Goal: Information Seeking & Learning: Check status

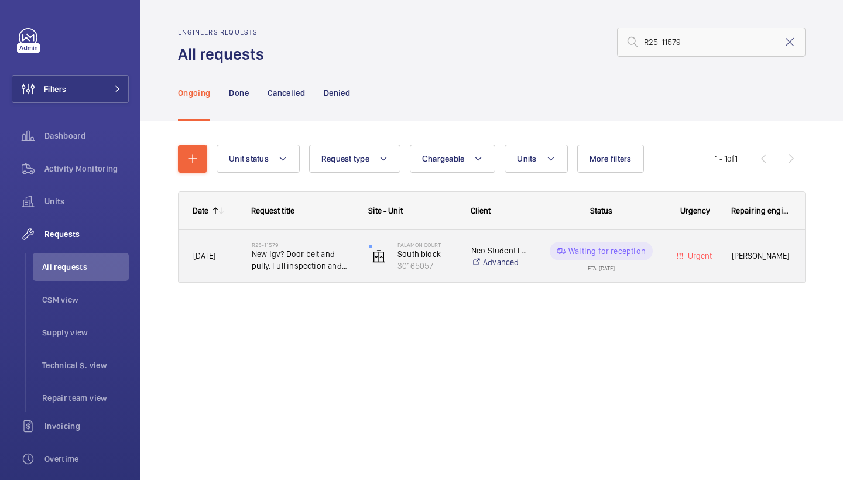
click at [311, 261] on span "New igv? Door belt and pully. Full inspection and set up of doors." at bounding box center [303, 259] width 102 height 23
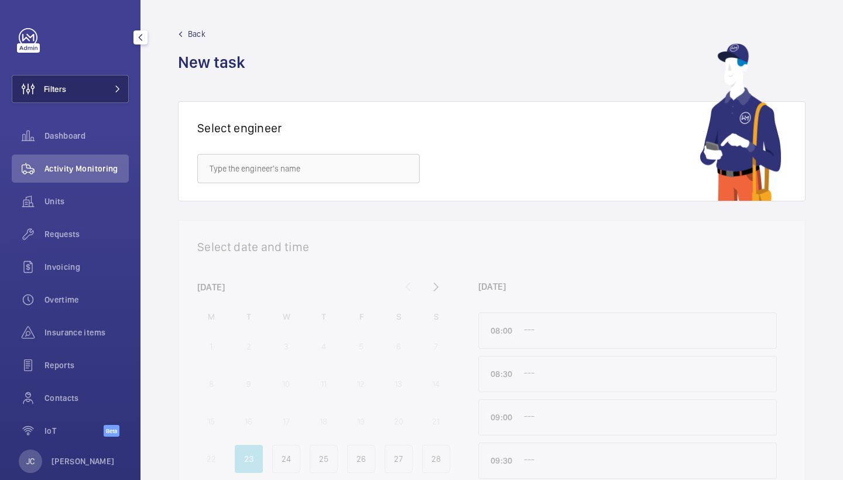
click at [76, 85] on button "Filters" at bounding box center [70, 89] width 117 height 28
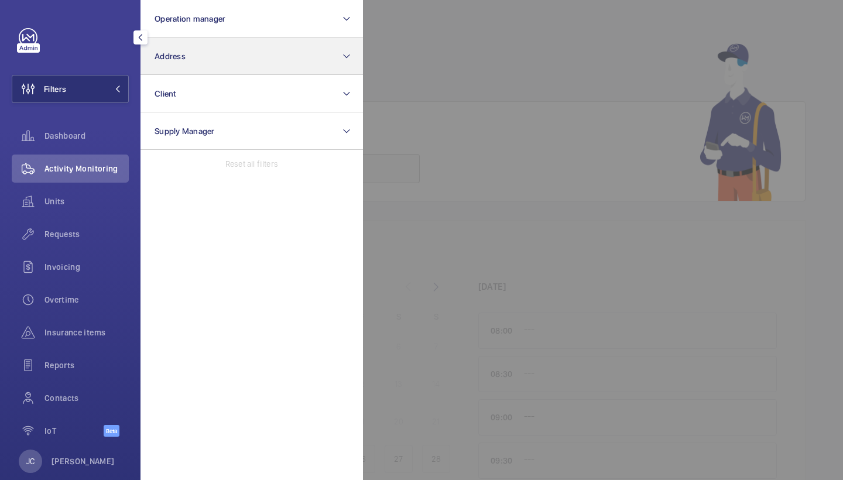
click at [229, 50] on button "Address" at bounding box center [252, 55] width 222 height 37
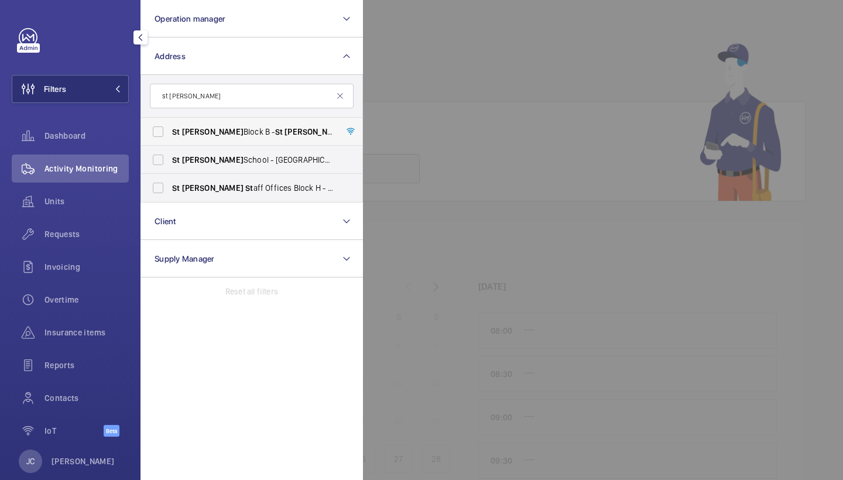
type input "st giles"
click at [225, 132] on span "St Giles Block B - St Giles Block B, LONDON CM3 8AR" at bounding box center [252, 132] width 161 height 12
click at [170, 132] on input "St Giles Block B - St Giles Block B, LONDON CM3 8AR" at bounding box center [157, 131] width 23 height 23
checkbox input "true"
click at [94, 226] on div "Requests" at bounding box center [70, 234] width 117 height 28
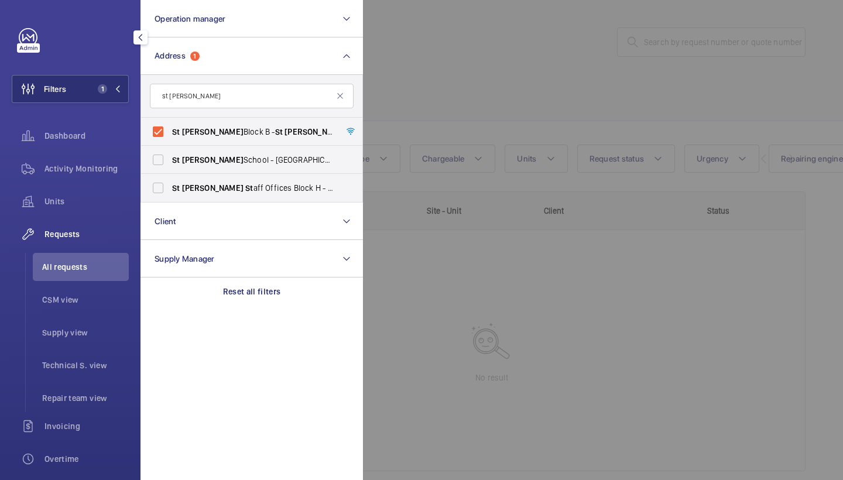
click at [504, 84] on div at bounding box center [784, 240] width 843 height 480
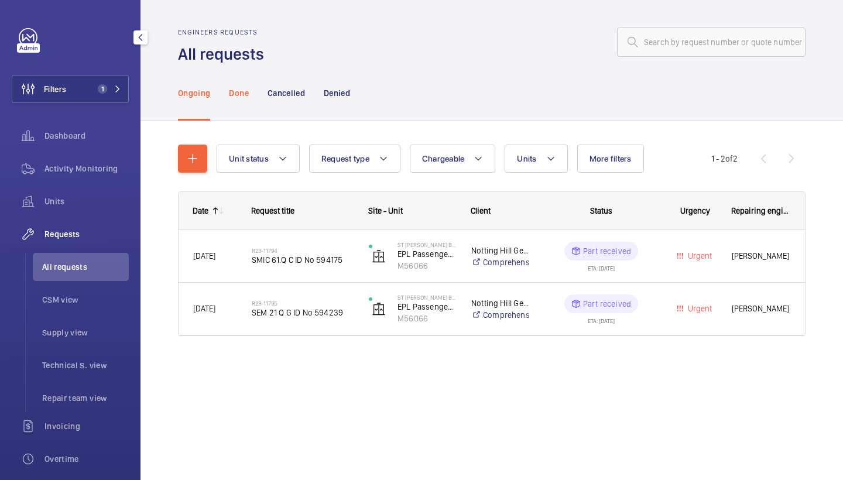
click at [240, 97] on p "Done" at bounding box center [238, 93] width 19 height 12
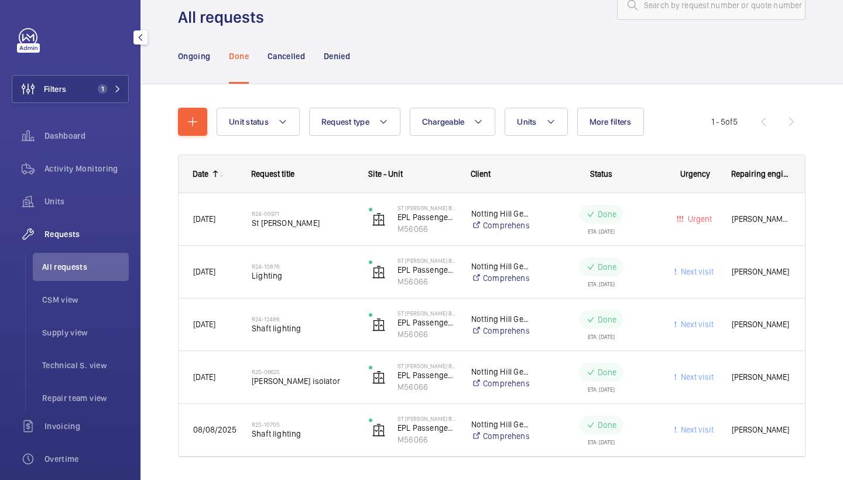
scroll to position [57, 0]
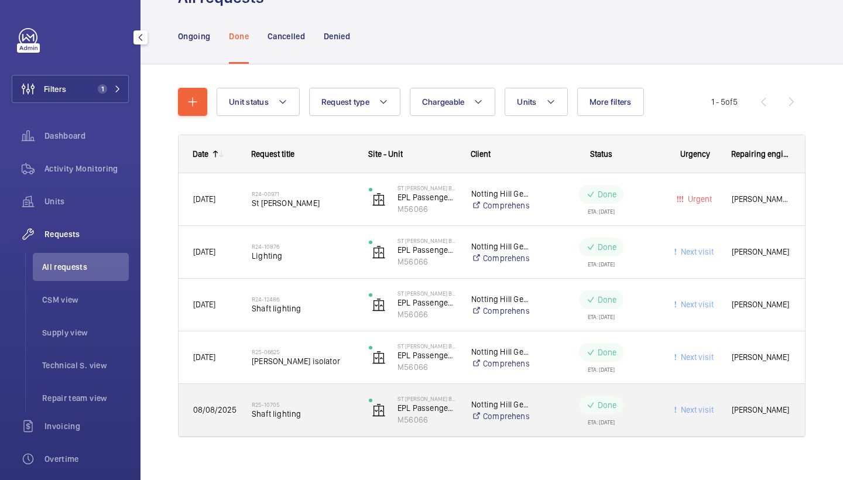
click at [309, 407] on h2 "R25-10705" at bounding box center [303, 404] width 102 height 7
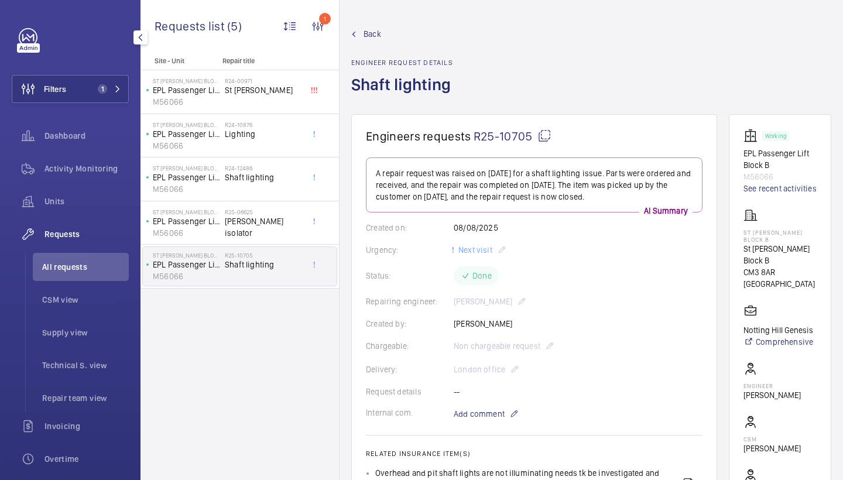
click at [369, 32] on span "Back" at bounding box center [373, 34] width 18 height 12
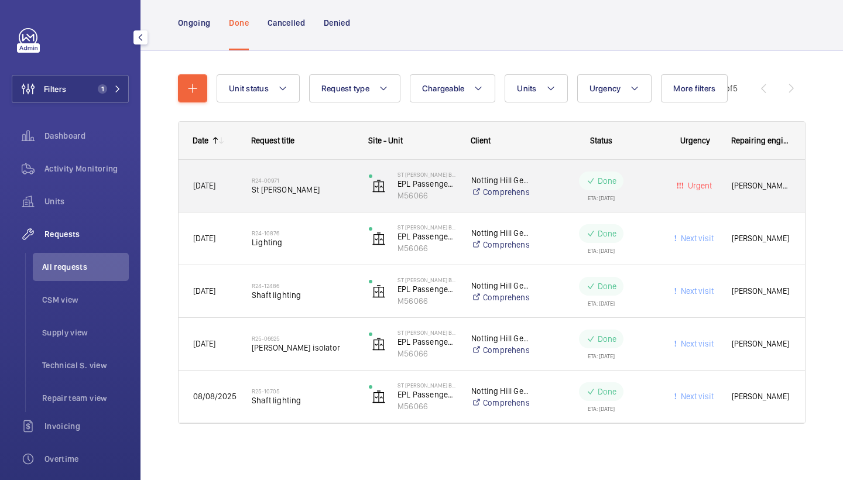
scroll to position [70, 0]
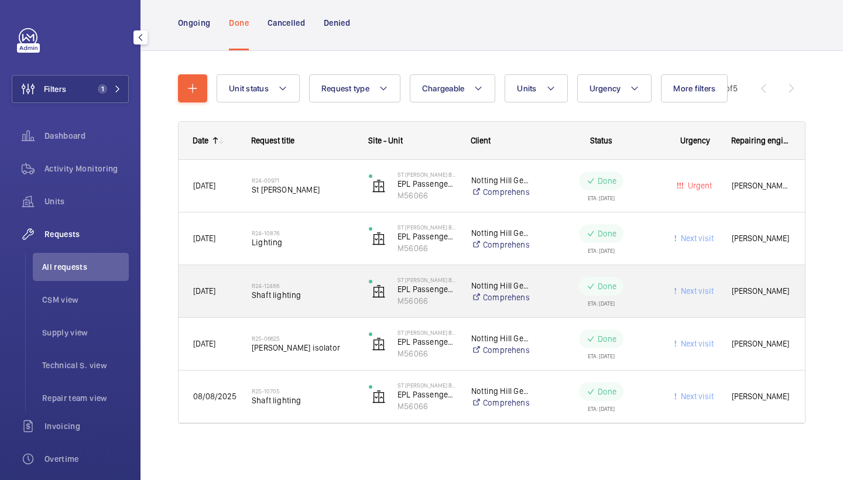
click at [317, 286] on h2 "R24-12486" at bounding box center [303, 285] width 102 height 7
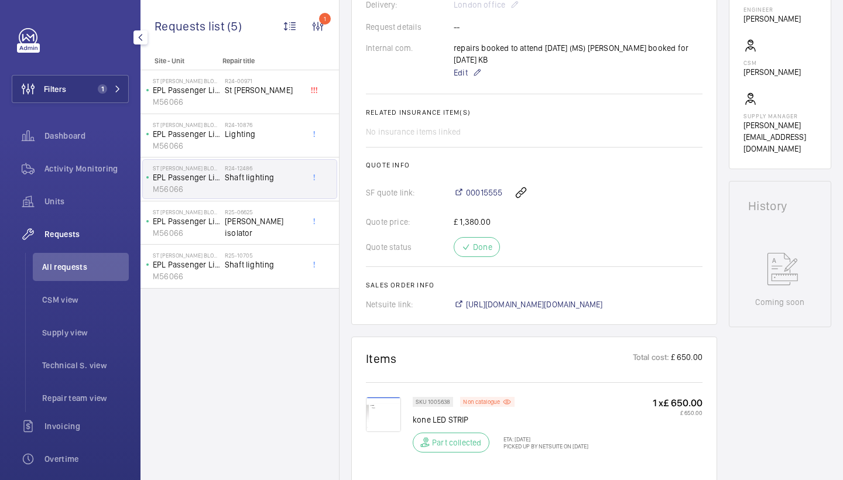
scroll to position [404, 0]
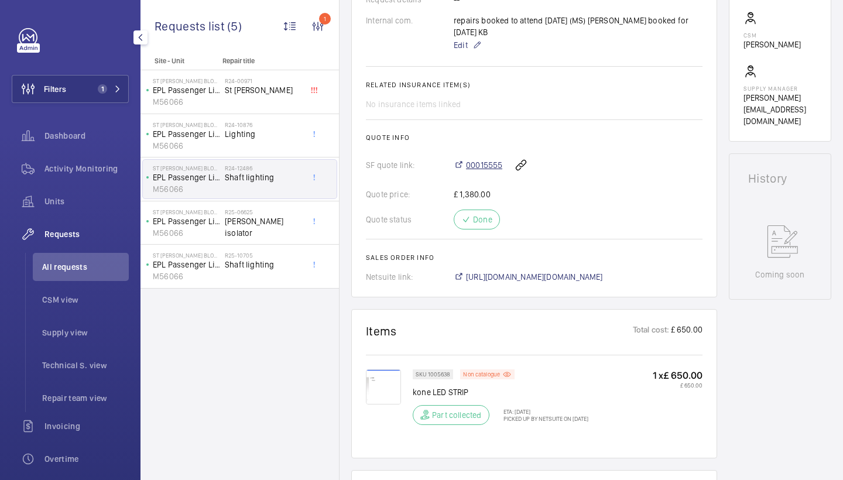
click at [481, 166] on span "00015555" at bounding box center [484, 165] width 36 height 12
click at [85, 159] on div "Activity Monitoring" at bounding box center [70, 169] width 117 height 28
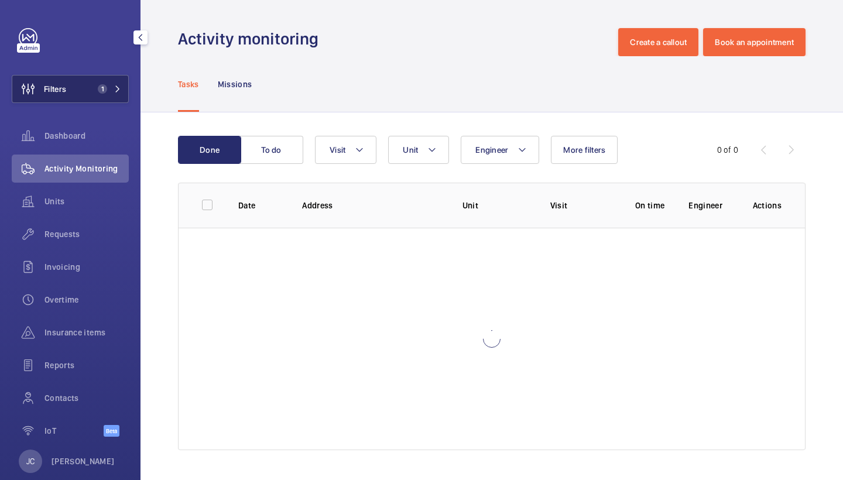
click at [105, 97] on button "Filters 1" at bounding box center [70, 89] width 117 height 28
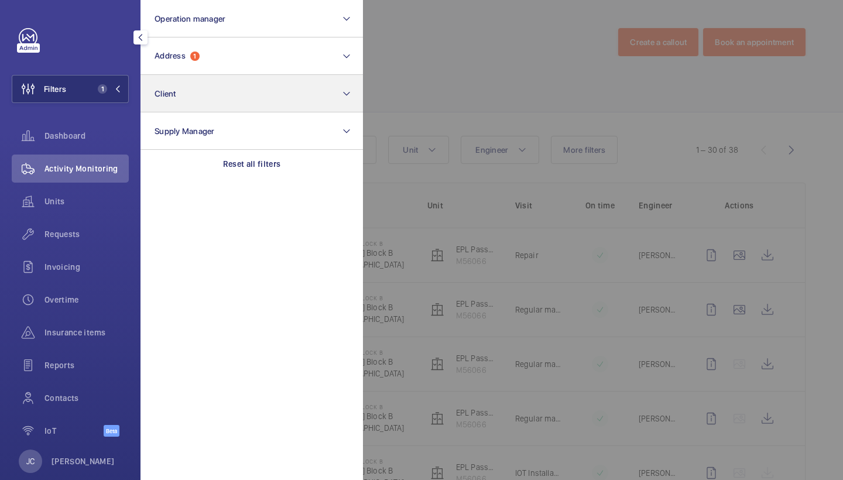
drag, startPoint x: 273, startPoint y: 169, endPoint x: 241, endPoint y: 88, distance: 87.0
click at [273, 169] on p "Reset all filters" at bounding box center [252, 164] width 58 height 12
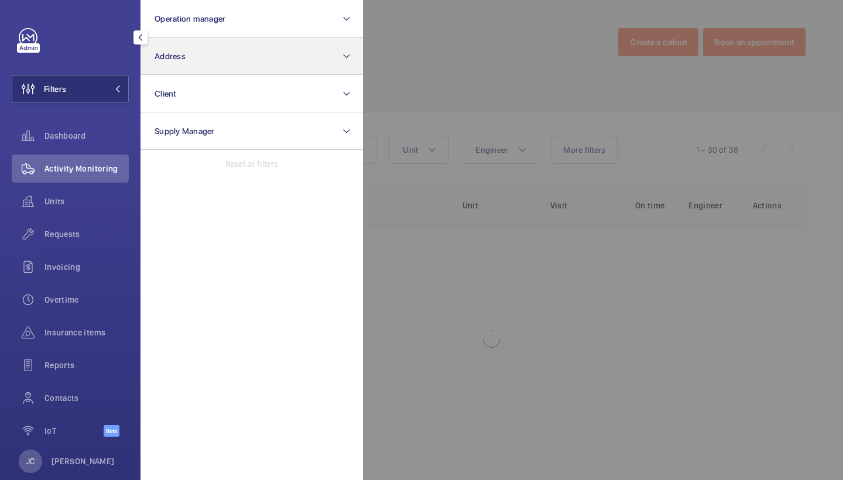
click at [241, 65] on button "Address" at bounding box center [252, 55] width 222 height 37
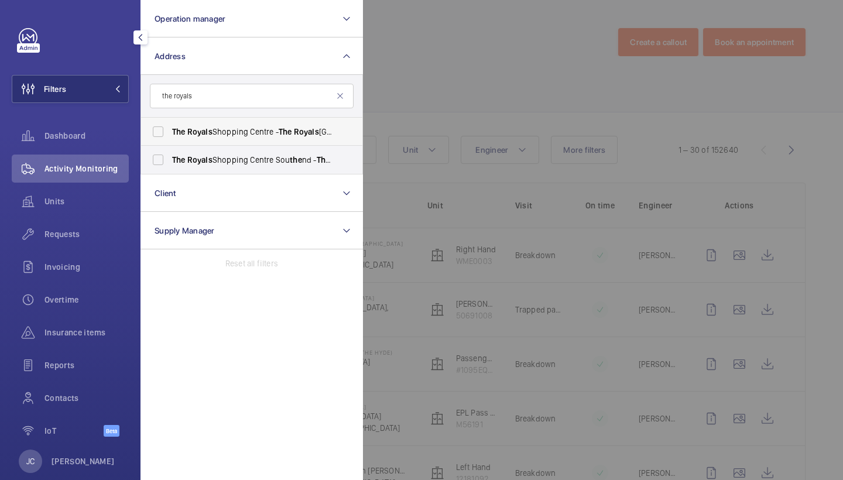
type input "the royals"
click at [241, 137] on span "The Royals Shopping Centre - The Royals Shopping Centre, SOU THE ND-ON-SEA SS1 …" at bounding box center [252, 132] width 161 height 12
click at [170, 137] on input "The Royals Shopping Centre - The Royals Shopping Centre, SOU THE ND-ON-SEA SS1 …" at bounding box center [157, 131] width 23 height 23
checkbox input "true"
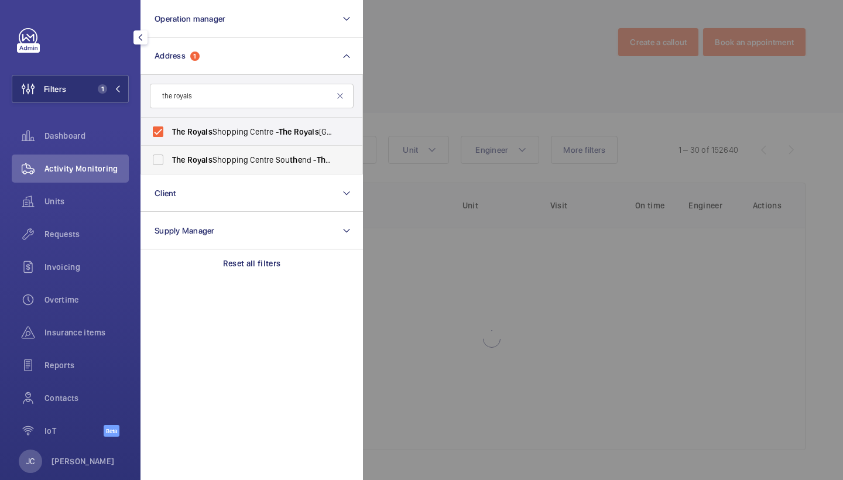
click at [243, 157] on span "The Royals Shopping Centre Sou the nd - The Royals Shopping Centre, SOU THE ND-…" at bounding box center [252, 160] width 161 height 12
click at [170, 157] on input "The Royals Shopping Centre Sou the nd - The Royals Shopping Centre, SOU THE ND-…" at bounding box center [157, 159] width 23 height 23
checkbox input "true"
click at [85, 232] on span "Requests" at bounding box center [86, 234] width 84 height 12
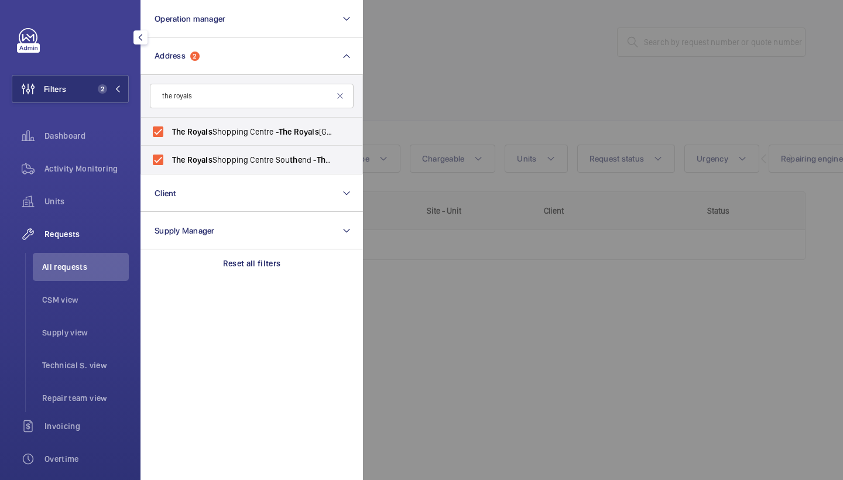
click at [495, 90] on div at bounding box center [784, 240] width 843 height 480
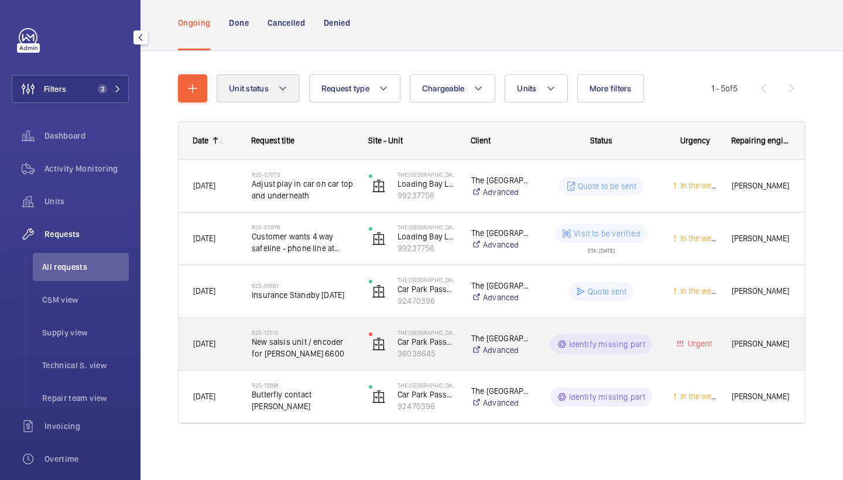
scroll to position [70, 0]
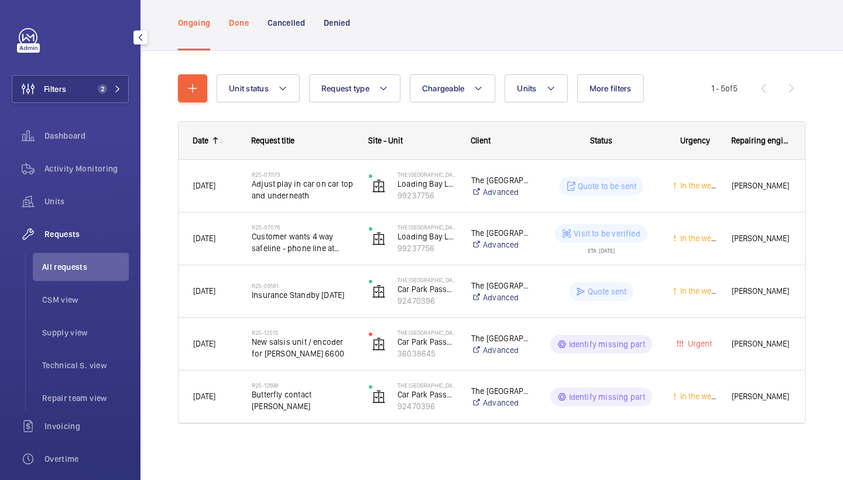
click at [245, 30] on div "Done" at bounding box center [238, 23] width 19 height 56
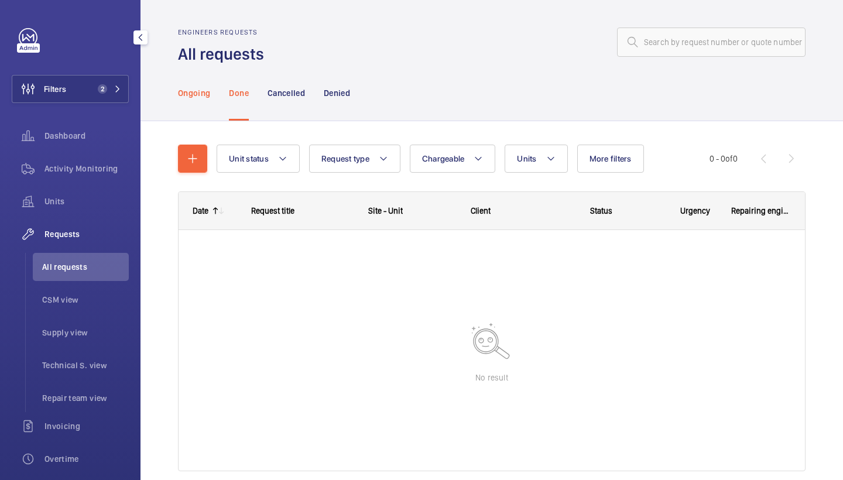
click at [208, 93] on p "Ongoing" at bounding box center [194, 93] width 32 height 12
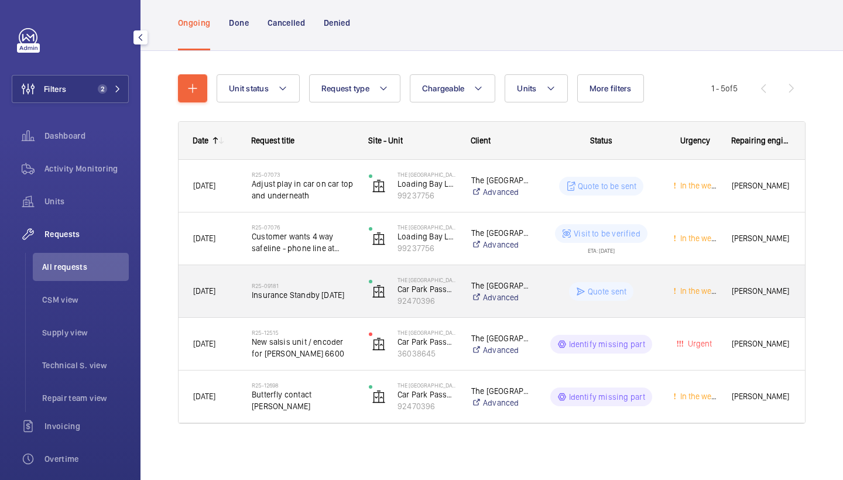
scroll to position [70, 0]
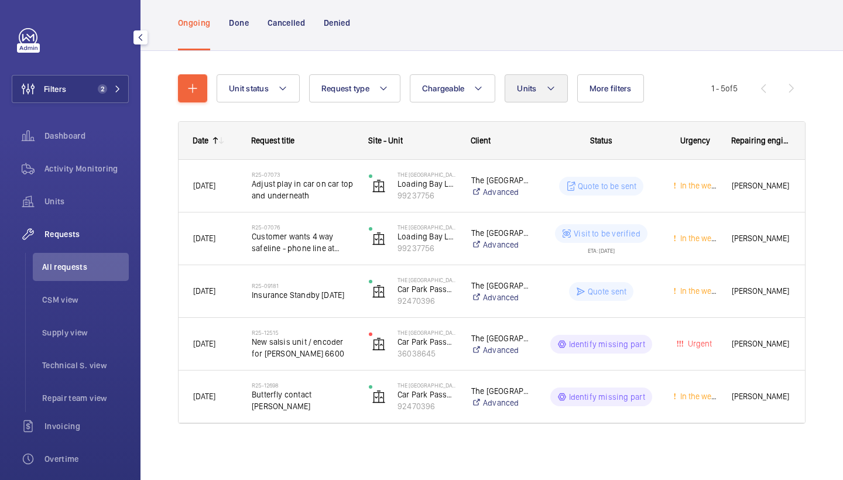
click at [521, 87] on span "Units" at bounding box center [526, 88] width 19 height 9
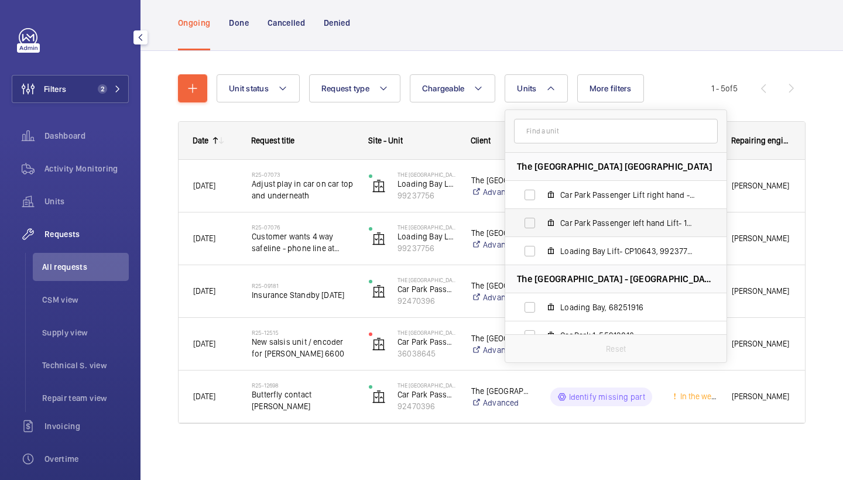
scroll to position [0, 0]
click at [622, 231] on label "Car Park Passenger left hand Lift- 10302553, 92470396" at bounding box center [606, 223] width 203 height 28
click at [542, 231] on input "Car Park Passenger left hand Lift- 10302553, 92470396" at bounding box center [529, 222] width 23 height 23
checkbox input "true"
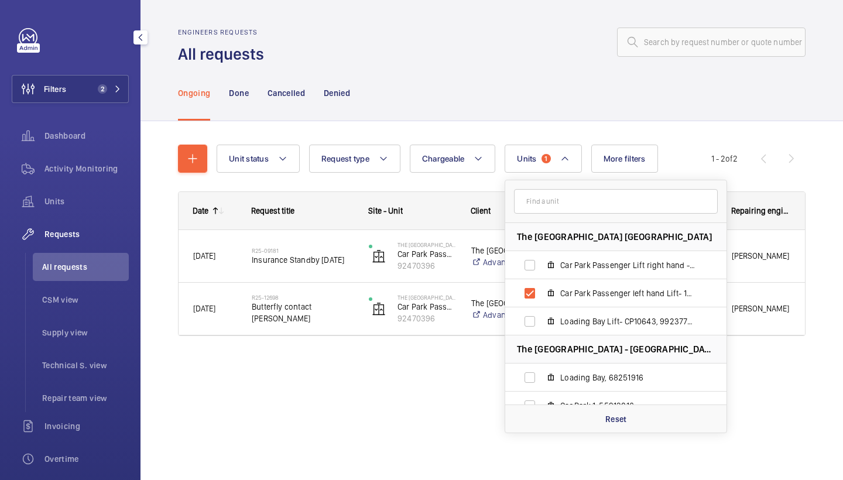
click at [633, 77] on div "Ongoing Done Cancelled Denied" at bounding box center [492, 93] width 628 height 56
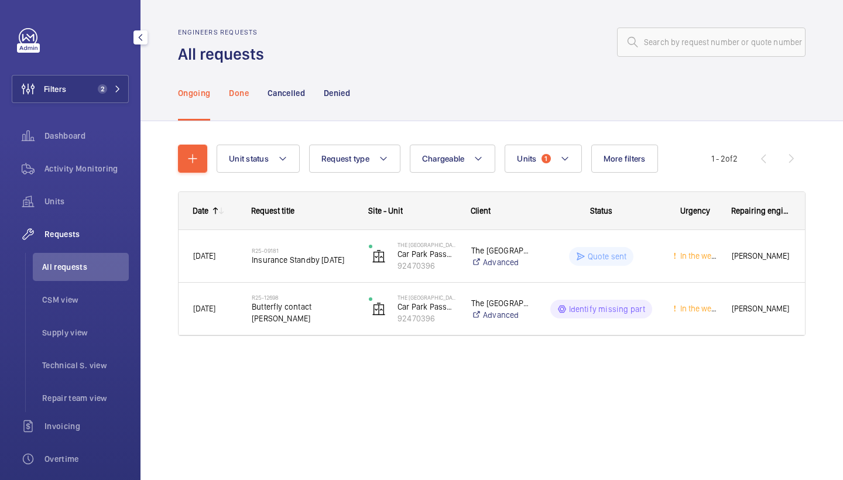
click at [236, 90] on p "Done" at bounding box center [238, 93] width 19 height 12
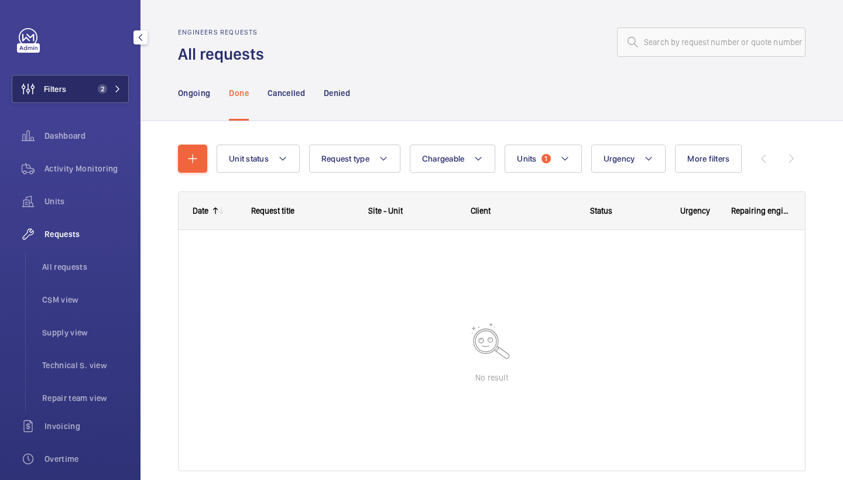
click at [93, 84] on button "Filters 2" at bounding box center [70, 89] width 117 height 28
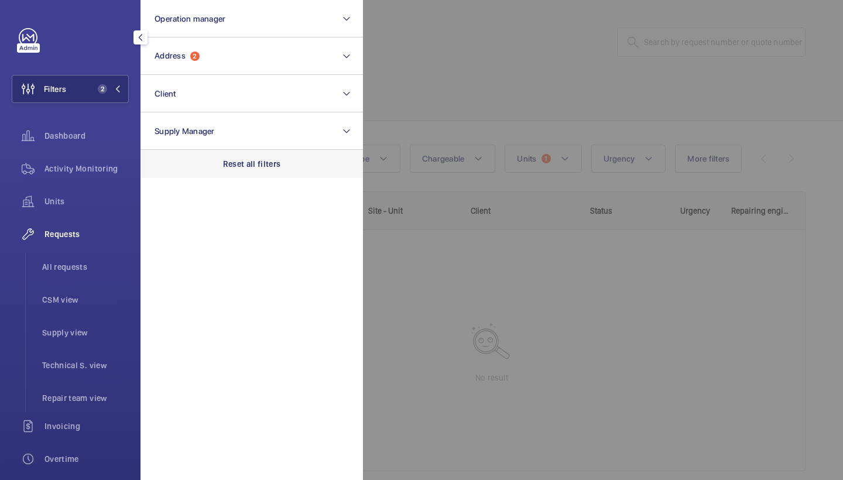
click at [259, 169] on p "Reset all filters" at bounding box center [252, 164] width 58 height 12
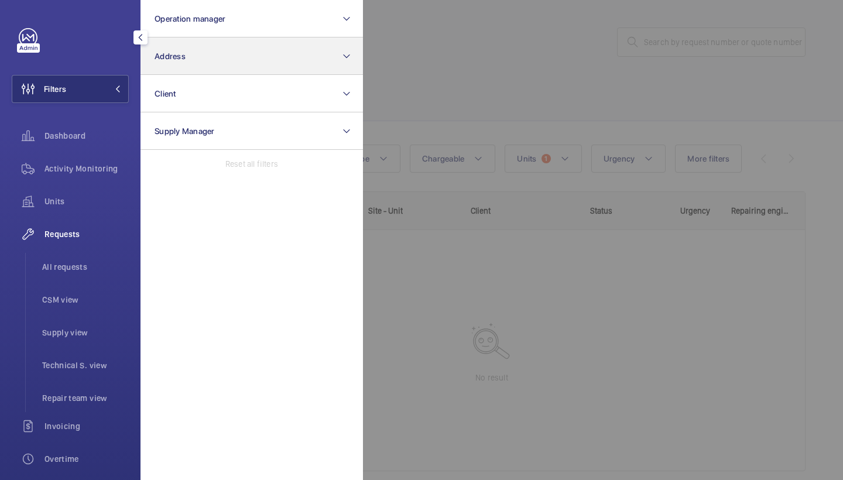
click at [220, 67] on button "Address" at bounding box center [252, 55] width 222 height 37
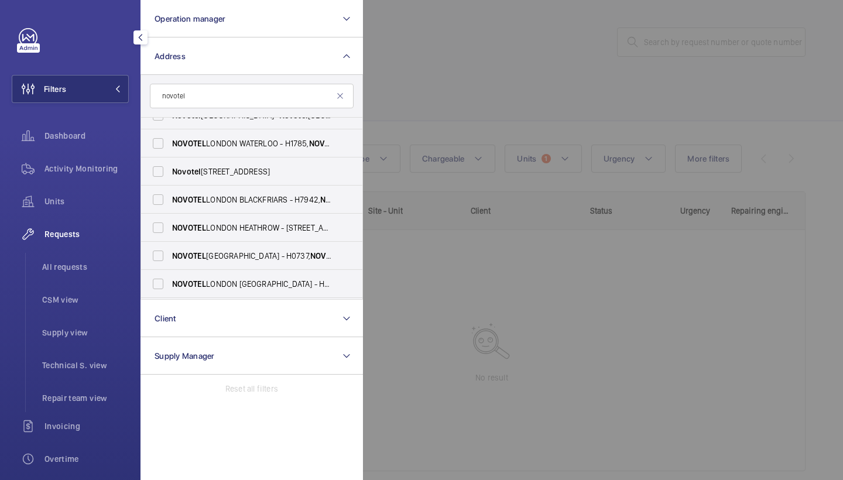
scroll to position [167, 0]
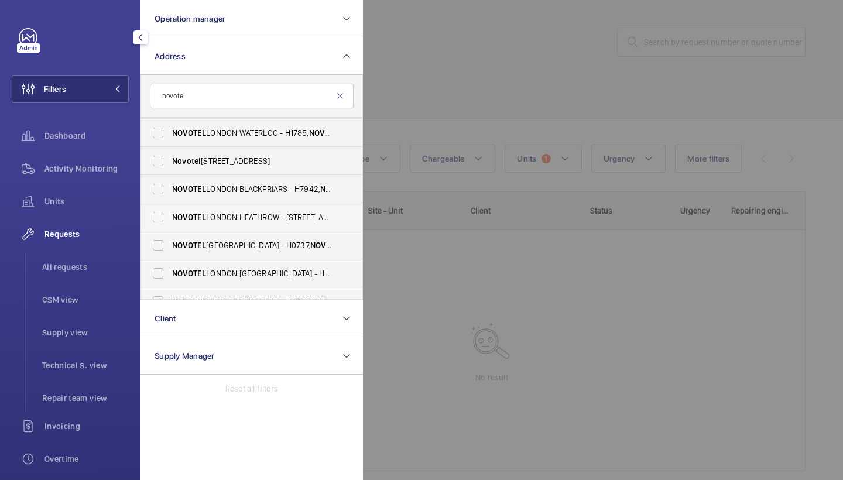
type input "novotel"
click at [276, 216] on span "NOVOTEL LONDON HEATHROW - Cherry Lane, WEST DRAYTON UB7 9HB" at bounding box center [252, 217] width 161 height 12
click at [170, 216] on input "NOVOTEL LONDON HEATHROW - Cherry Lane, WEST DRAYTON UB7 9HB" at bounding box center [157, 217] width 23 height 23
checkbox input "true"
click at [457, 100] on div at bounding box center [784, 240] width 843 height 480
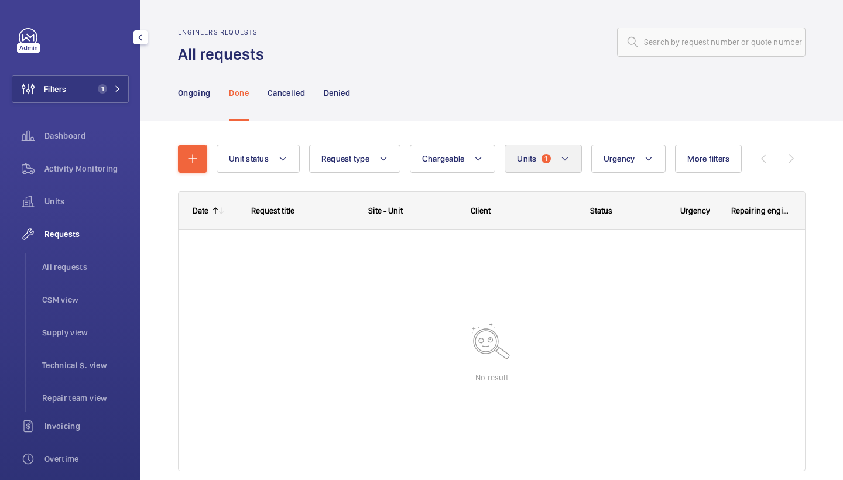
click at [566, 149] on button "Units 1" at bounding box center [543, 159] width 77 height 28
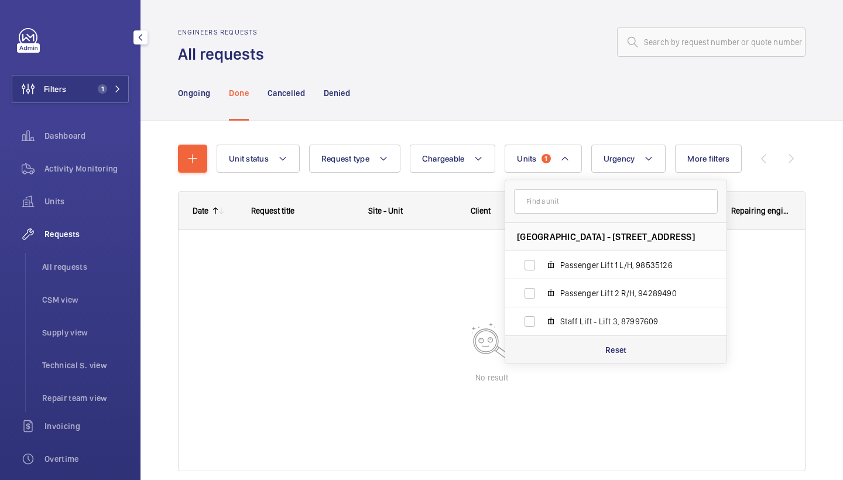
click at [621, 344] on p "Reset" at bounding box center [616, 350] width 22 height 12
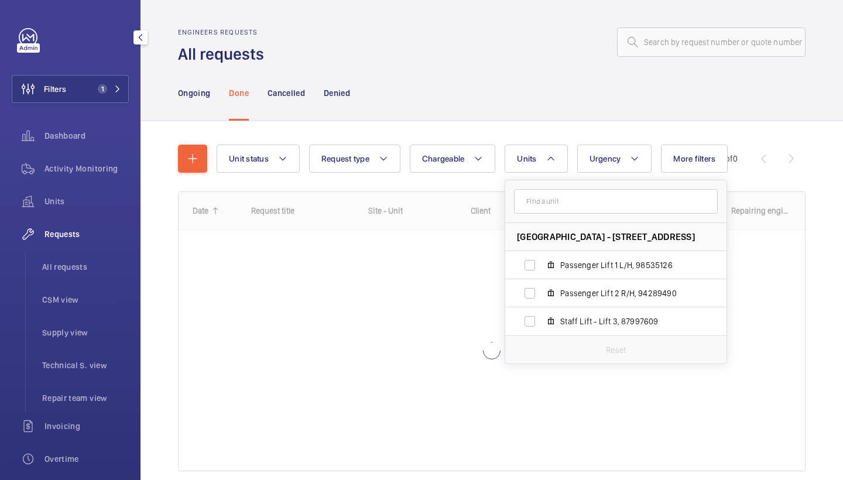
click at [481, 92] on div "Ongoing Done Cancelled Denied" at bounding box center [492, 93] width 628 height 56
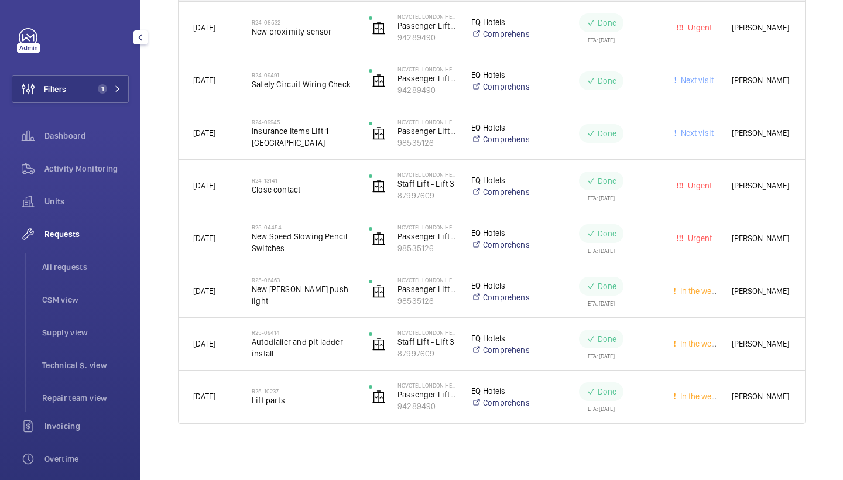
scroll to position [334, 0]
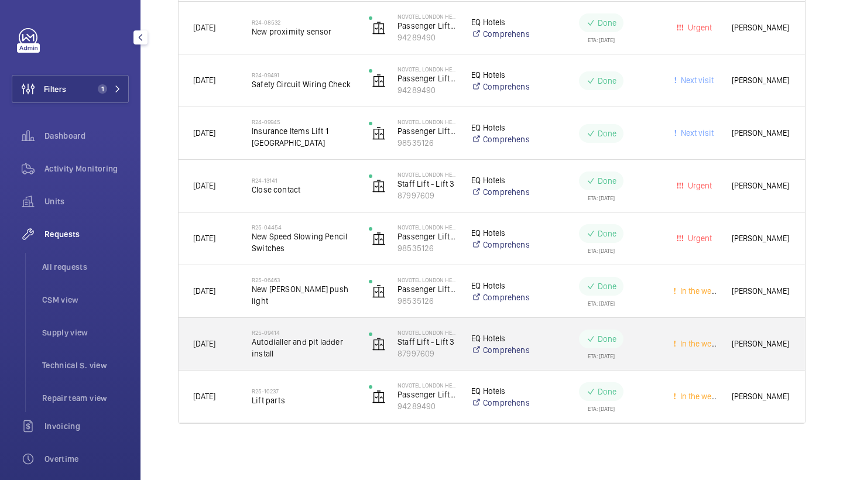
click at [325, 339] on span "Autodialler and pit ladder install" at bounding box center [303, 347] width 102 height 23
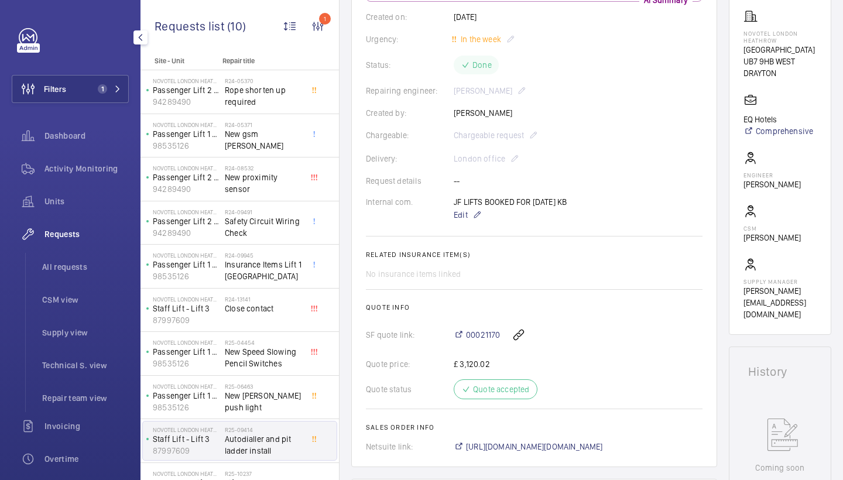
scroll to position [199, 0]
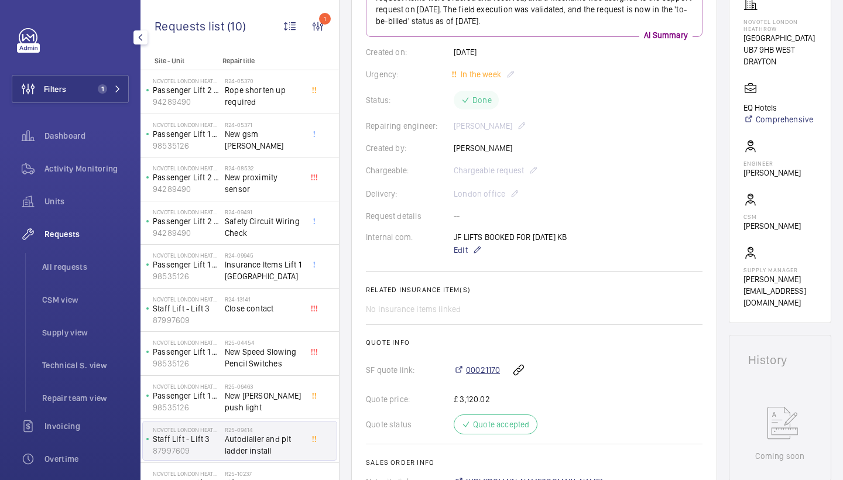
click at [482, 370] on span "00021170" at bounding box center [483, 370] width 34 height 12
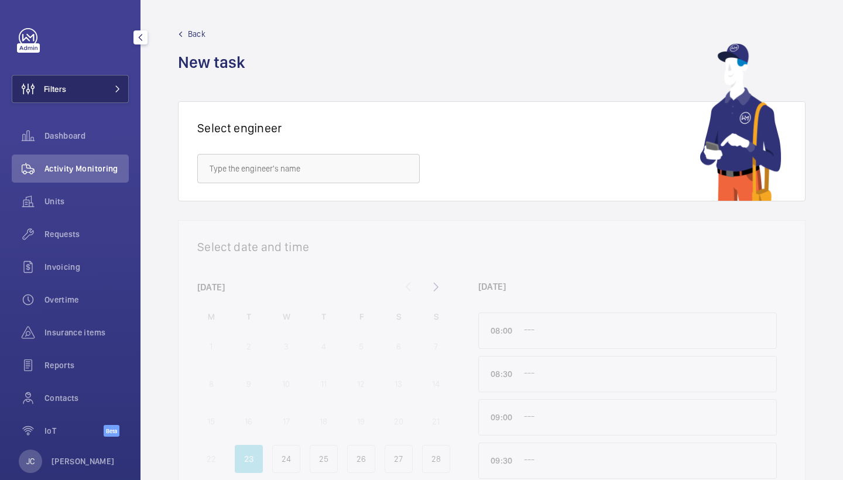
click at [91, 88] on button "Filters" at bounding box center [70, 89] width 117 height 28
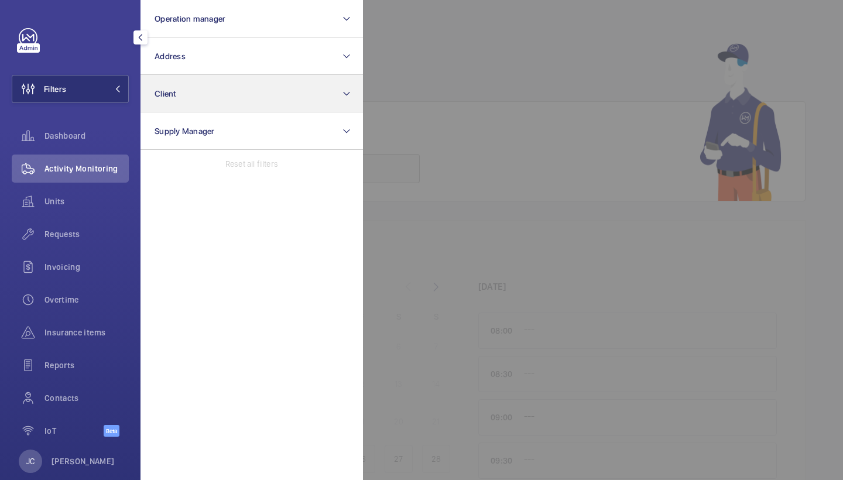
click at [164, 78] on button "Client" at bounding box center [252, 93] width 222 height 37
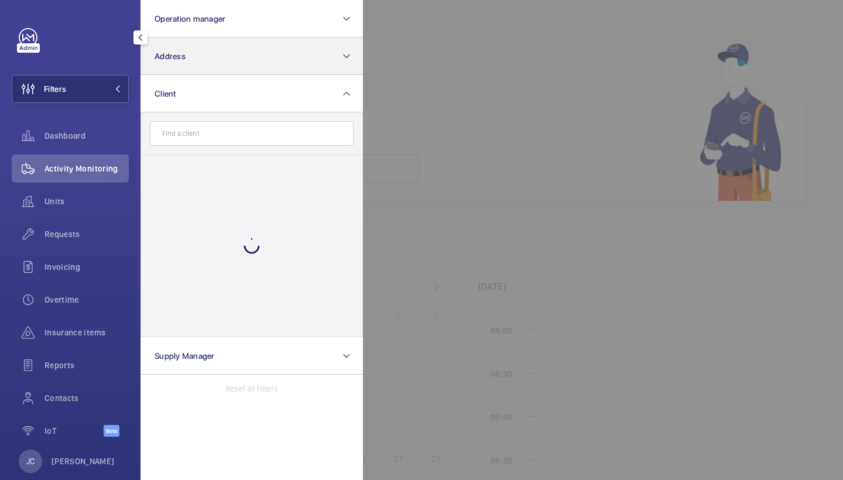
click at [170, 70] on button "Address" at bounding box center [252, 55] width 222 height 37
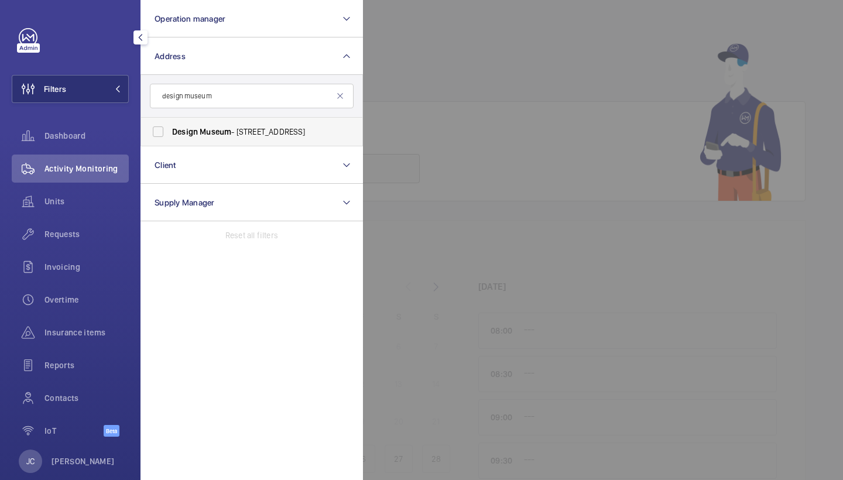
type input "design museum"
click at [213, 138] on label "Design Museum - [STREET_ADDRESS]" at bounding box center [243, 132] width 204 height 28
click at [170, 138] on input "Design Museum - [STREET_ADDRESS]" at bounding box center [157, 131] width 23 height 23
checkbox input "true"
click at [437, 80] on div at bounding box center [784, 240] width 843 height 480
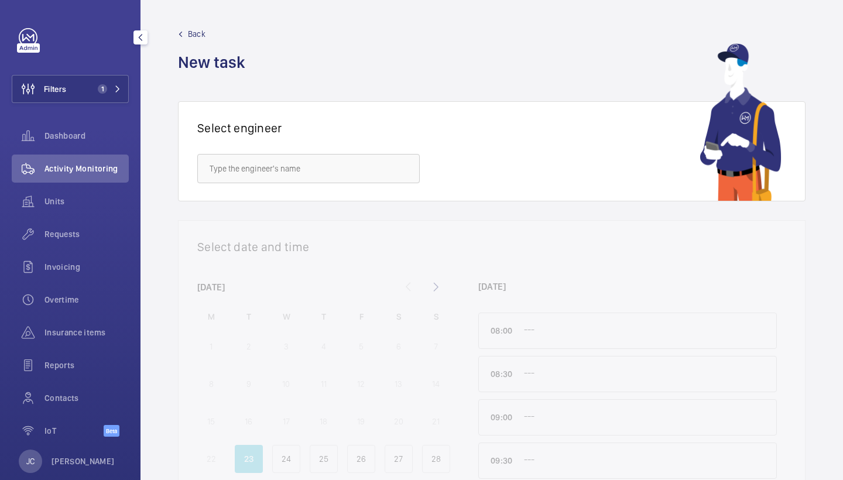
click at [112, 167] on span "Activity Monitoring" at bounding box center [86, 169] width 84 height 12
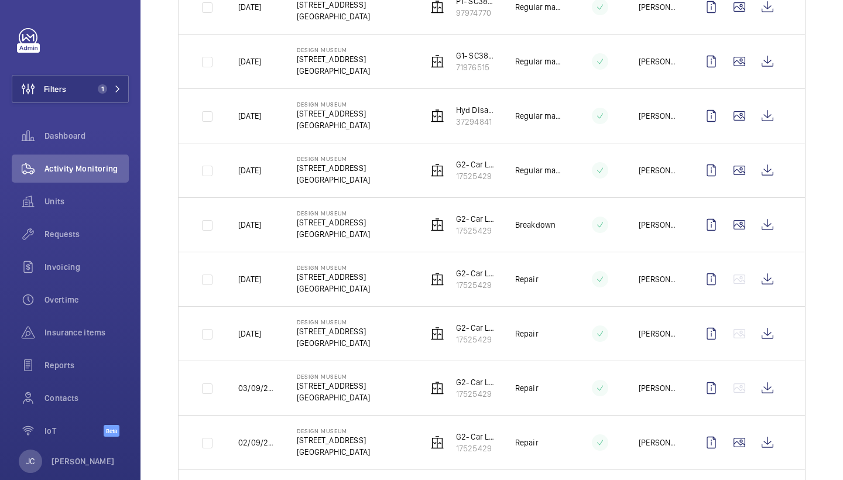
scroll to position [406, 0]
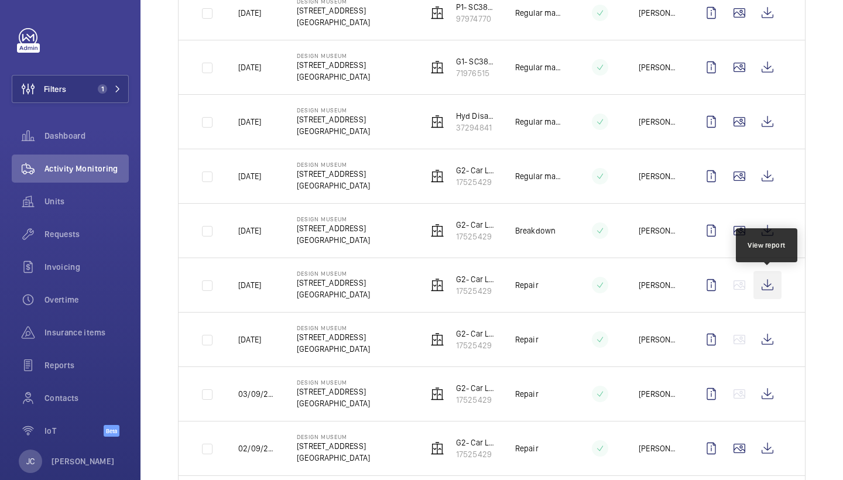
click at [767, 287] on wm-front-icon-button at bounding box center [768, 285] width 28 height 28
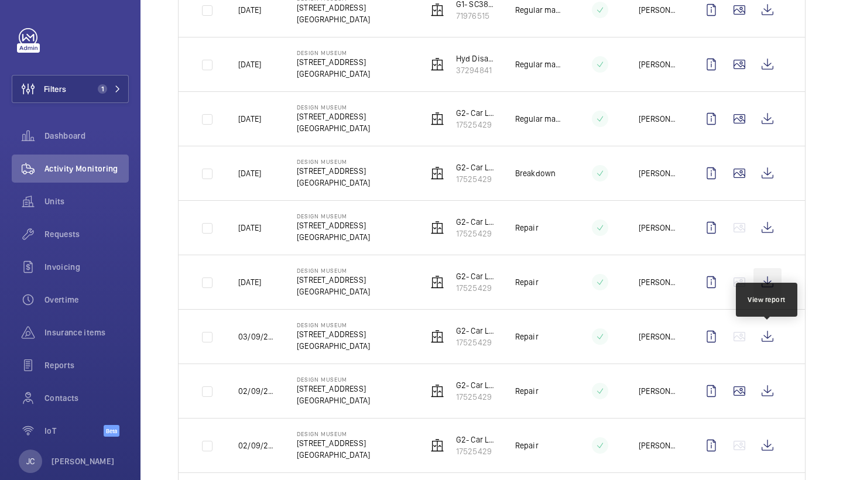
scroll to position [477, 0]
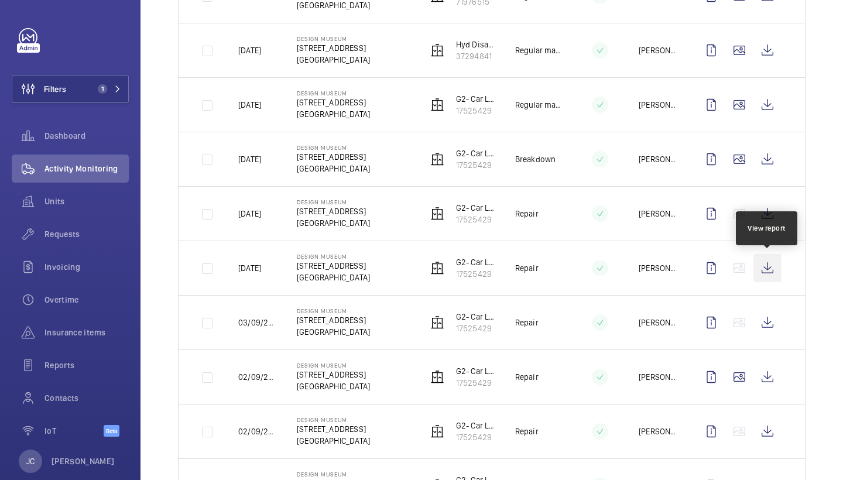
click at [778, 273] on wm-front-icon-button at bounding box center [768, 268] width 28 height 28
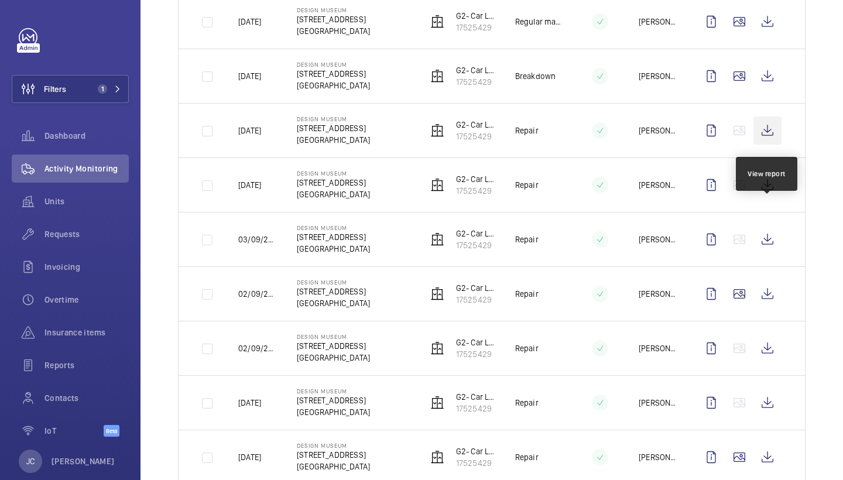
scroll to position [570, 0]
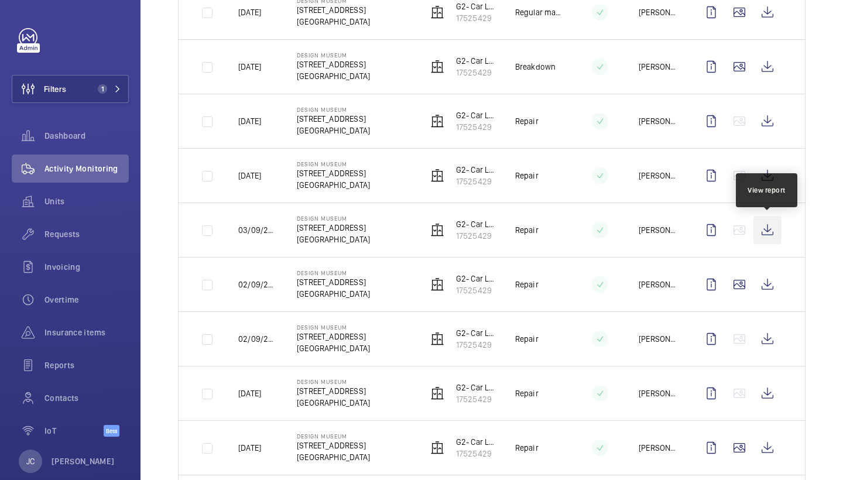
click at [774, 230] on wm-front-icon-button at bounding box center [768, 230] width 28 height 28
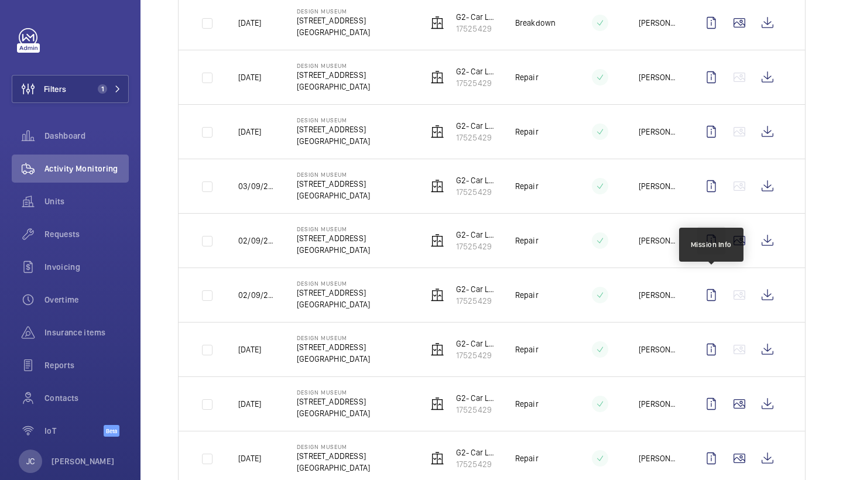
scroll to position [646, 0]
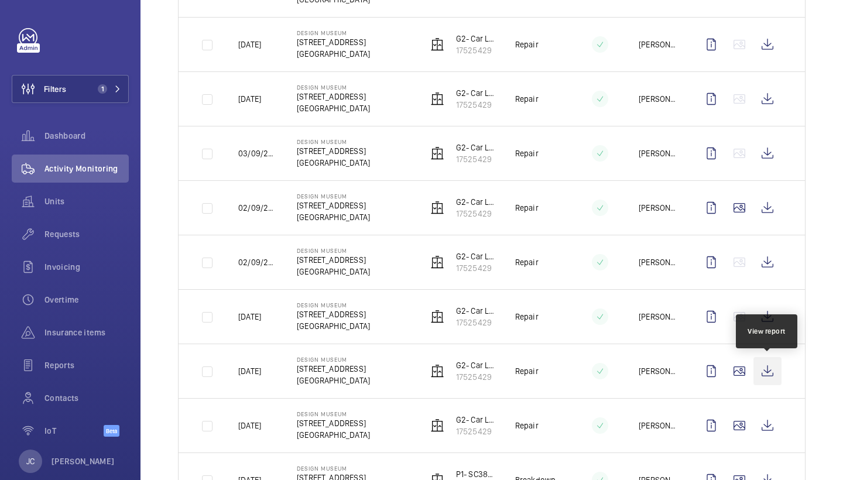
click at [776, 365] on wm-front-icon-button at bounding box center [768, 371] width 28 height 28
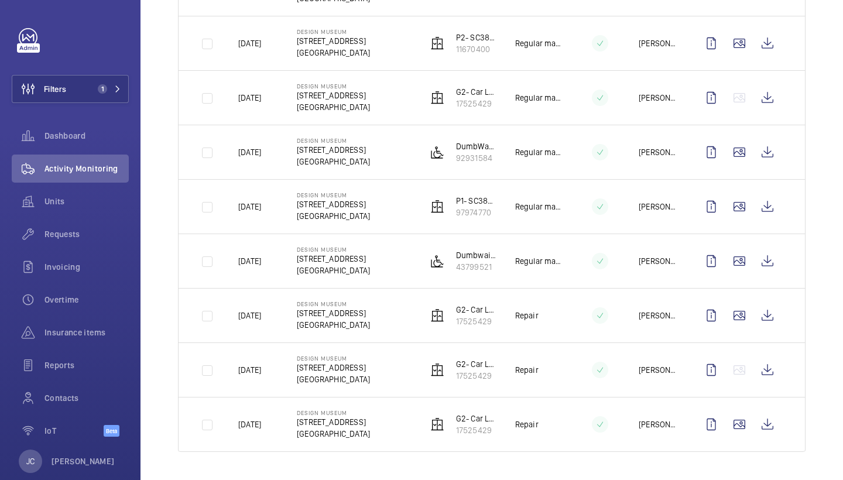
scroll to position [1410, 0]
click at [763, 419] on wm-front-icon-button at bounding box center [768, 424] width 28 height 28
click at [74, 228] on span "Requests" at bounding box center [86, 234] width 84 height 12
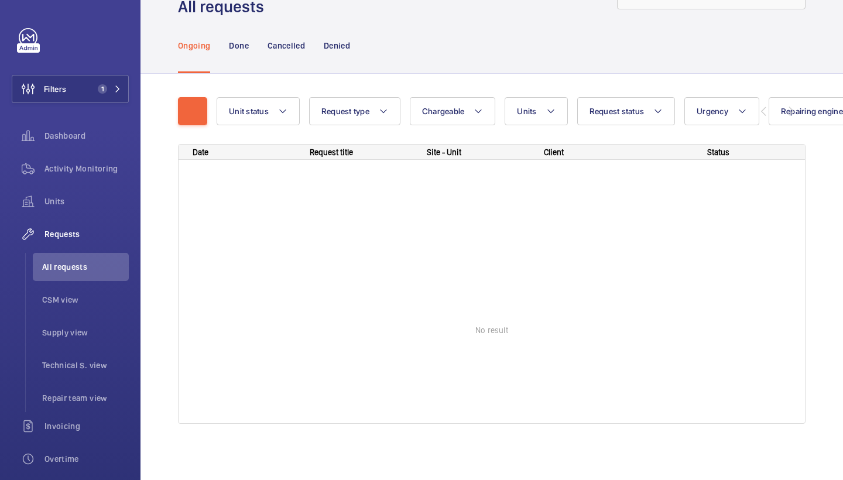
scroll to position [47, 0]
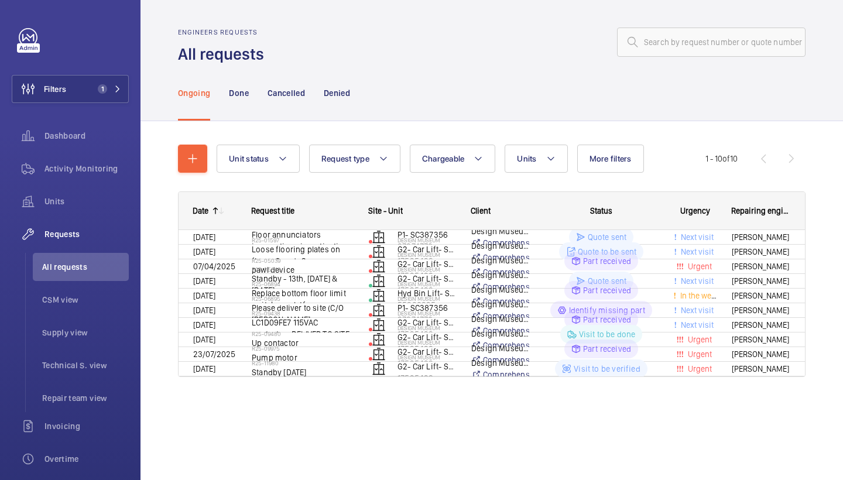
click at [529, 114] on wm-front-tabs "Ongoing Done Cancelled Denied Unit status Request type Chargeable Units More fi…" at bounding box center [492, 249] width 703 height 368
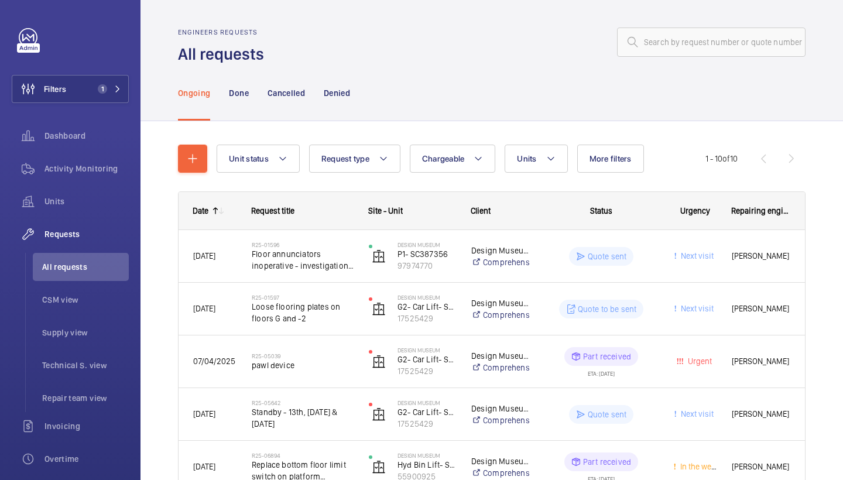
click at [535, 142] on div "Unit status Request type Chargeable Units More filters Request status Urgency R…" at bounding box center [492, 456] width 628 height 660
click at [537, 146] on button "Units" at bounding box center [536, 159] width 63 height 28
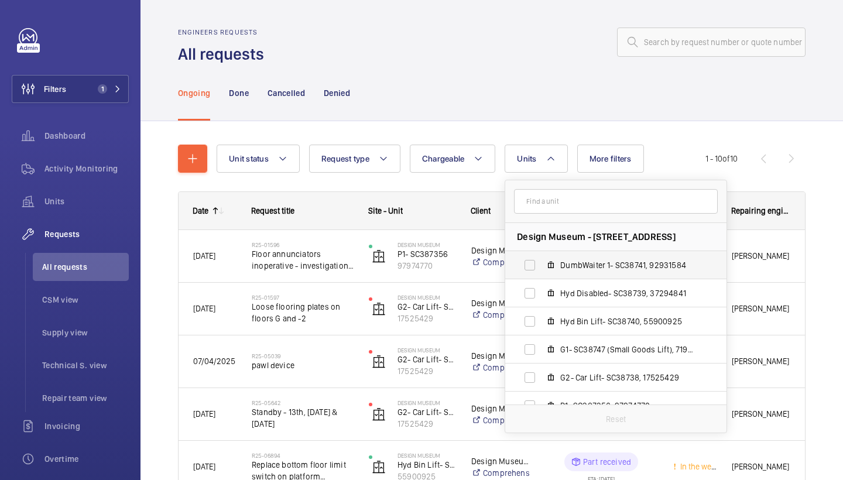
scroll to position [12, 0]
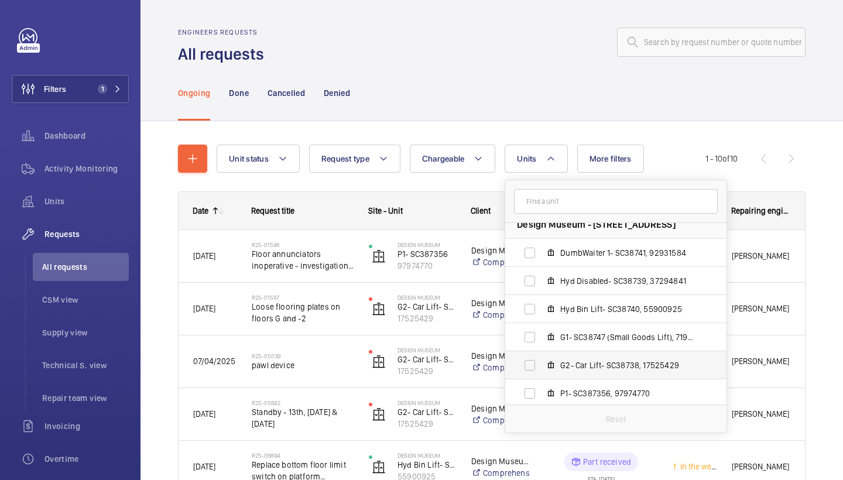
click at [587, 366] on span "G2- Car Lift- SC38738, 17525429" at bounding box center [628, 365] width 136 height 12
click at [542, 366] on input "G2- Car Lift- SC38738, 17525429" at bounding box center [529, 365] width 23 height 23
checkbox input "true"
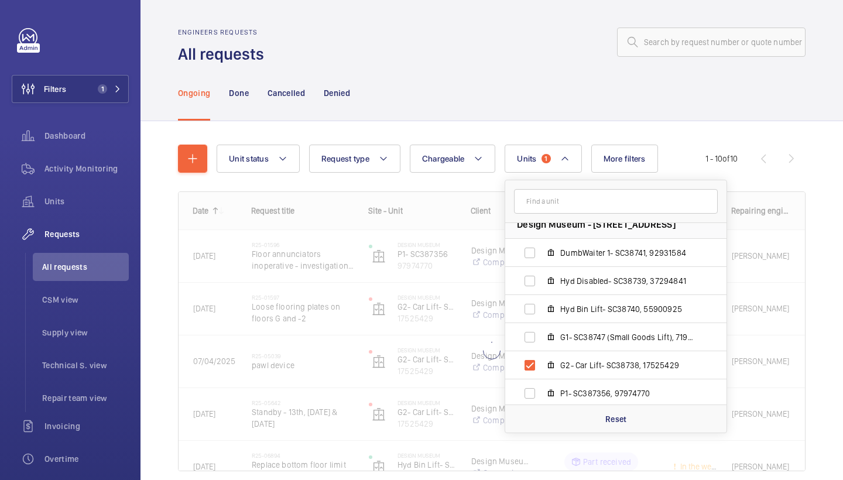
click at [573, 73] on div "Ongoing Done Cancelled Denied" at bounding box center [492, 93] width 628 height 56
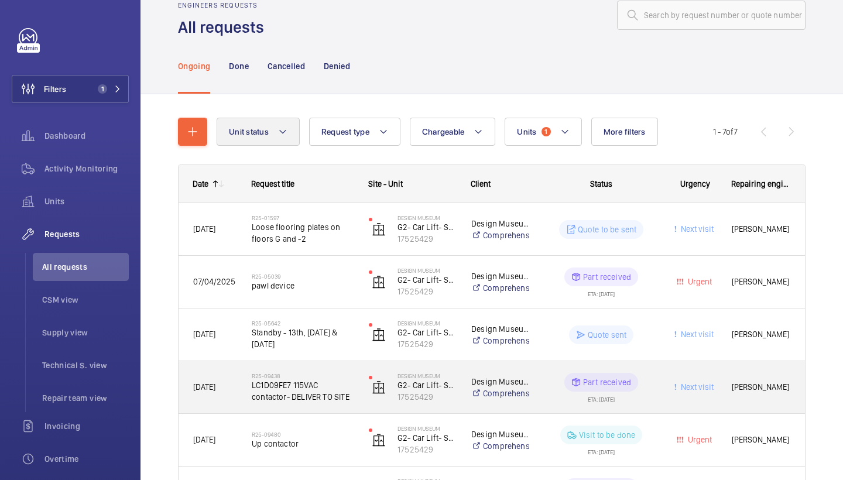
scroll to position [20, 0]
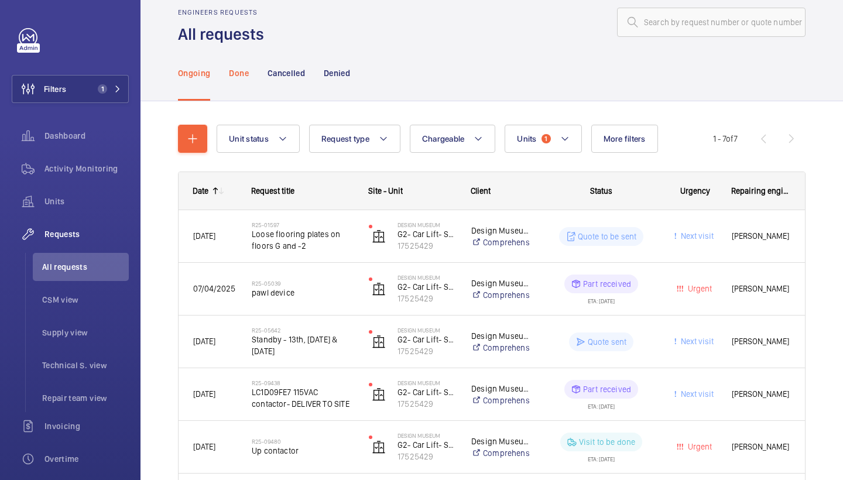
click at [242, 82] on div "Done" at bounding box center [238, 73] width 19 height 56
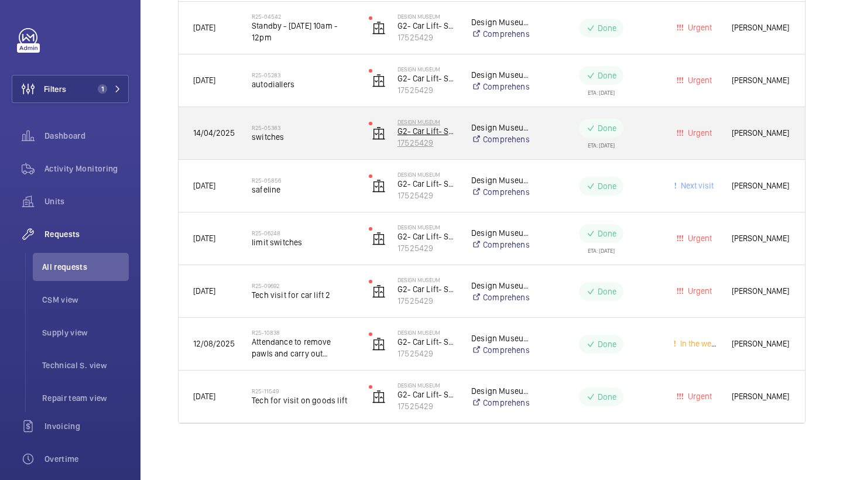
scroll to position [492, 0]
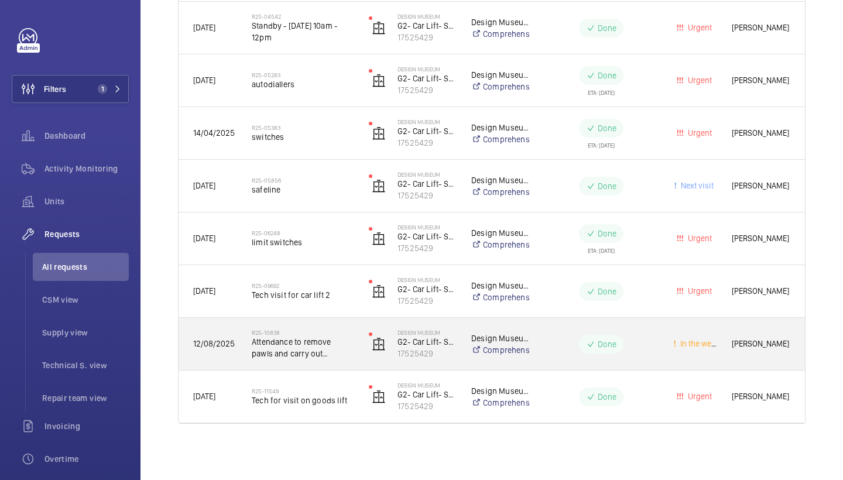
click at [317, 349] on span "Attendance to remove pawls and carry out standbys whilst exhibits are changed o…" at bounding box center [303, 347] width 102 height 23
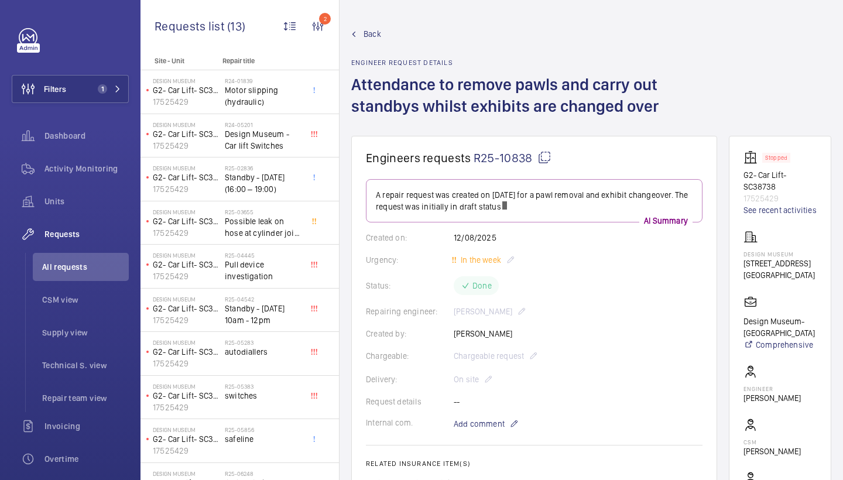
scroll to position [467, 0]
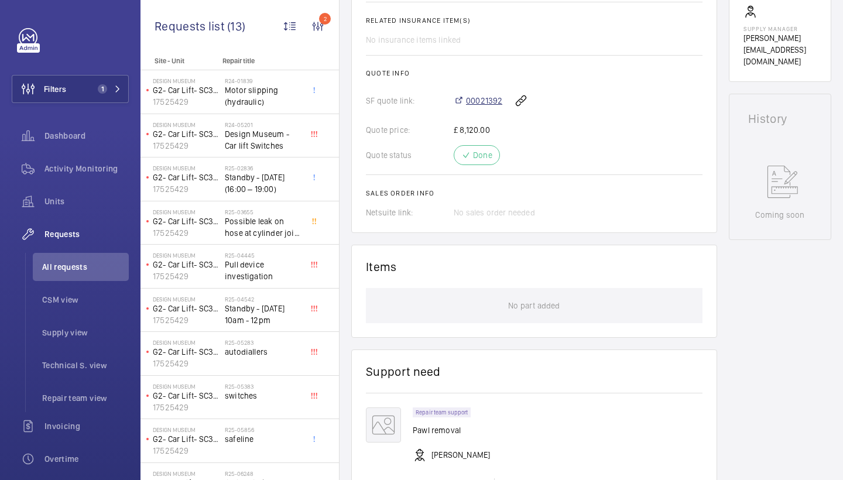
click at [479, 104] on span "00021392" at bounding box center [484, 101] width 36 height 12
click at [100, 161] on div "Activity Monitoring" at bounding box center [70, 169] width 117 height 28
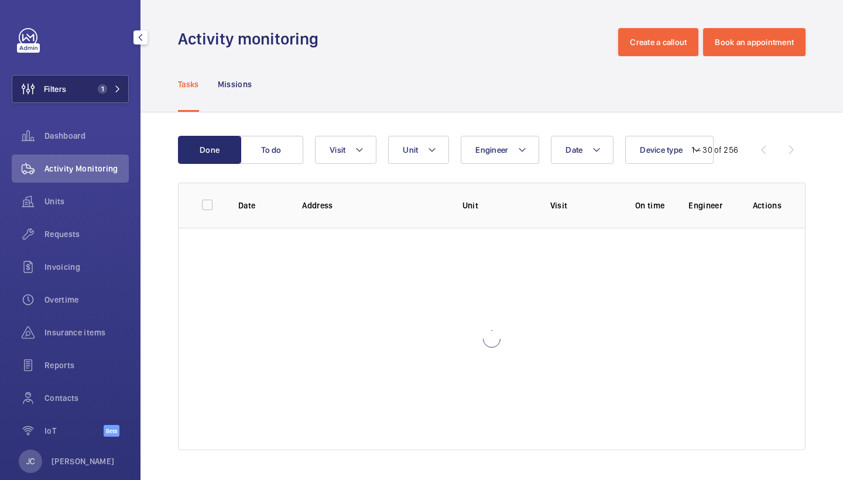
click at [110, 93] on span "1" at bounding box center [107, 88] width 28 height 9
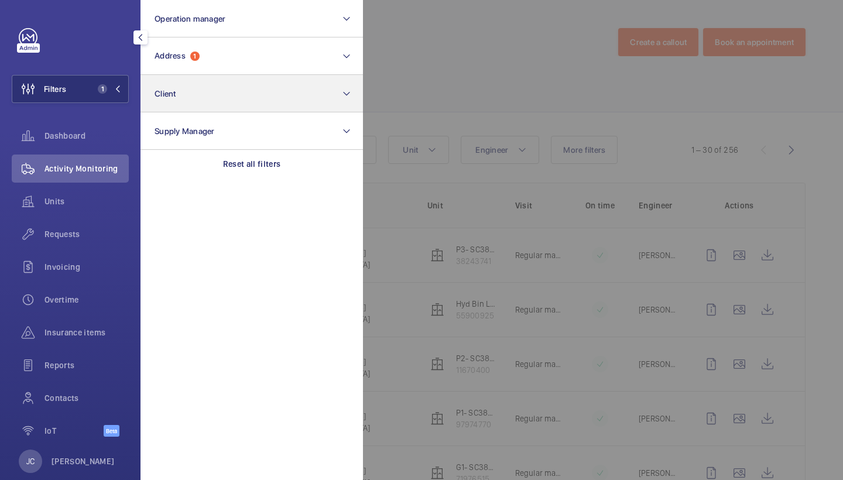
click at [256, 156] on div "Reset all filters" at bounding box center [252, 164] width 222 height 28
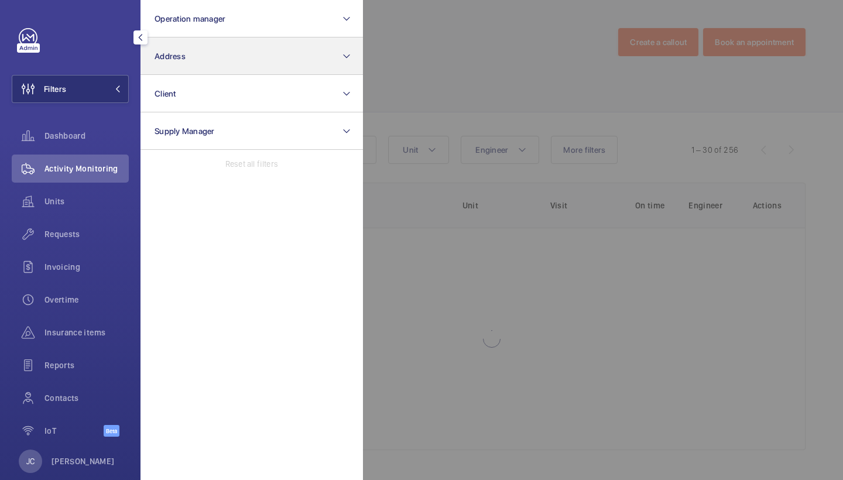
click at [238, 63] on button "Address" at bounding box center [252, 55] width 222 height 37
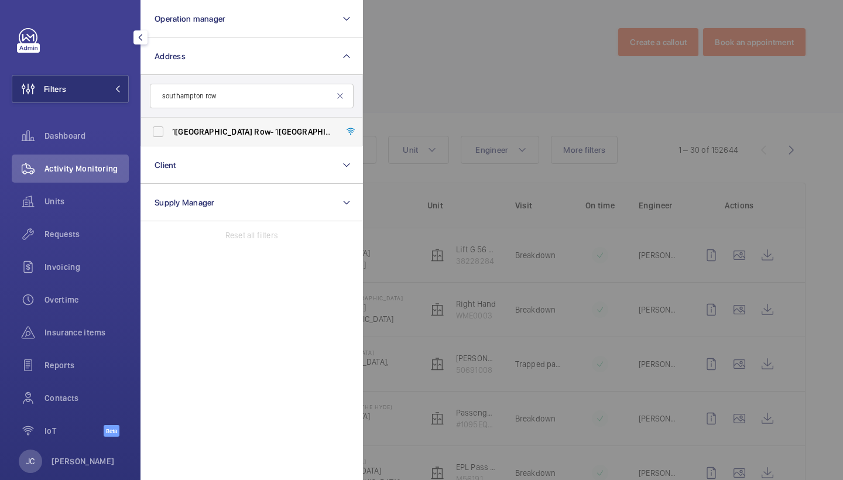
type input "southampton row"
click at [250, 130] on span "1 Southampton Row - 1 Southampton Row , LONDON WC1B 5HA" at bounding box center [252, 132] width 161 height 12
click at [170, 130] on input "1 Southampton Row - 1 Southampton Row , LONDON WC1B 5HA" at bounding box center [157, 131] width 23 height 23
checkbox input "true"
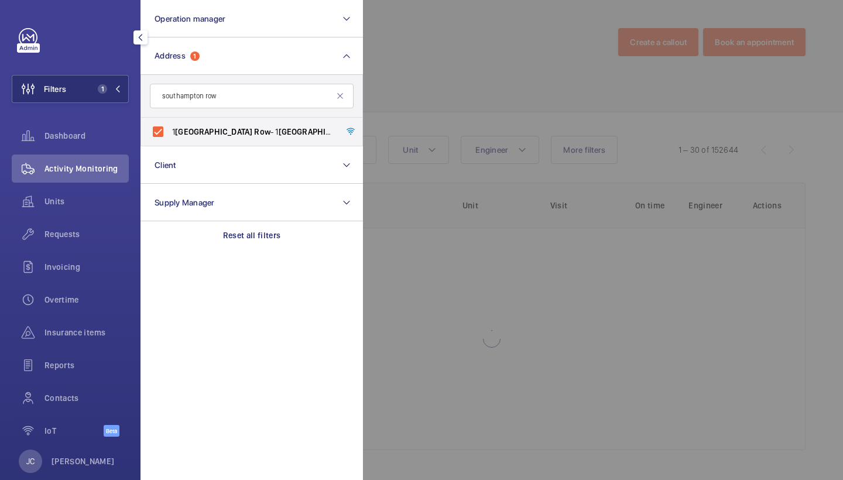
click at [413, 73] on div at bounding box center [784, 240] width 843 height 480
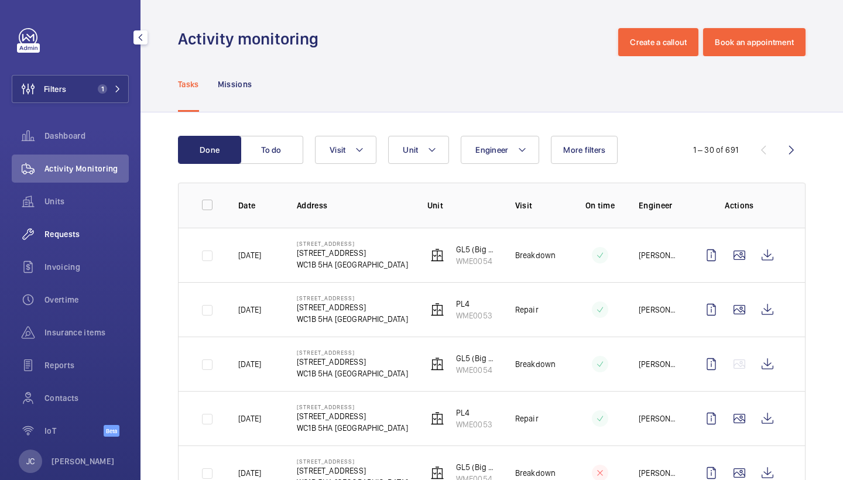
click at [89, 230] on span "Requests" at bounding box center [86, 234] width 84 height 12
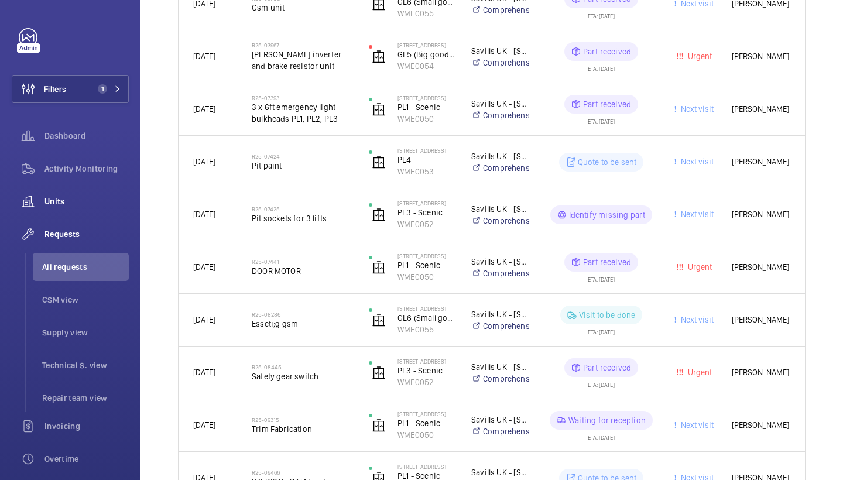
scroll to position [991, 0]
click at [64, 168] on span "Activity Monitoring" at bounding box center [86, 169] width 84 height 12
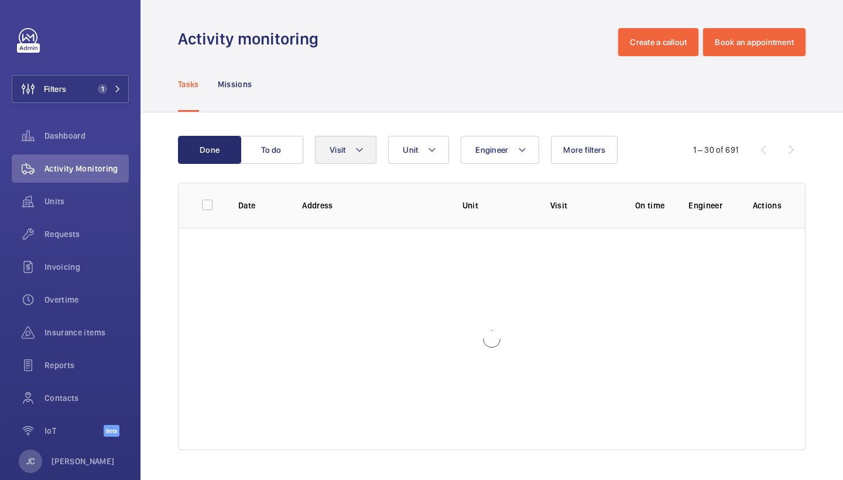
click at [374, 145] on button "Visit" at bounding box center [345, 150] width 61 height 28
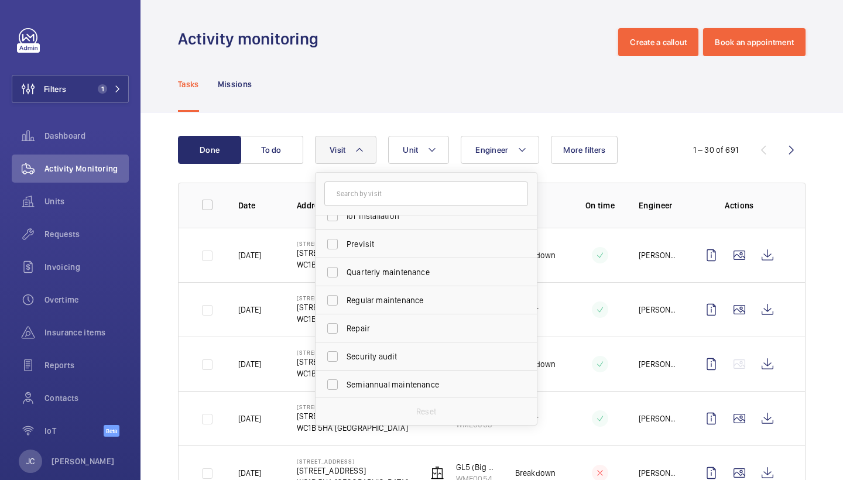
scroll to position [155, 0]
click at [393, 315] on label "Repair" at bounding box center [418, 327] width 204 height 28
click at [344, 316] on input "Repair" at bounding box center [332, 327] width 23 height 23
checkbox input "true"
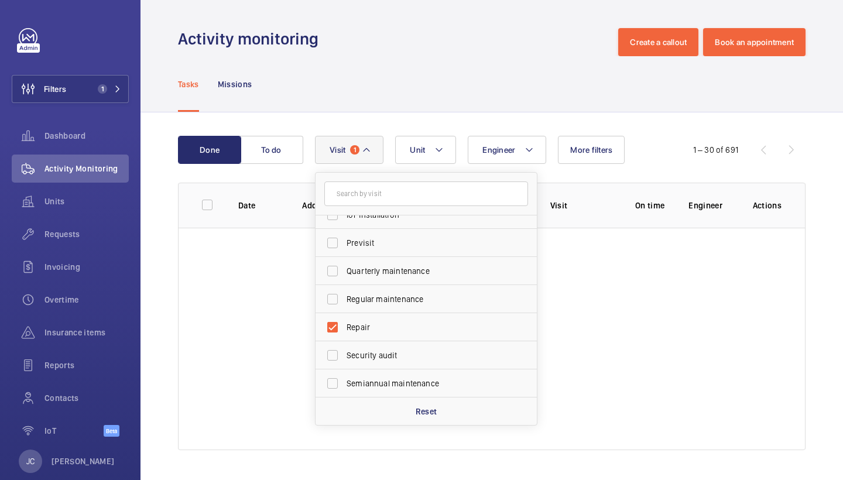
click at [420, 59] on div "Tasks Missions" at bounding box center [492, 84] width 628 height 56
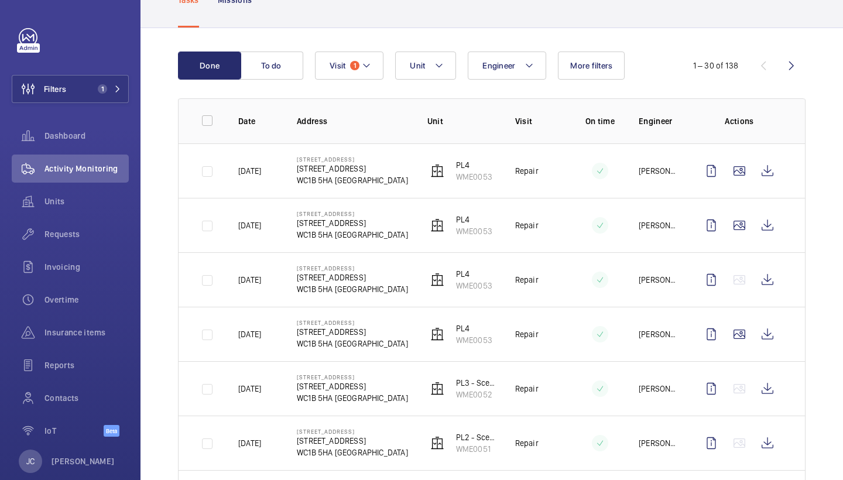
scroll to position [89, 0]
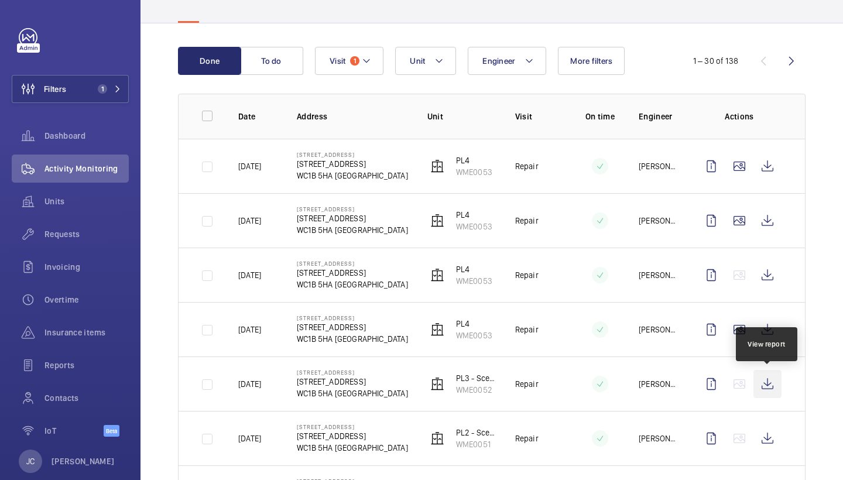
click at [773, 383] on wm-front-icon-button at bounding box center [768, 384] width 28 height 28
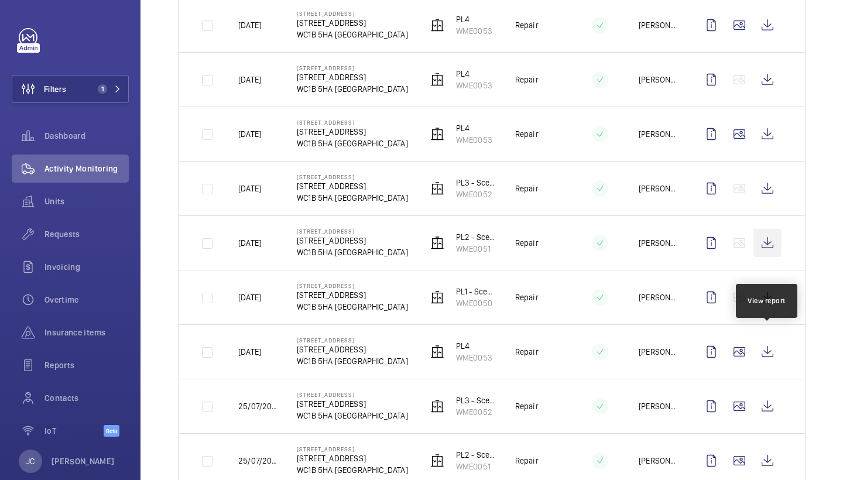
scroll to position [286, 0]
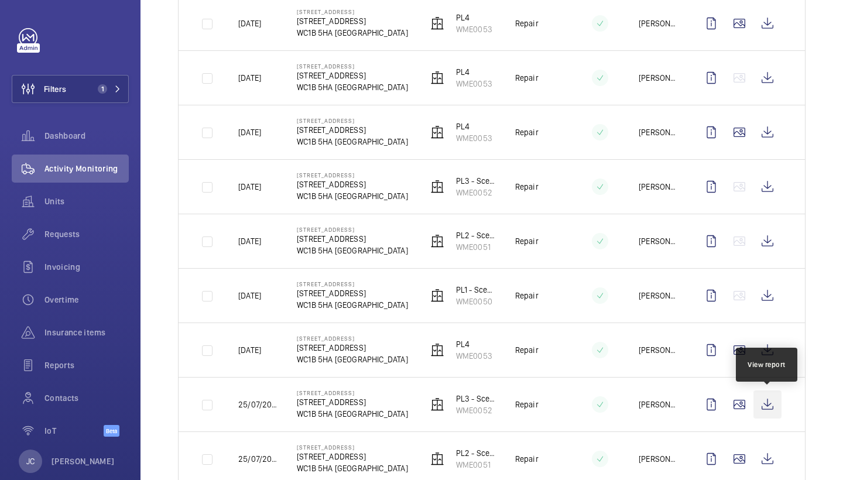
click at [765, 405] on wm-front-icon-button at bounding box center [768, 405] width 28 height 28
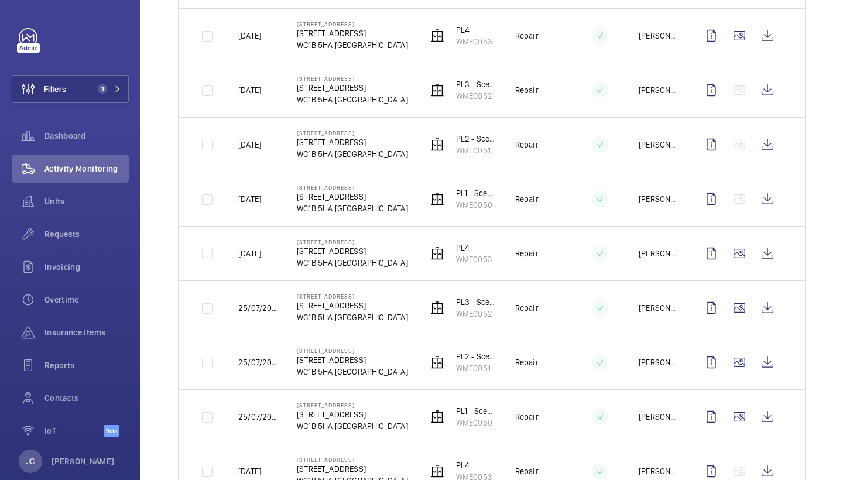
scroll to position [386, 0]
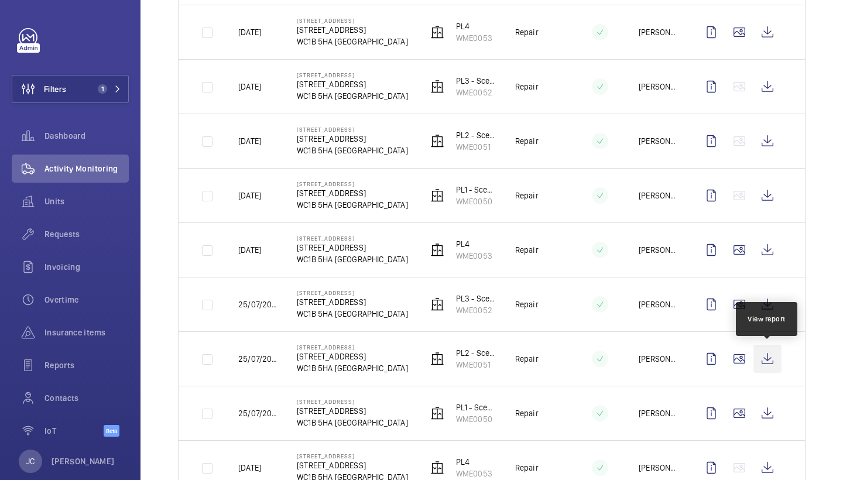
click at [769, 355] on wm-front-icon-button at bounding box center [768, 359] width 28 height 28
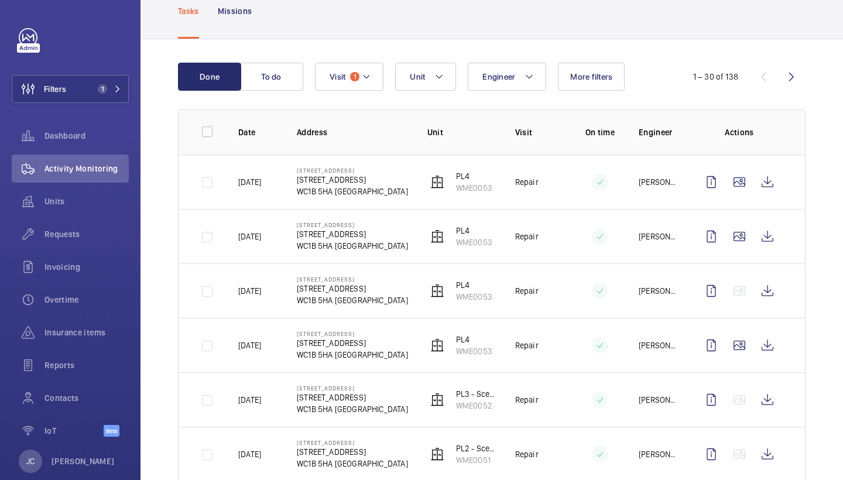
scroll to position [67, 0]
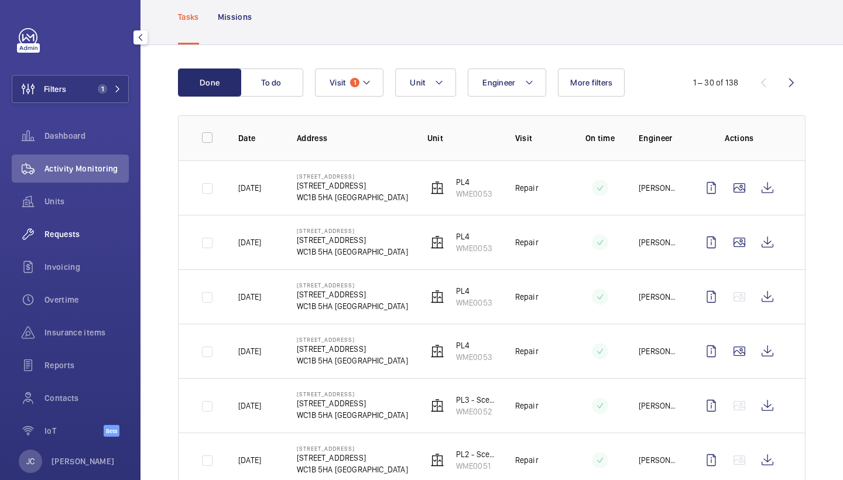
click at [81, 236] on span "Requests" at bounding box center [86, 234] width 84 height 12
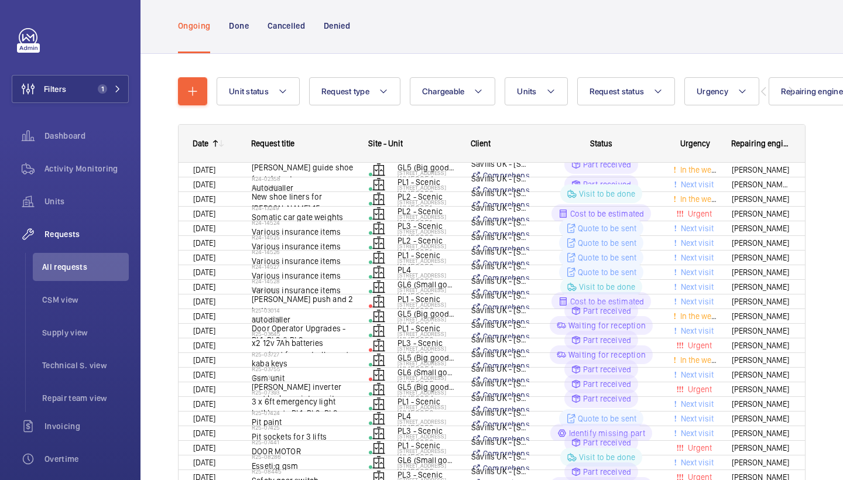
scroll to position [47, 0]
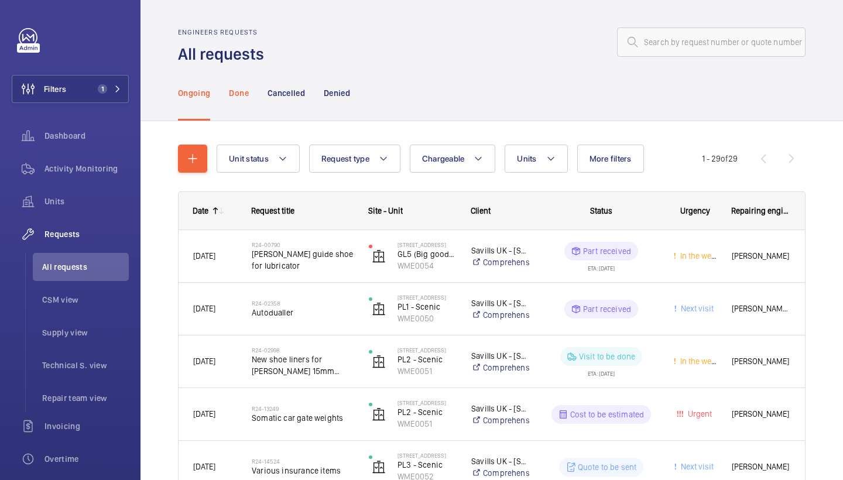
click at [240, 97] on p "Done" at bounding box center [238, 93] width 19 height 12
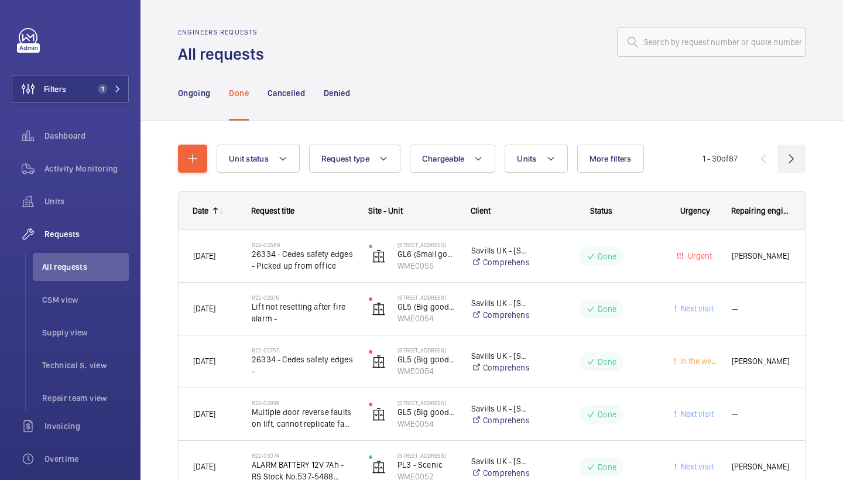
click at [792, 168] on wm-front-icon-button at bounding box center [792, 159] width 28 height 28
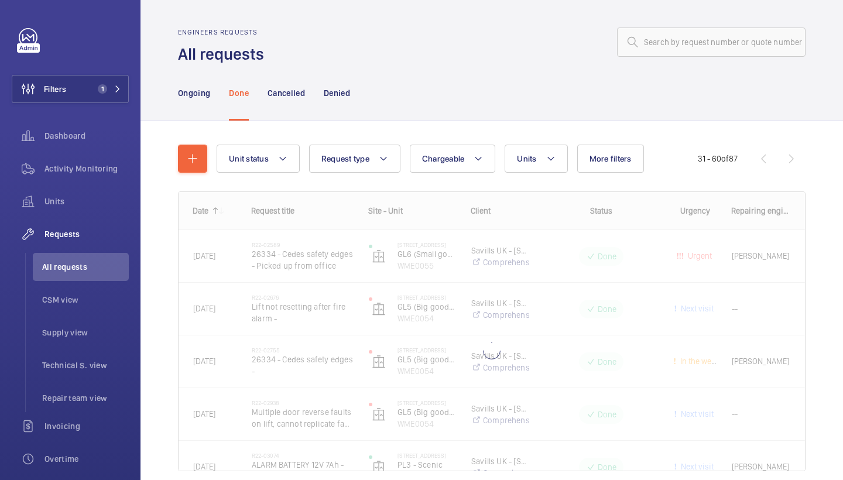
click at [792, 168] on wm-front-pagination "31 - 60 of 87" at bounding box center [752, 159] width 108 height 28
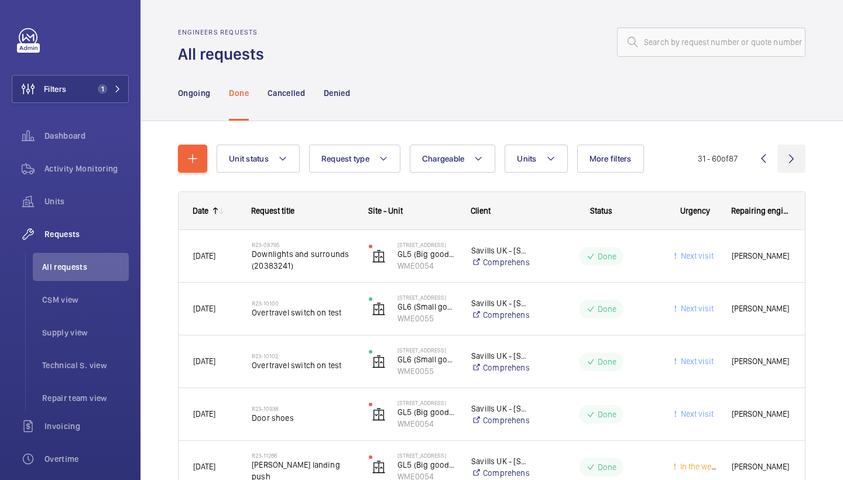
click at [791, 157] on wm-front-icon-button at bounding box center [792, 159] width 28 height 28
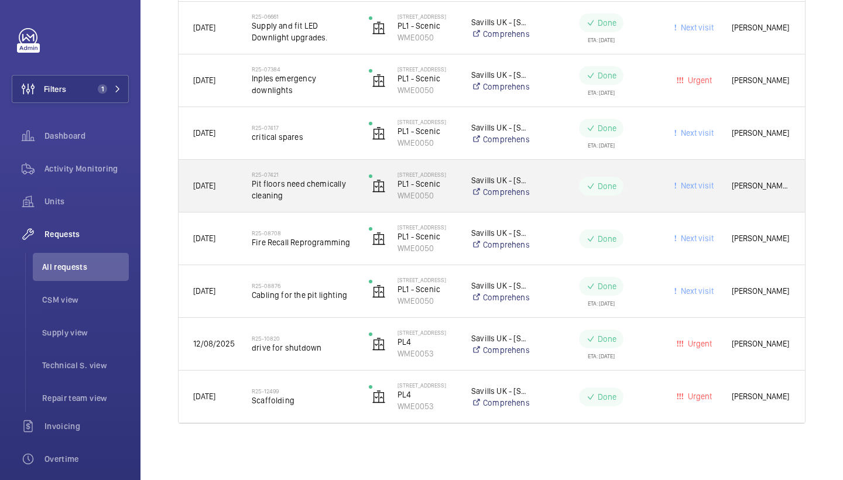
scroll to position [1230, 0]
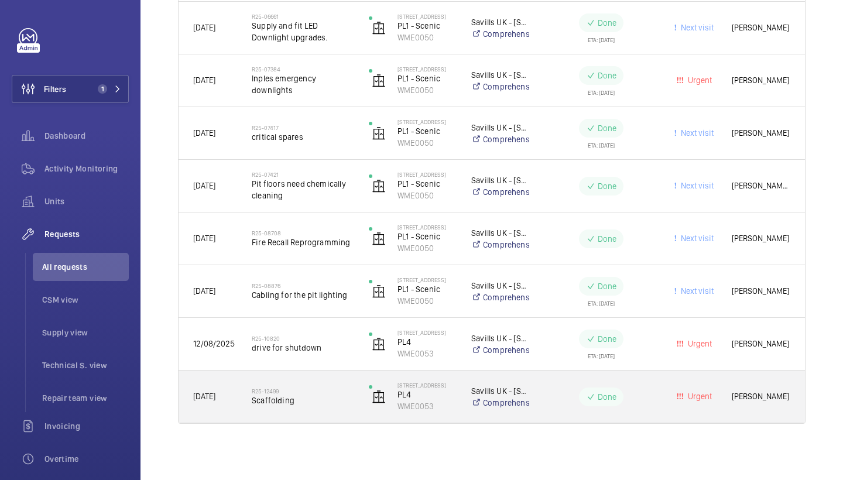
click at [297, 400] on span "Scaffolding" at bounding box center [303, 401] width 102 height 12
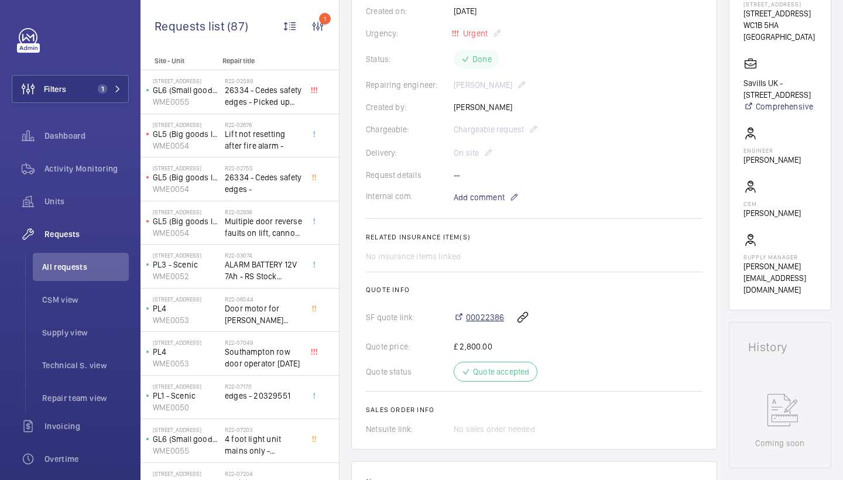
scroll to position [223, 0]
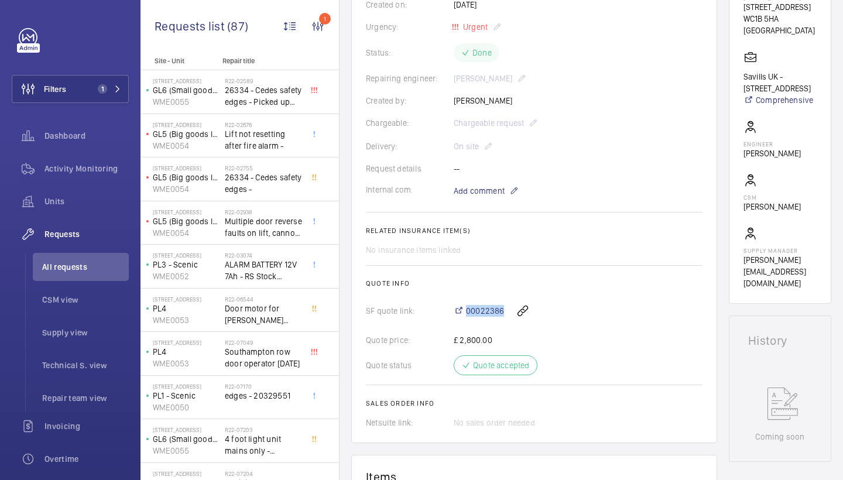
drag, startPoint x: 447, startPoint y: 314, endPoint x: 506, endPoint y: 314, distance: 59.7
click at [506, 314] on div "SF quote link: 00022386" at bounding box center [534, 311] width 337 height 28
copy div "00022386"
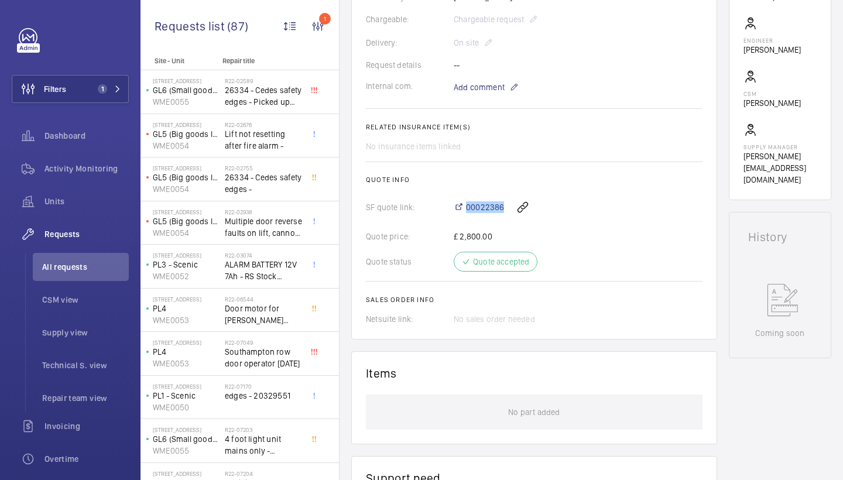
scroll to position [329, 0]
click at [492, 204] on span "00022386" at bounding box center [485, 205] width 38 height 12
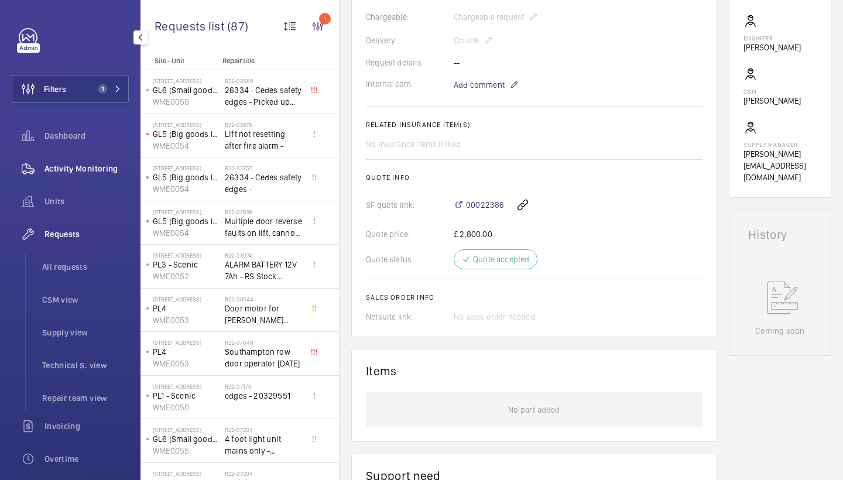
click at [109, 169] on span "Activity Monitoring" at bounding box center [86, 169] width 84 height 12
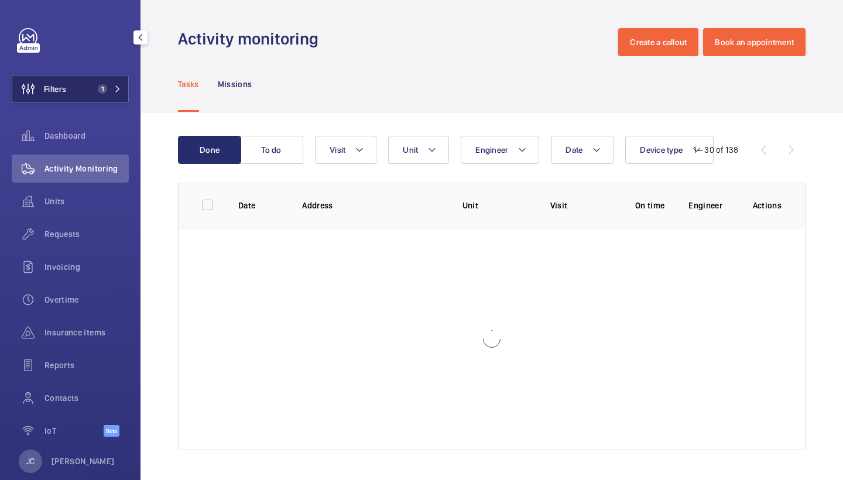
click at [109, 90] on span "1" at bounding box center [107, 88] width 28 height 9
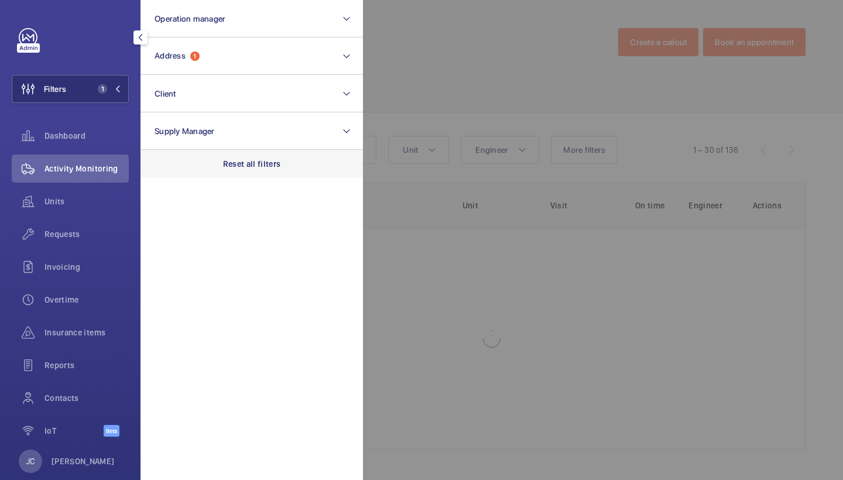
click at [256, 159] on p "Reset all filters" at bounding box center [252, 164] width 58 height 12
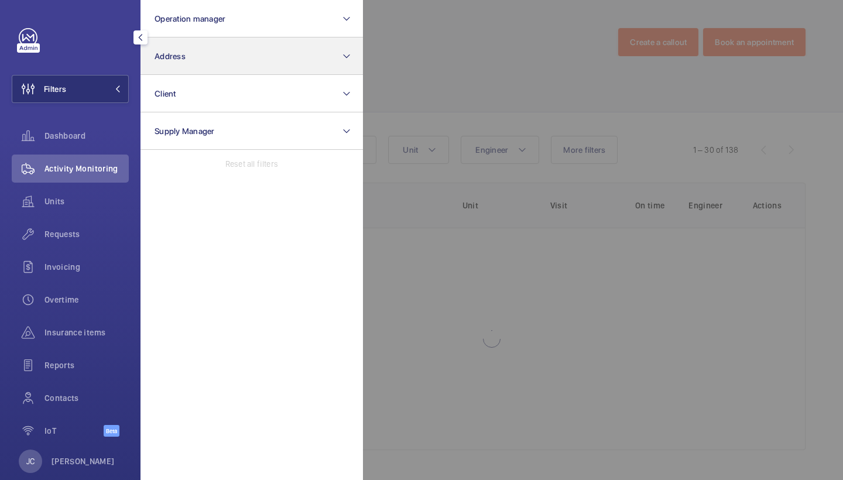
click at [236, 70] on button "Address" at bounding box center [252, 55] width 222 height 37
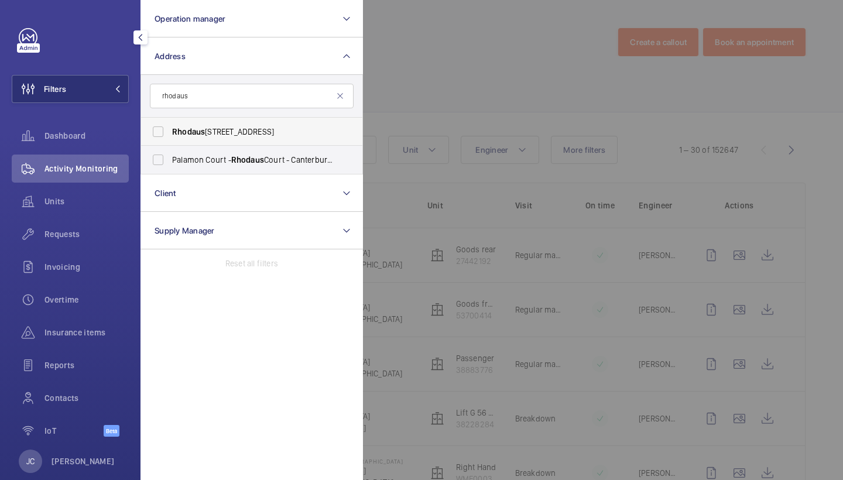
type input "rhodaus"
click at [268, 128] on span "Rhodaus court - CT1 2RJ, CANTERBURY CT1 2RJ" at bounding box center [252, 132] width 161 height 12
click at [170, 128] on input "Rhodaus court - CT1 2RJ, CANTERBURY CT1 2RJ" at bounding box center [157, 131] width 23 height 23
checkbox input "true"
click at [466, 80] on div at bounding box center [784, 240] width 843 height 480
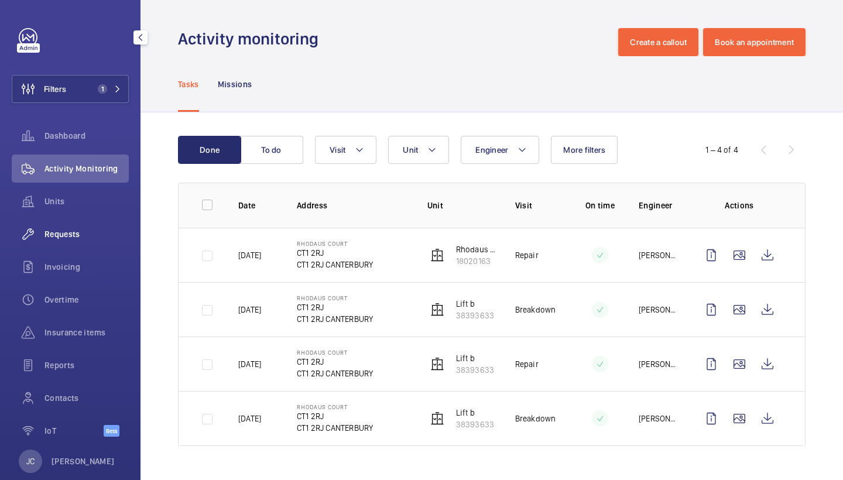
click at [87, 231] on span "Requests" at bounding box center [86, 234] width 84 height 12
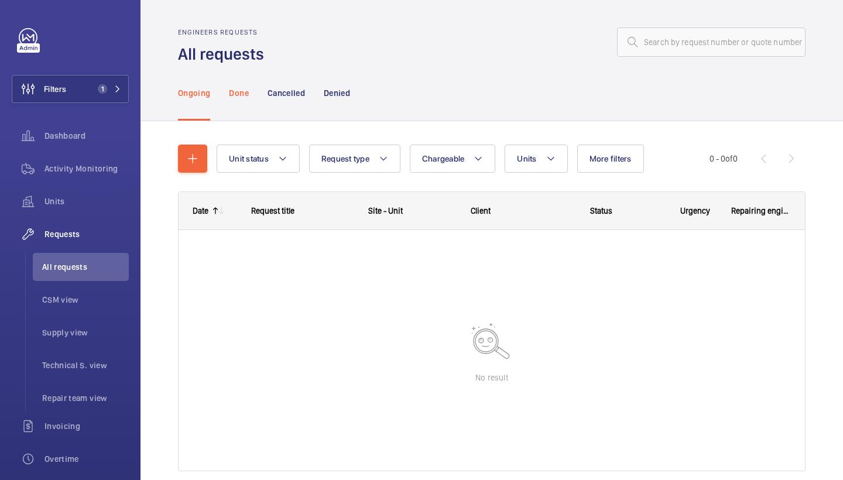
click at [239, 101] on div "Done" at bounding box center [238, 93] width 19 height 56
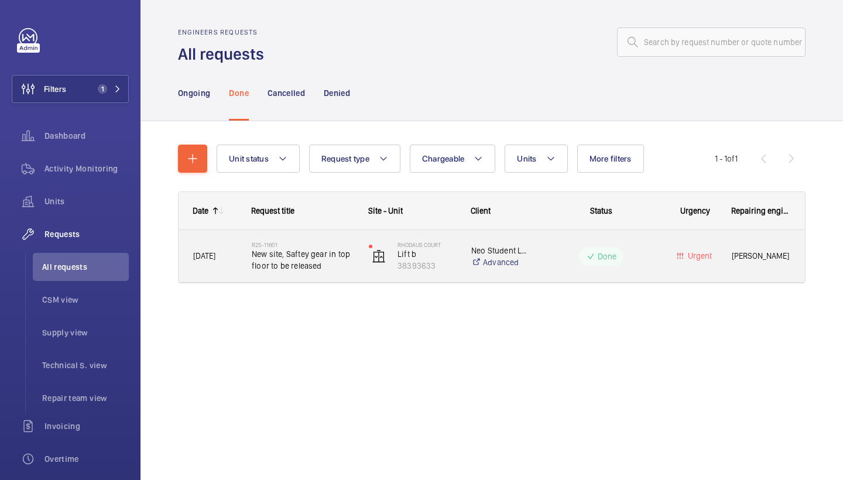
click at [320, 237] on div "R25-11601 New site, Saftey gear in top floor to be released" at bounding box center [296, 256] width 116 height 53
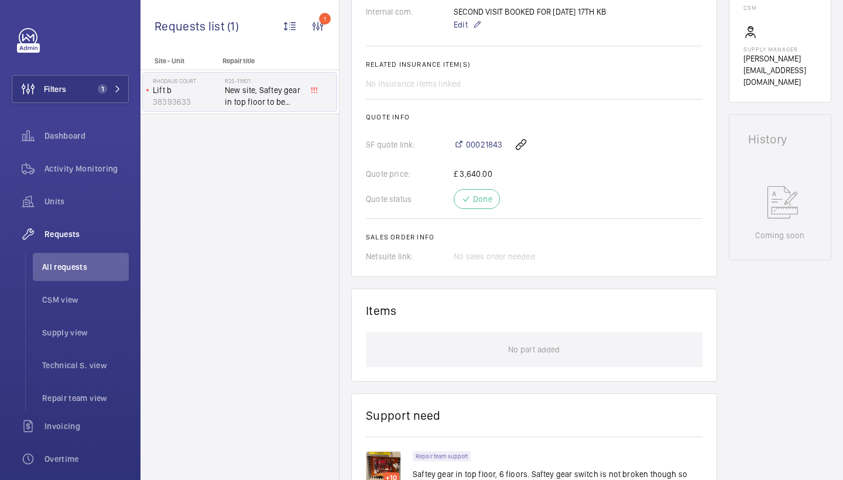
scroll to position [424, 0]
click at [489, 142] on span "00021843" at bounding box center [484, 145] width 36 height 12
click at [108, 162] on div "Activity Monitoring" at bounding box center [70, 169] width 117 height 28
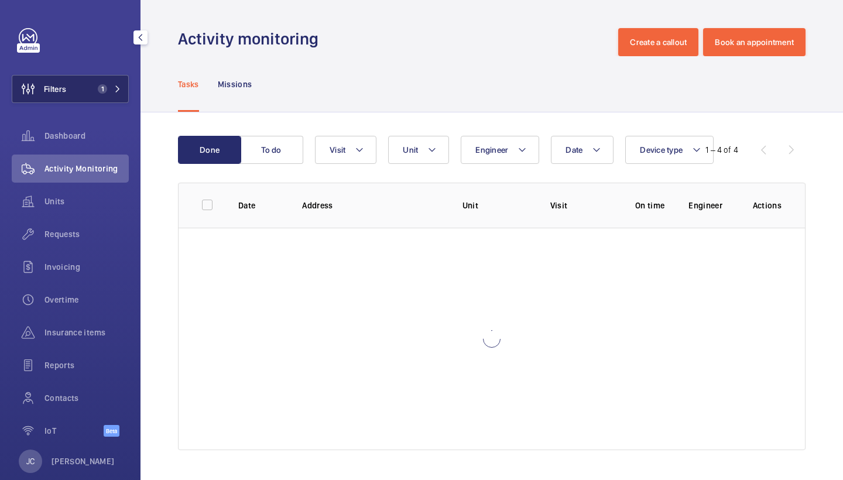
click at [117, 94] on button "Filters 1" at bounding box center [70, 89] width 117 height 28
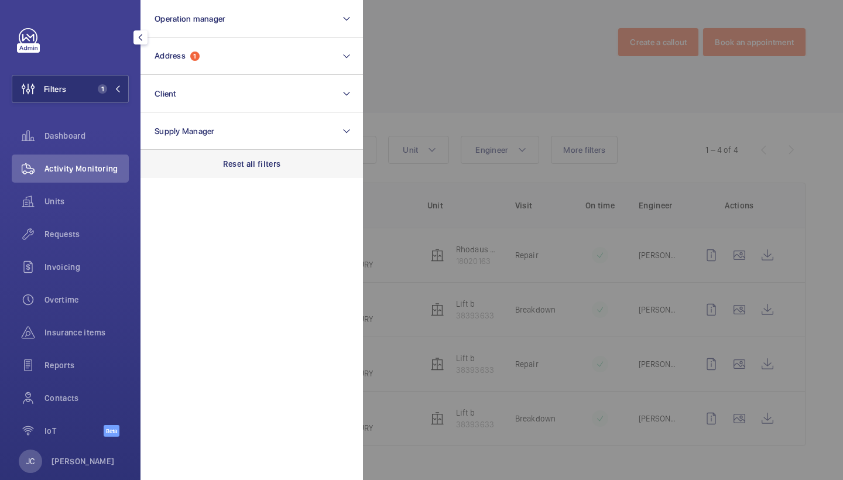
click at [244, 169] on p "Reset all filters" at bounding box center [252, 164] width 58 height 12
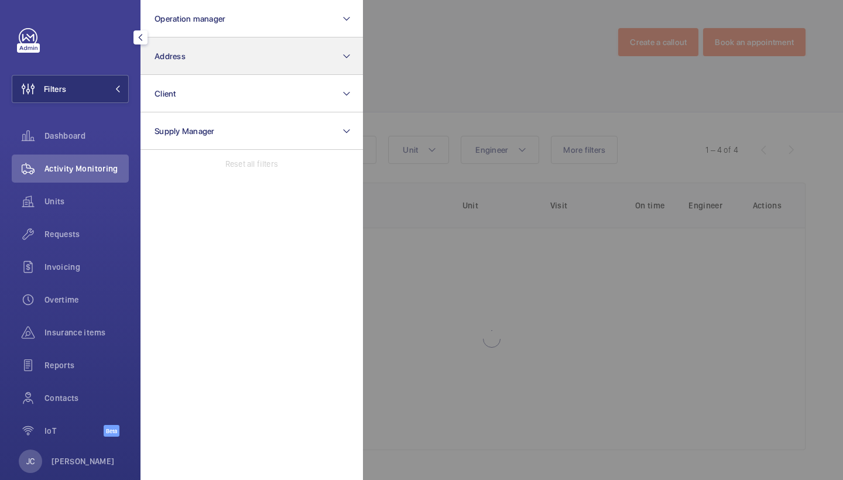
click at [225, 57] on button "Address" at bounding box center [252, 55] width 222 height 37
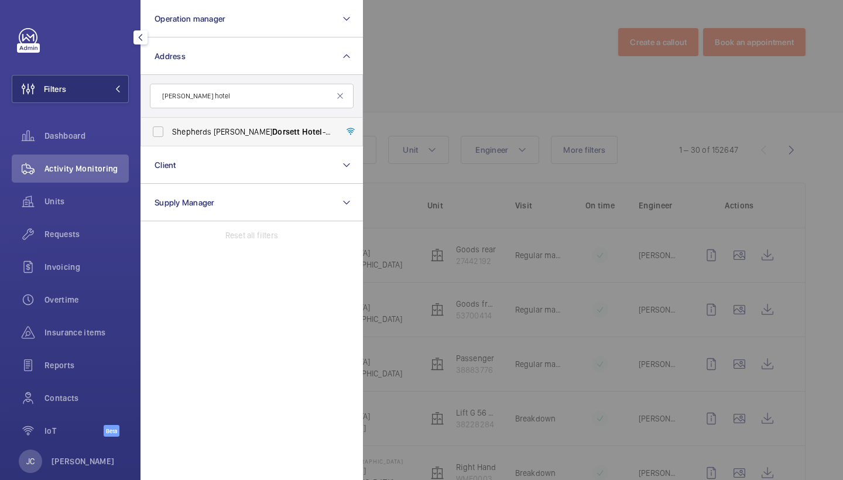
type input "dorsett hotel"
click at [272, 132] on span "Dorsett" at bounding box center [286, 131] width 28 height 9
click at [170, 132] on input "Shepherds Bush Dorsett Hotel - Dorsett Shepherds Bush,, LONDON W12 8QE" at bounding box center [157, 131] width 23 height 23
checkbox input "true"
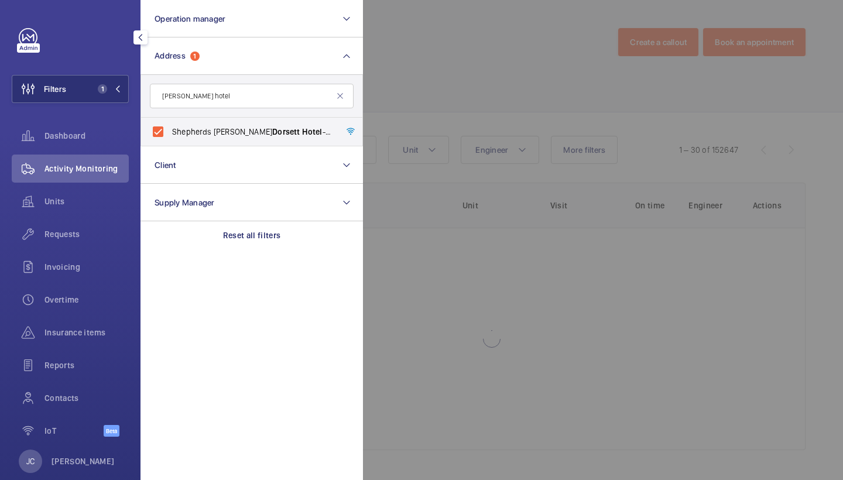
click at [507, 77] on div at bounding box center [784, 240] width 843 height 480
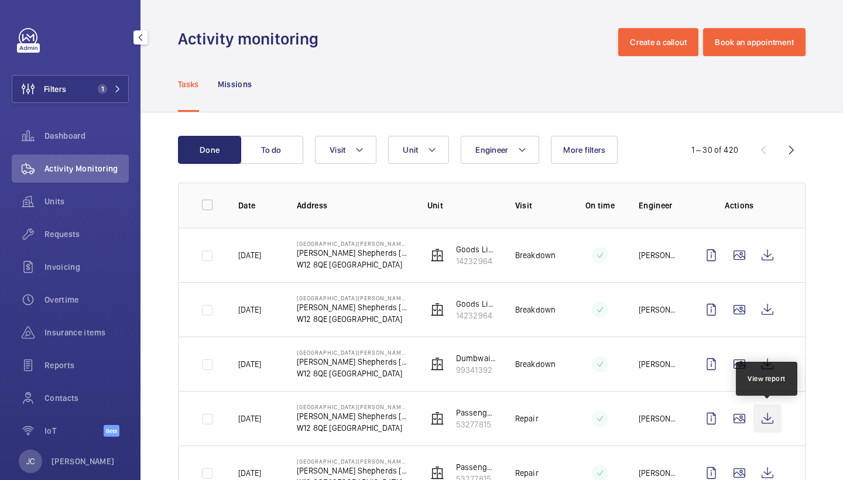
click at [765, 422] on wm-front-icon-button at bounding box center [768, 419] width 28 height 28
click at [87, 230] on span "Requests" at bounding box center [86, 234] width 84 height 12
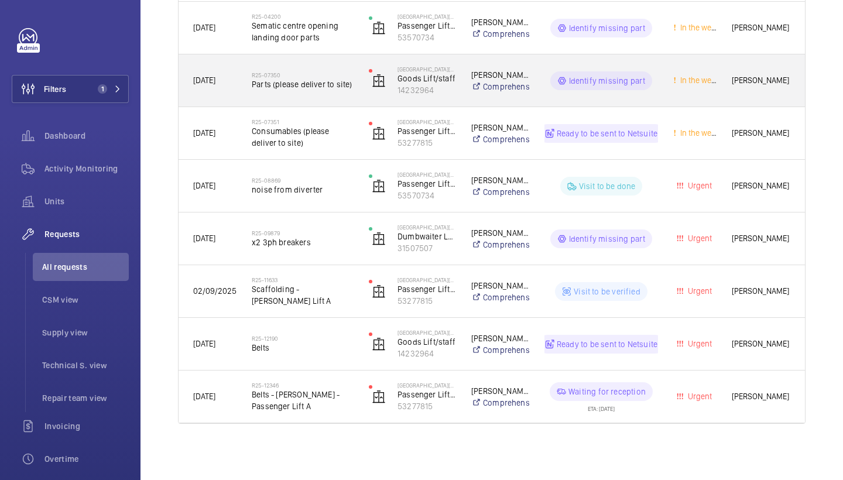
scroll to position [650, 0]
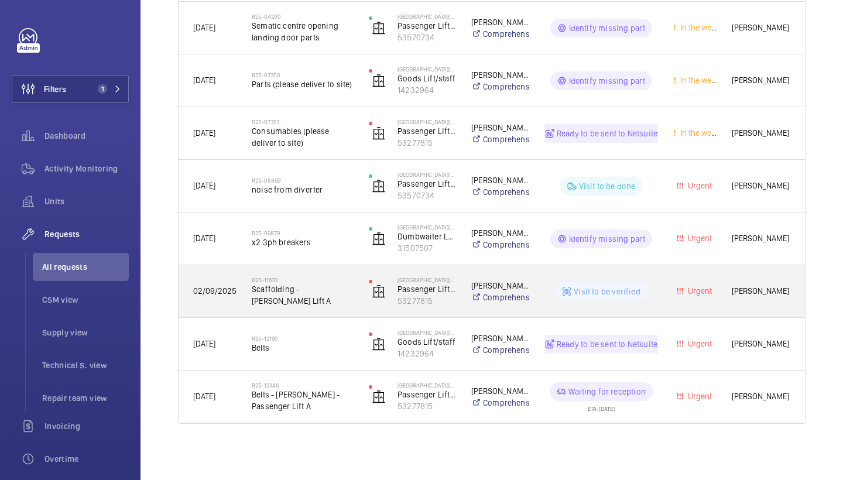
click at [329, 305] on div "R25-11633 Scaffolding - Dorsett Lift A" at bounding box center [303, 292] width 102 height 34
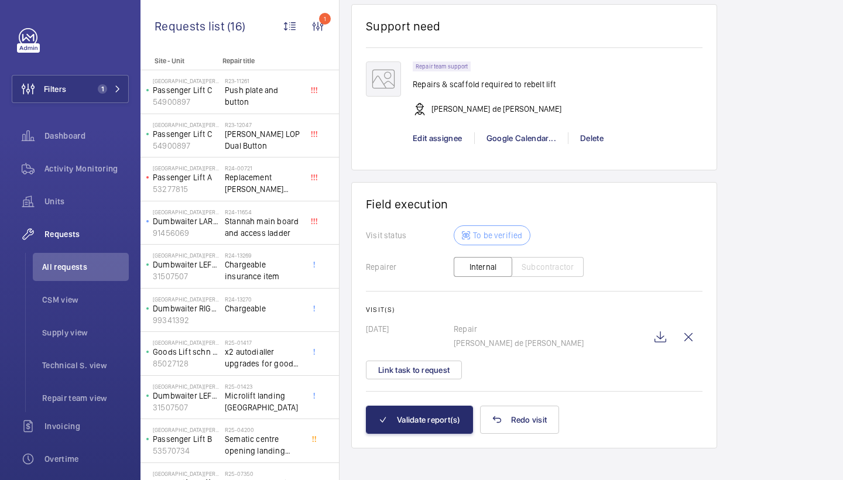
scroll to position [896, 0]
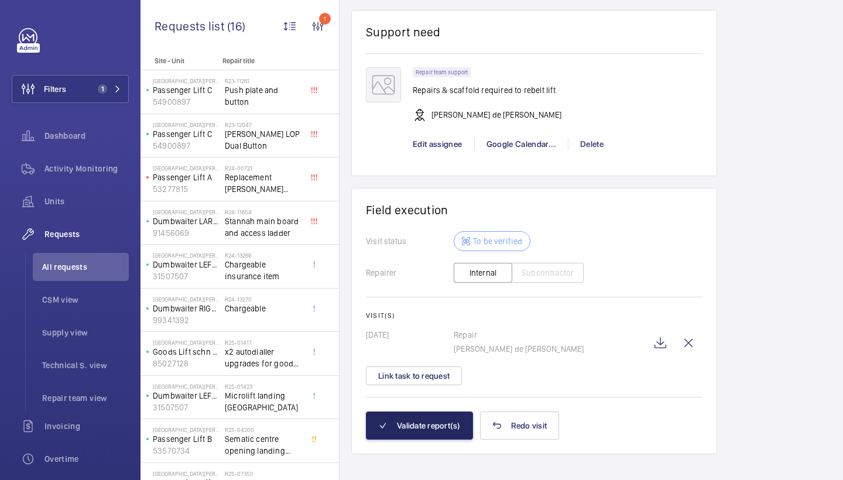
click at [428, 429] on button "Validate report(s)" at bounding box center [419, 426] width 107 height 28
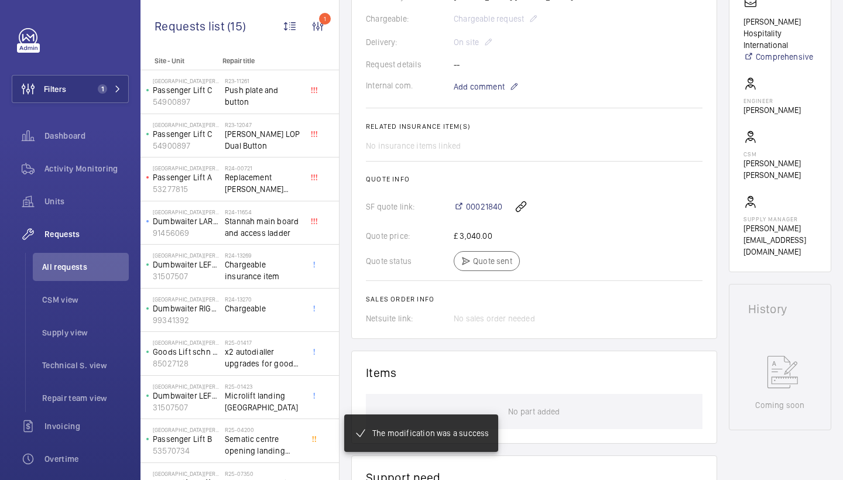
scroll to position [395, 0]
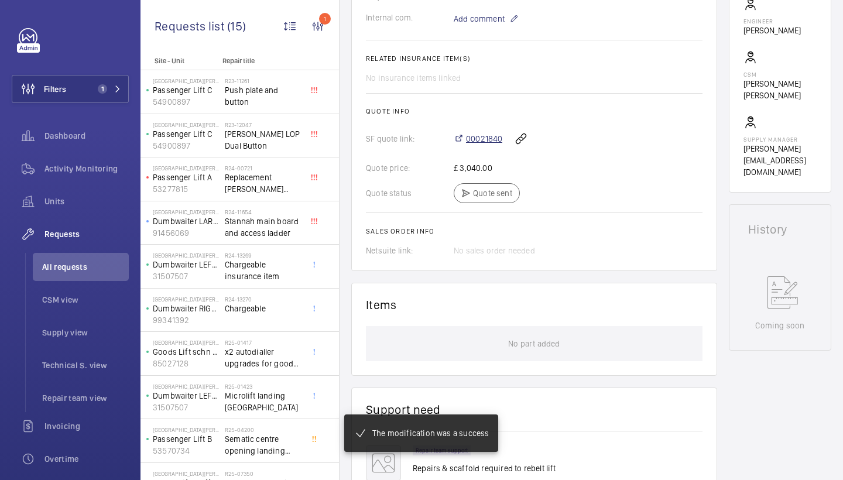
click at [475, 145] on span "00021840" at bounding box center [484, 139] width 36 height 12
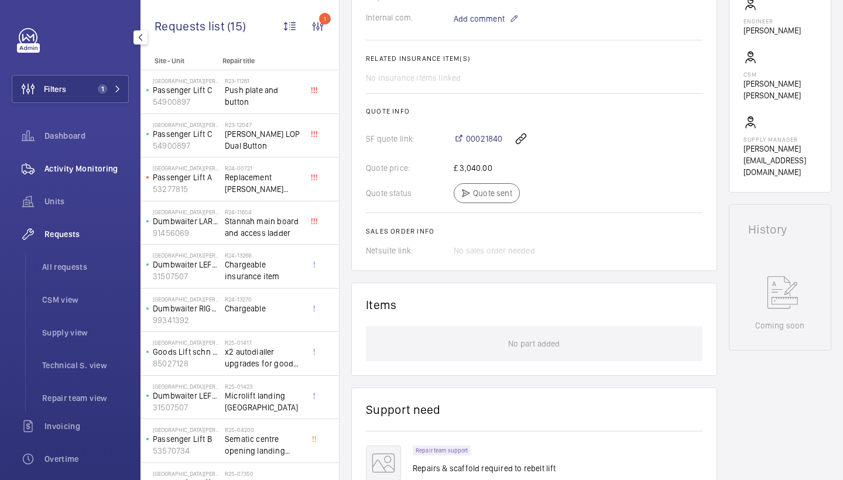
click at [84, 178] on div "Activity Monitoring" at bounding box center [70, 169] width 117 height 28
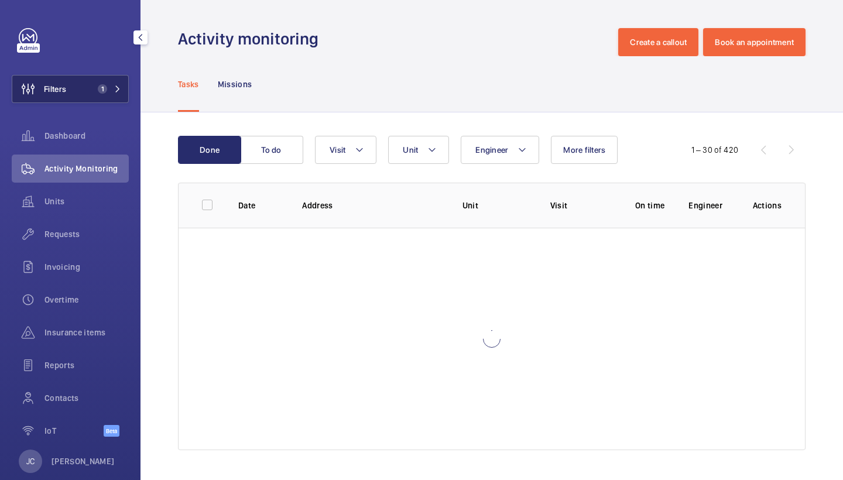
click at [101, 90] on span "1" at bounding box center [102, 88] width 9 height 9
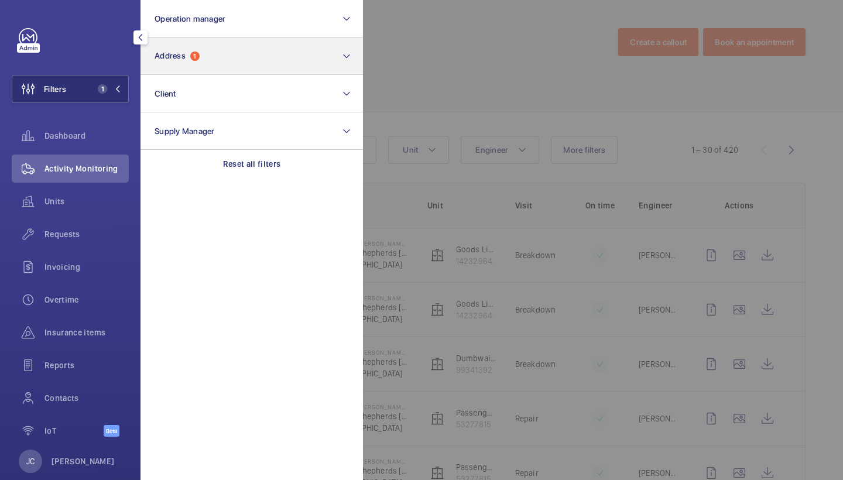
click at [258, 166] on p "Reset all filters" at bounding box center [252, 164] width 58 height 12
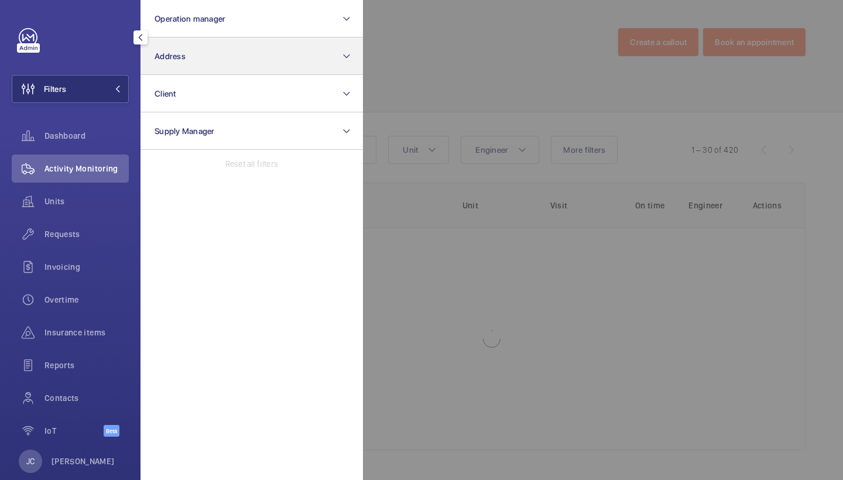
click at [223, 52] on button "Address" at bounding box center [252, 55] width 222 height 37
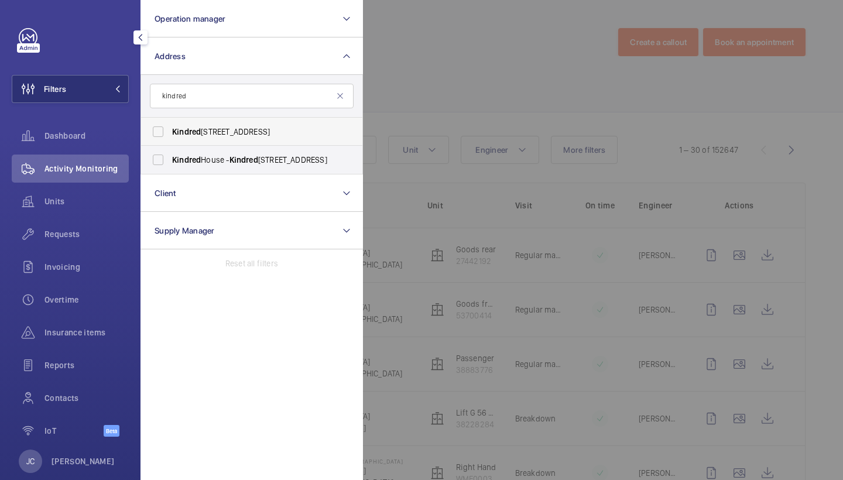
type input "kindred"
click at [241, 139] on label "Kindred House - Wandle Road, CROYDON CR0 1FJ" at bounding box center [243, 132] width 204 height 28
click at [170, 139] on input "Kindred House - Wandle Road, CROYDON CR0 1FJ" at bounding box center [157, 131] width 23 height 23
checkbox input "true"
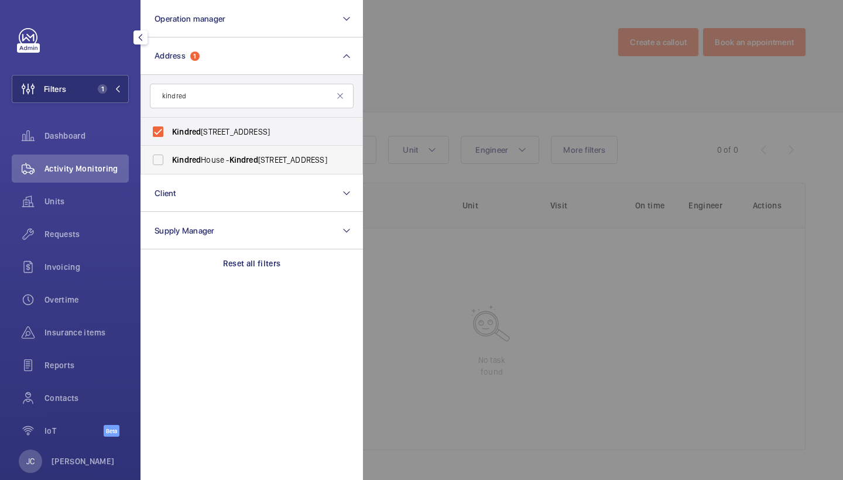
click at [245, 165] on span "Kindred House - Kindred House, CROYDON CR0 1GL" at bounding box center [252, 160] width 161 height 12
click at [170, 165] on input "Kindred House - Kindred House, CROYDON CR0 1GL" at bounding box center [157, 159] width 23 height 23
checkbox input "true"
click at [375, 94] on div at bounding box center [784, 240] width 843 height 480
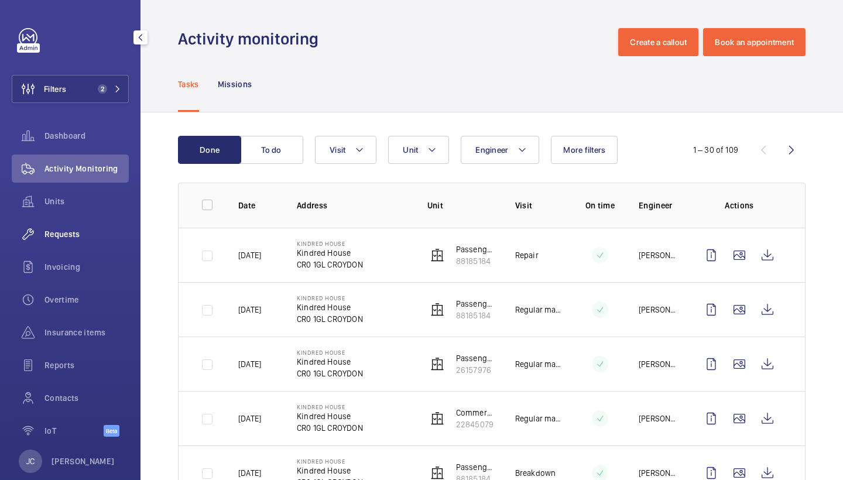
click at [86, 237] on span "Requests" at bounding box center [86, 234] width 84 height 12
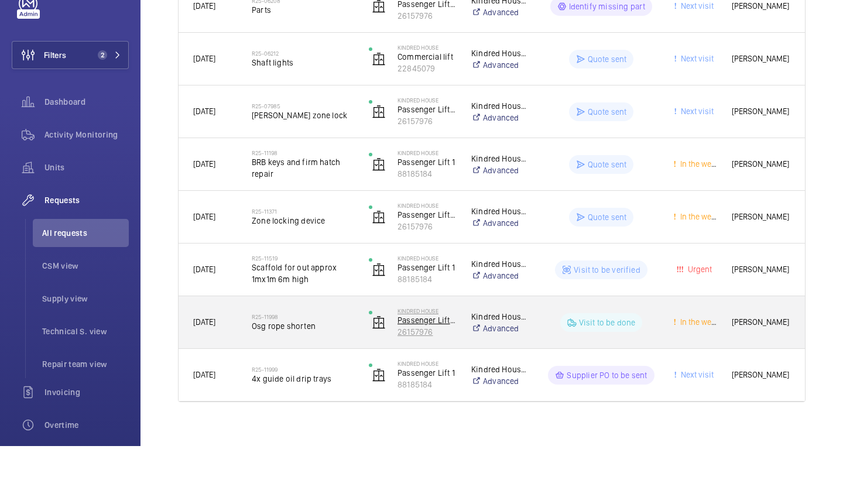
scroll to position [816, 0]
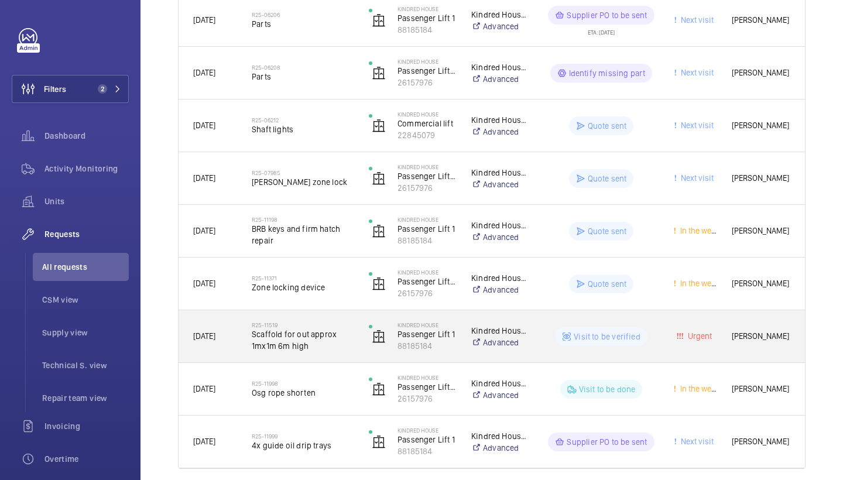
click at [324, 343] on span "Scaffold for out approx 1mx1m 6m high" at bounding box center [303, 339] width 102 height 23
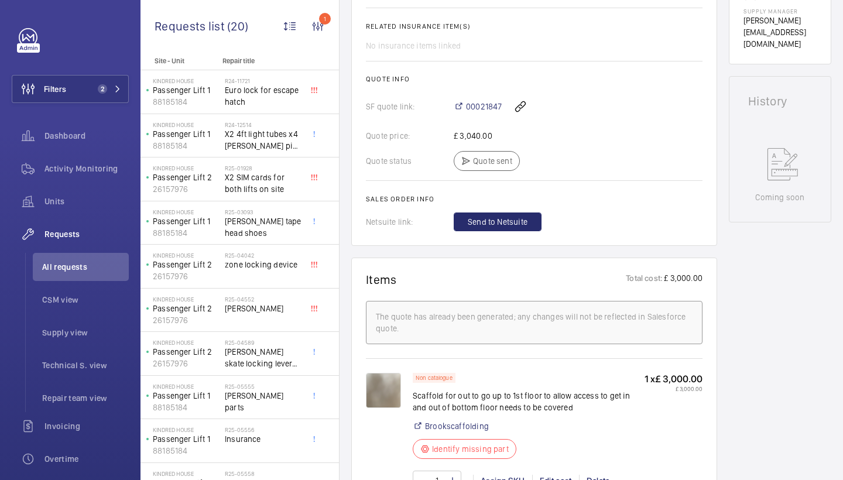
scroll to position [439, 0]
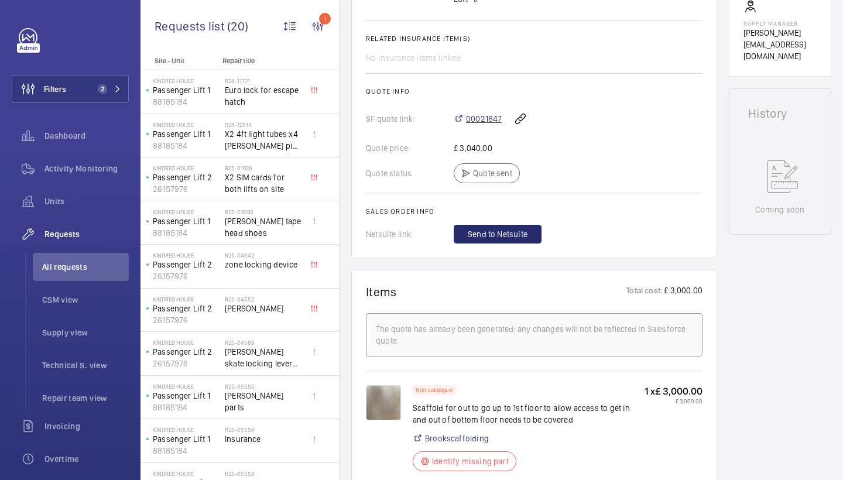
click at [488, 116] on span "00021847" at bounding box center [484, 119] width 36 height 12
click at [98, 172] on span "Activity Monitoring" at bounding box center [86, 169] width 84 height 12
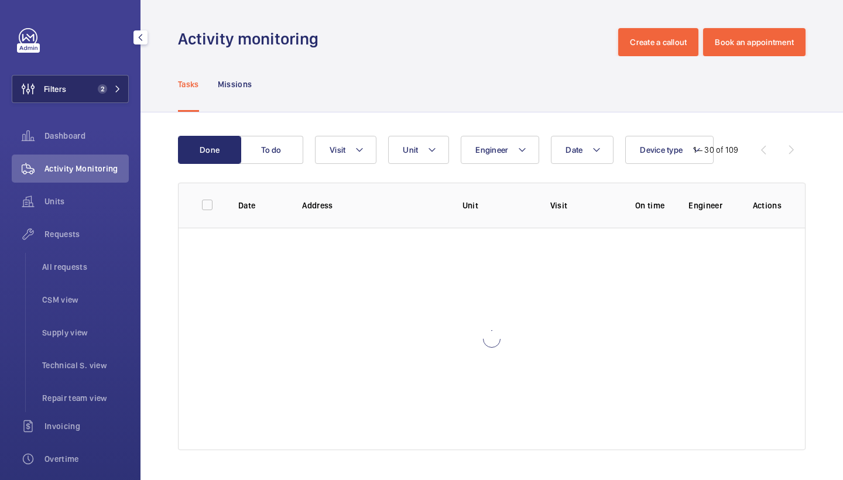
click at [112, 96] on button "Filters 2" at bounding box center [70, 89] width 117 height 28
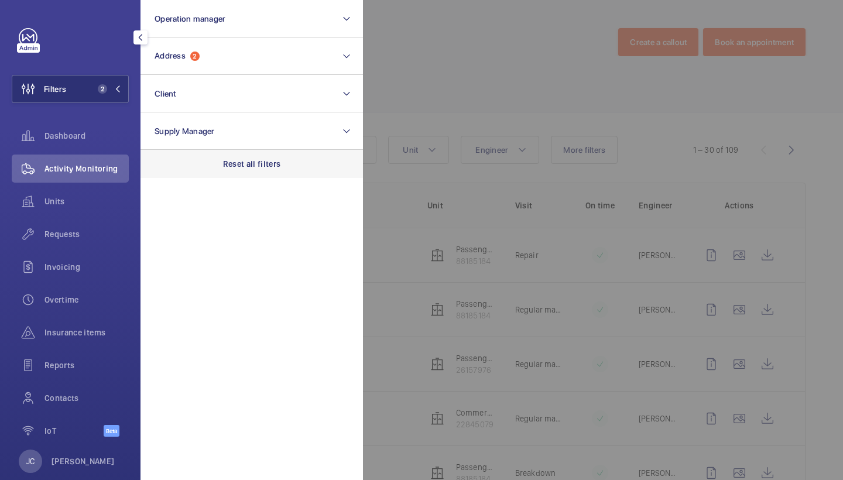
click at [237, 164] on p "Reset all filters" at bounding box center [252, 164] width 58 height 12
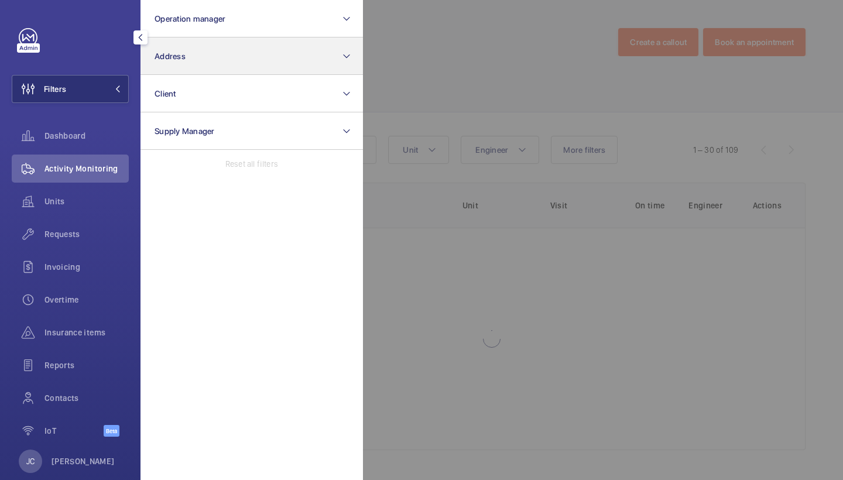
click at [207, 53] on button "Address" at bounding box center [252, 55] width 222 height 37
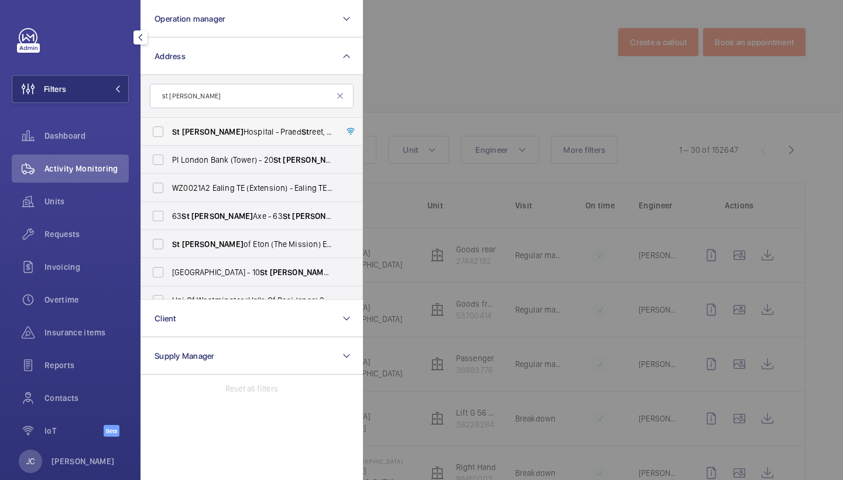
type input "st mary"
click at [219, 125] on label "St Mary Hospital - Praed St reet, LONDON W2 1NY" at bounding box center [243, 132] width 204 height 28
click at [170, 125] on input "St Mary Hospital - Praed St reet, LONDON W2 1NY" at bounding box center [157, 131] width 23 height 23
checkbox input "true"
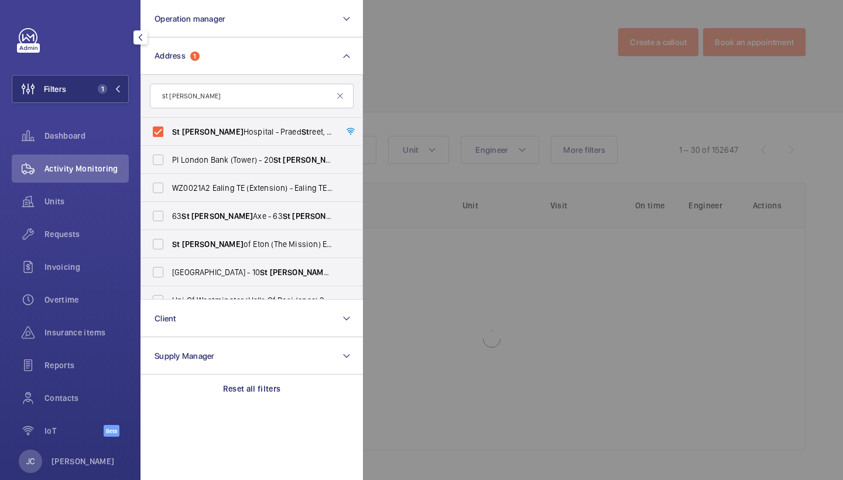
drag, startPoint x: 59, startPoint y: 229, endPoint x: 471, endPoint y: 114, distance: 427.9
click at [59, 229] on span "Requests" at bounding box center [86, 234] width 84 height 12
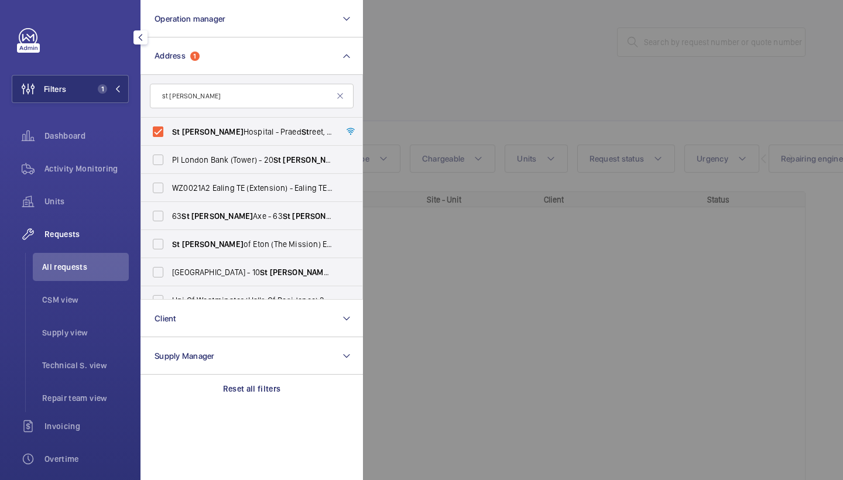
click at [471, 114] on div at bounding box center [784, 240] width 843 height 480
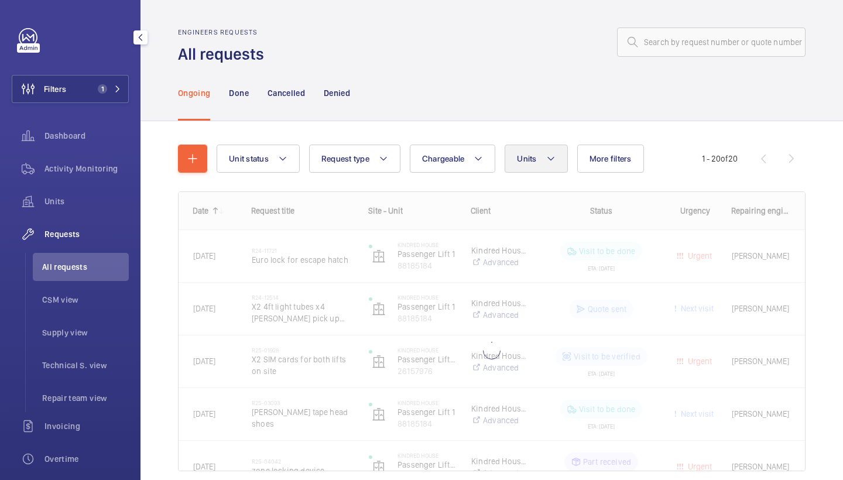
click at [536, 163] on button "Units" at bounding box center [536, 159] width 63 height 28
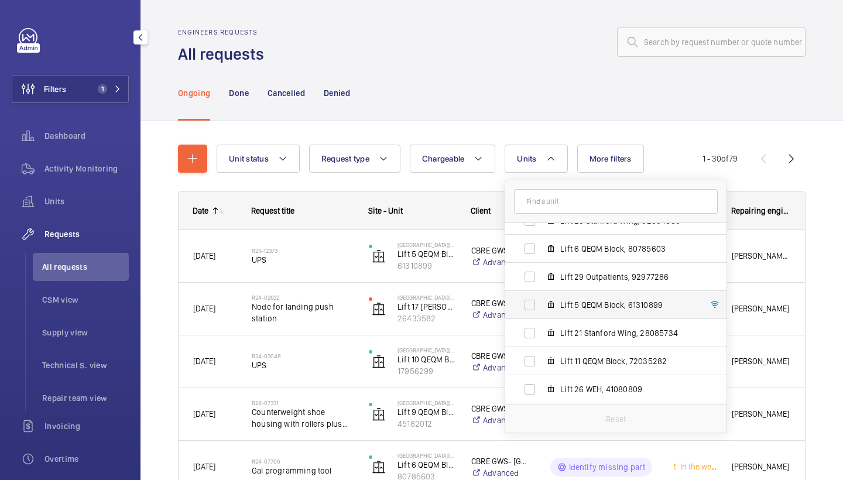
scroll to position [438, 0]
click at [595, 303] on span "Lift 5 QEQM Block, 61310899" at bounding box center [628, 305] width 136 height 12
click at [542, 303] on input "Lift 5 QEQM Block, 61310899" at bounding box center [529, 304] width 23 height 23
checkbox input "true"
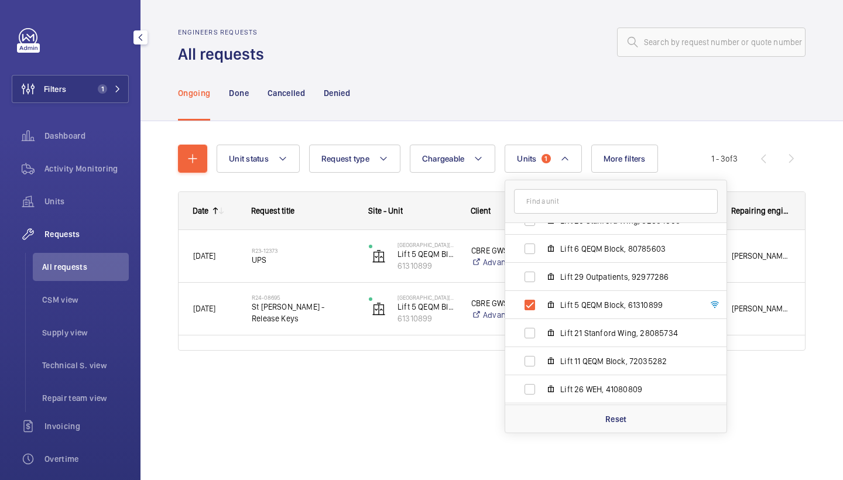
click at [521, 101] on div "Ongoing Done Cancelled Denied" at bounding box center [492, 93] width 628 height 56
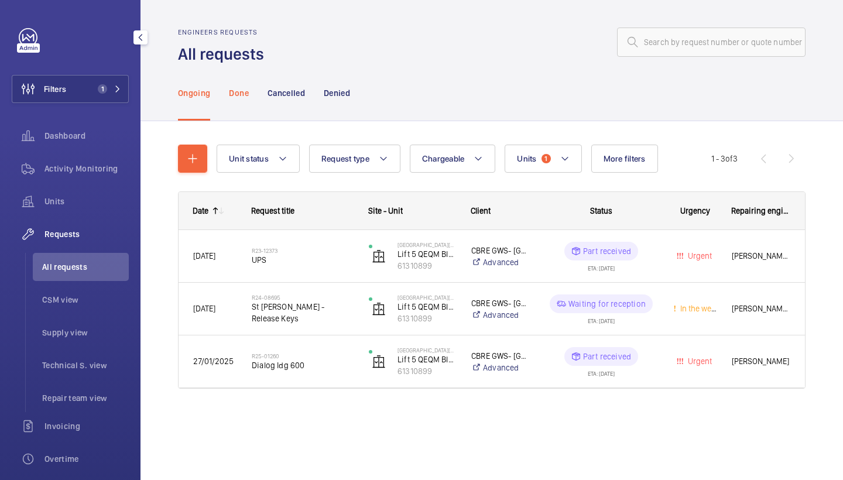
click at [246, 97] on p "Done" at bounding box center [238, 93] width 19 height 12
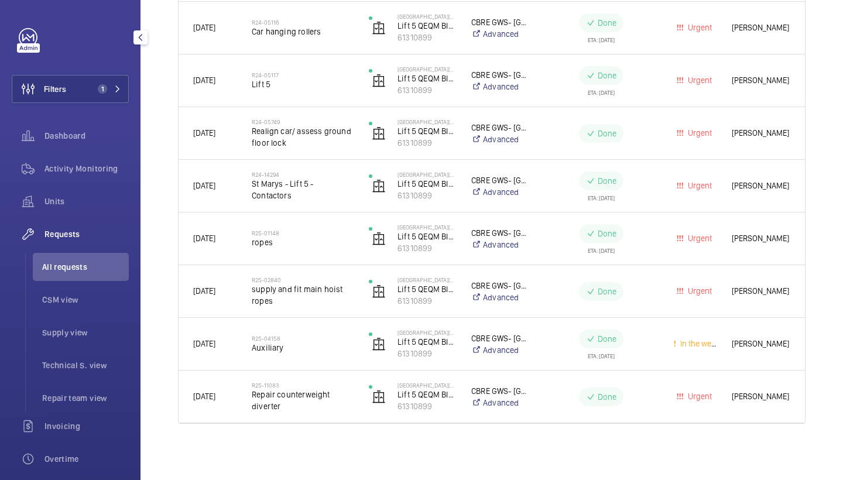
scroll to position [492, 0]
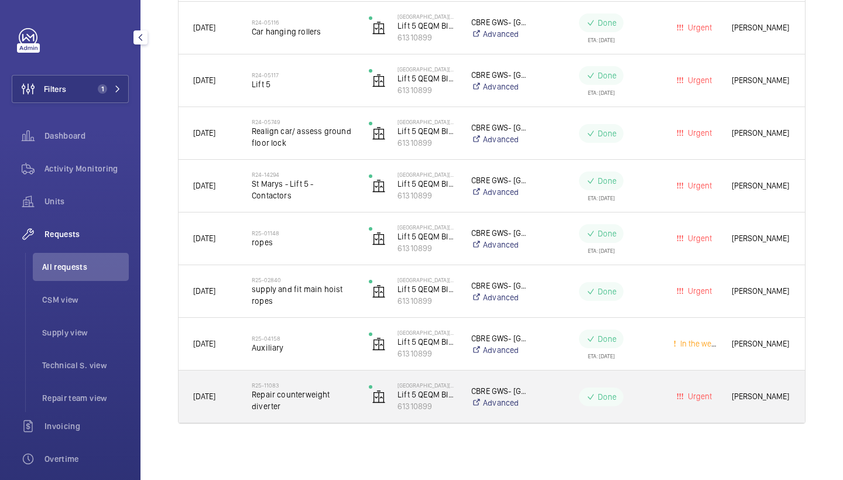
click at [306, 384] on h2 "R25-11083" at bounding box center [303, 385] width 102 height 7
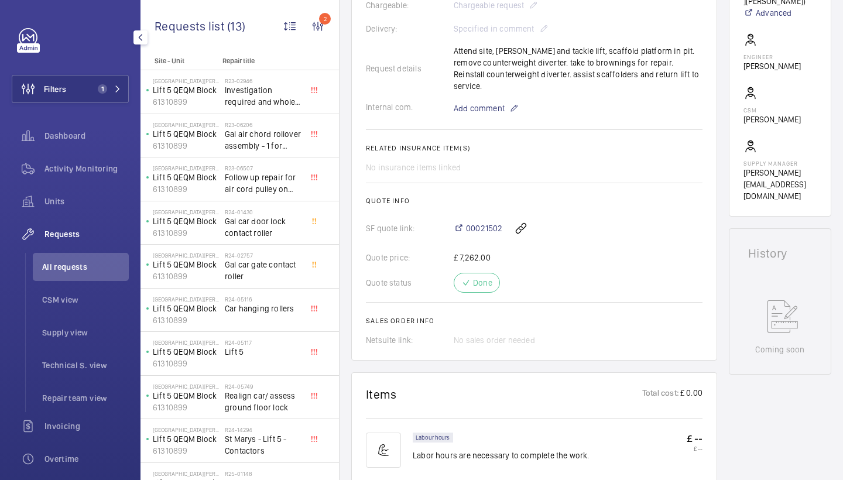
scroll to position [323, 0]
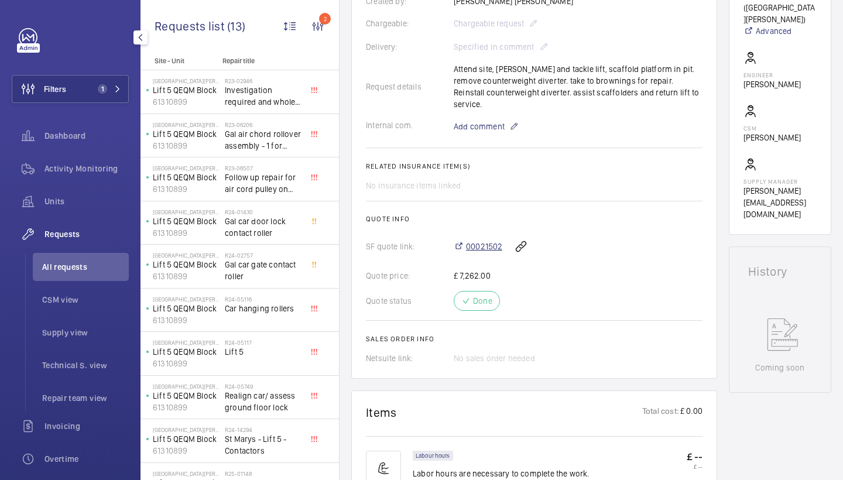
click at [489, 241] on span "00021502" at bounding box center [484, 247] width 36 height 12
click at [91, 168] on span "Activity Monitoring" at bounding box center [86, 169] width 84 height 12
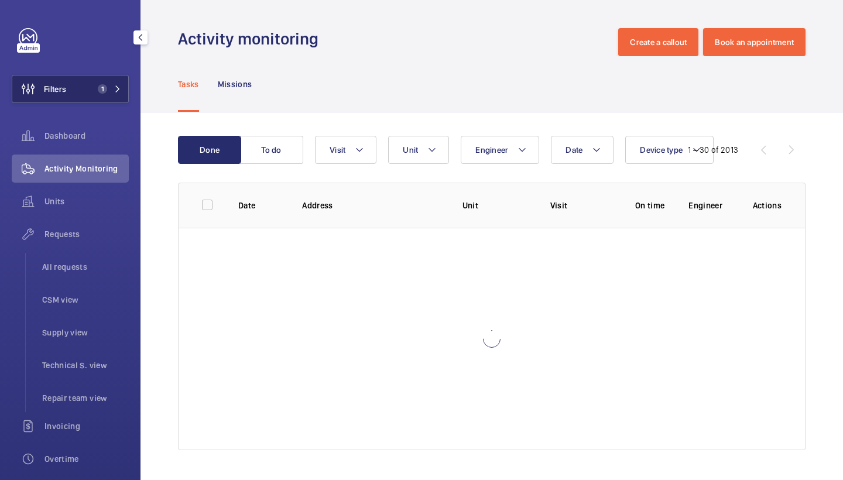
click at [109, 90] on span "1" at bounding box center [107, 88] width 28 height 9
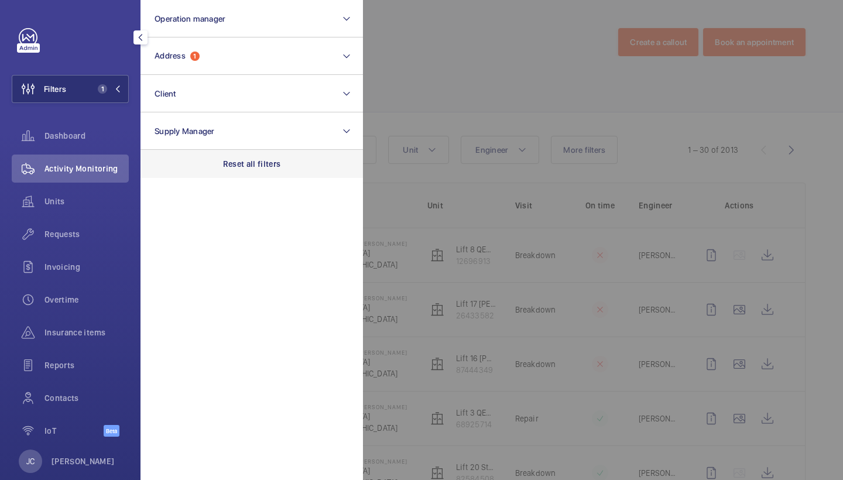
click at [276, 172] on div "Reset all filters" at bounding box center [252, 164] width 222 height 28
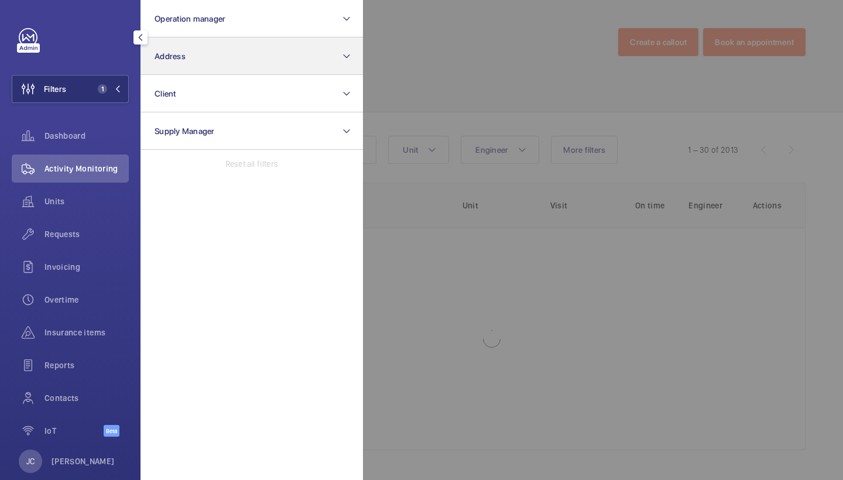
click at [259, 66] on button "Address" at bounding box center [252, 55] width 222 height 37
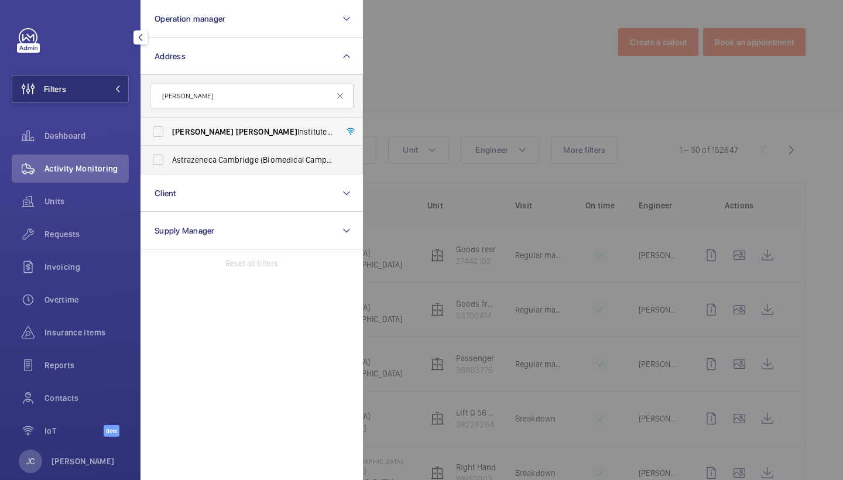
type input "francis crick"
click at [220, 133] on span "Francis Crick Institute - 1 Midland Road, LONDON NW1 1AT" at bounding box center [252, 132] width 161 height 12
click at [170, 133] on input "Francis Crick Institute - 1 Midland Road, LONDON NW1 1AT" at bounding box center [157, 131] width 23 height 23
checkbox input "true"
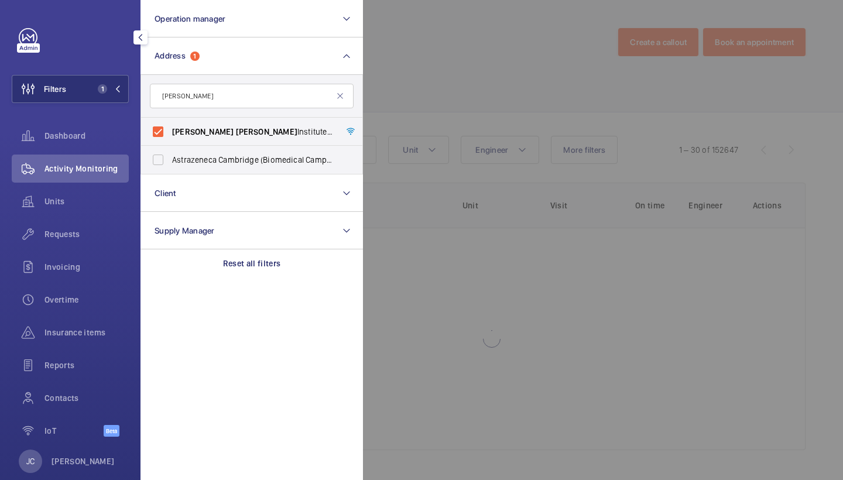
click at [453, 101] on div at bounding box center [784, 240] width 843 height 480
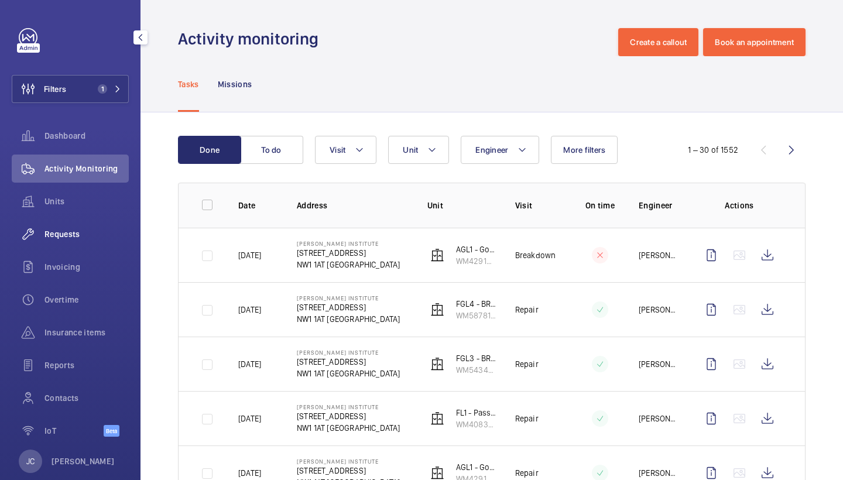
click at [76, 235] on span "Requests" at bounding box center [86, 234] width 84 height 12
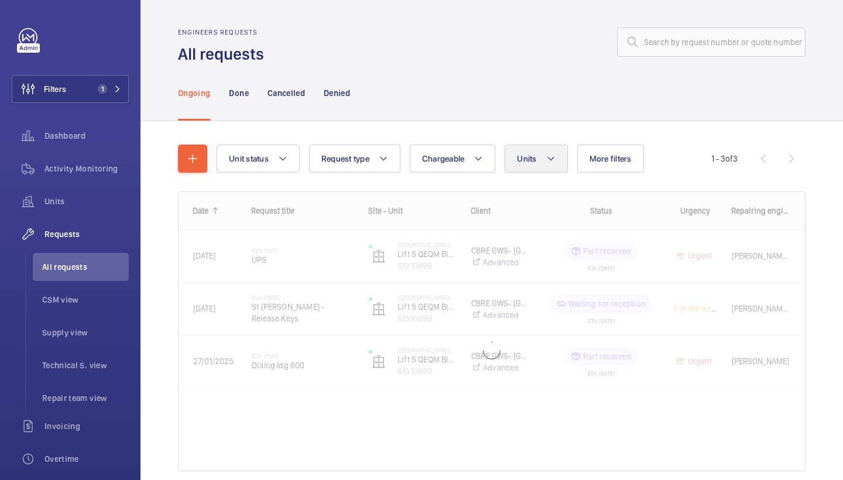
click at [549, 170] on button "Units" at bounding box center [536, 159] width 63 height 28
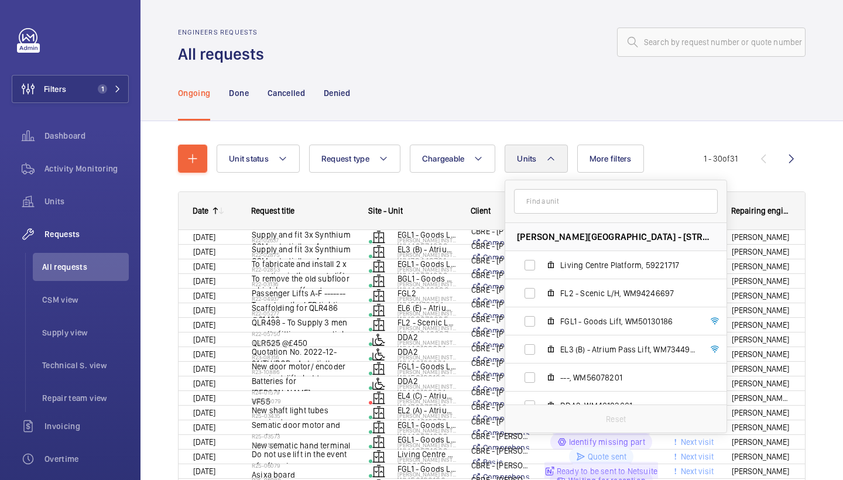
type input "a"
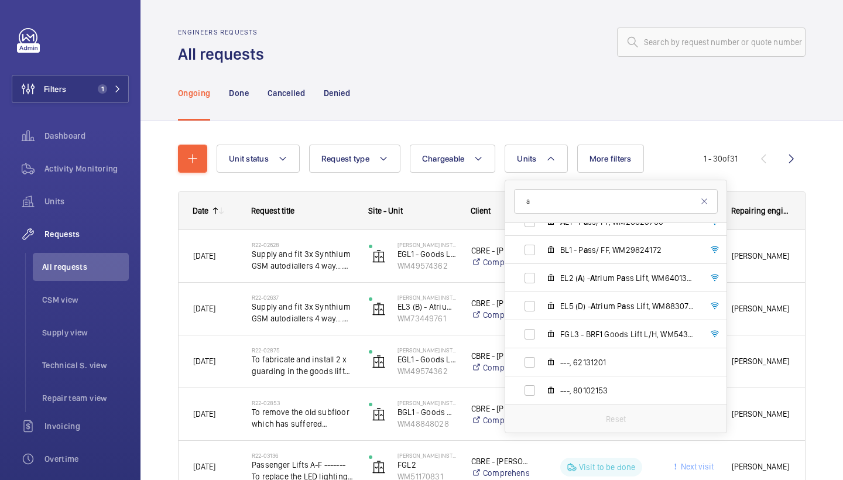
scroll to position [605, 0]
click at [469, 109] on div "Ongoing Done Cancelled Denied" at bounding box center [492, 93] width 628 height 56
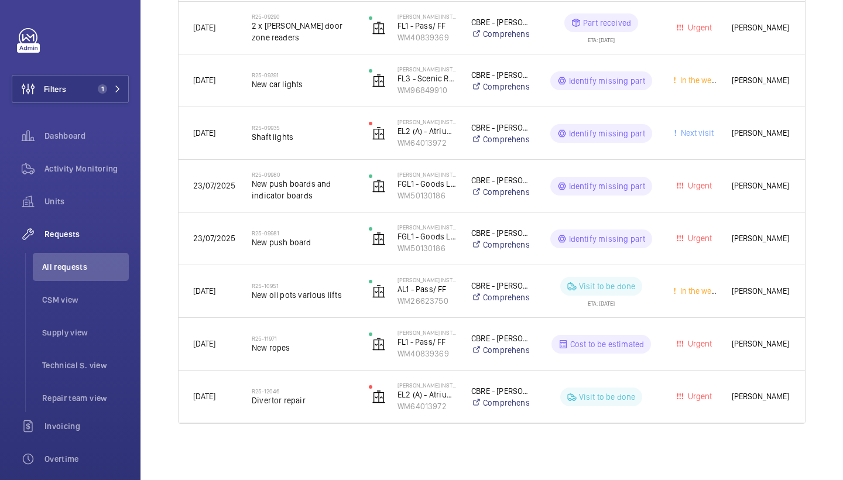
scroll to position [1388, 0]
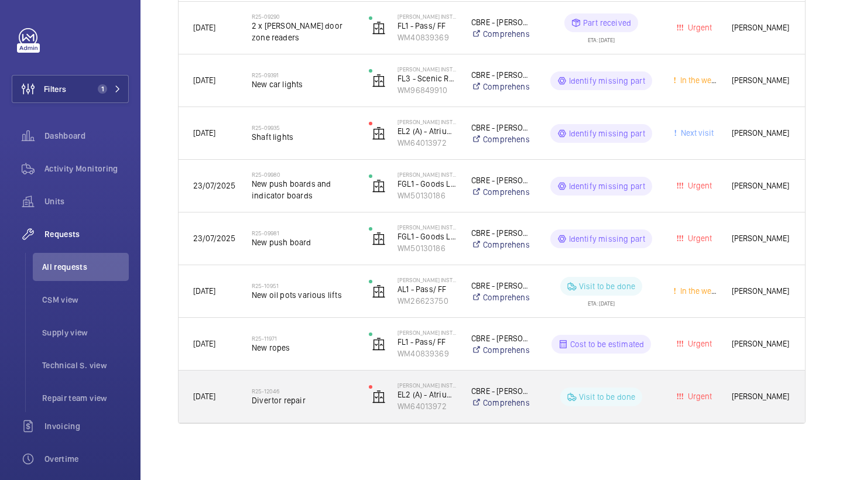
click at [286, 413] on div "R25-12046 Divertor repair" at bounding box center [303, 397] width 102 height 34
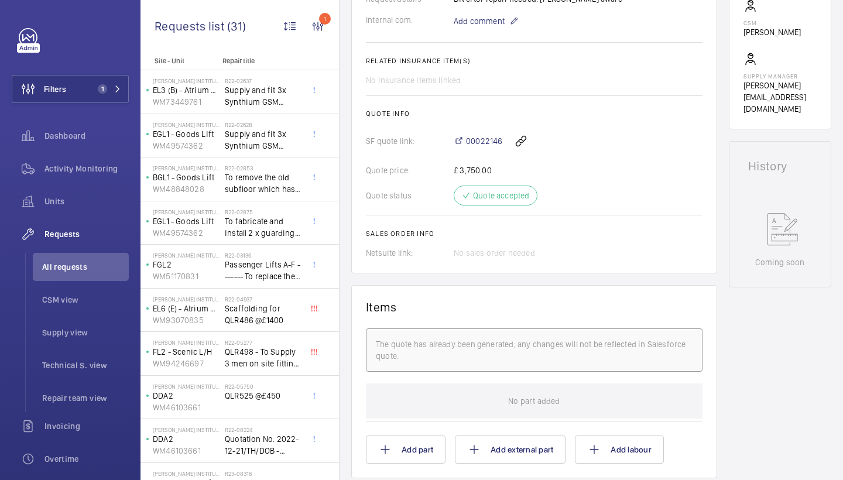
scroll to position [417, 0]
click at [498, 146] on span "00022146" at bounding box center [484, 141] width 36 height 12
click at [98, 165] on span "Activity Monitoring" at bounding box center [86, 169] width 84 height 12
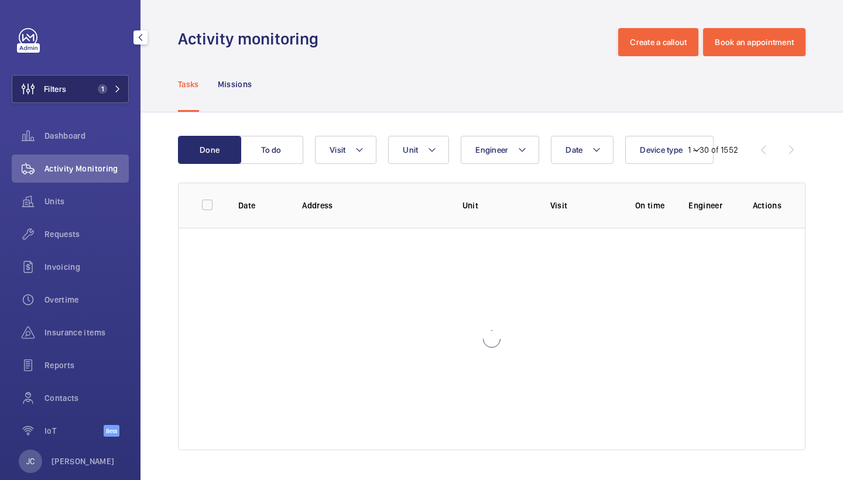
click at [122, 88] on button "Filters 1" at bounding box center [70, 89] width 117 height 28
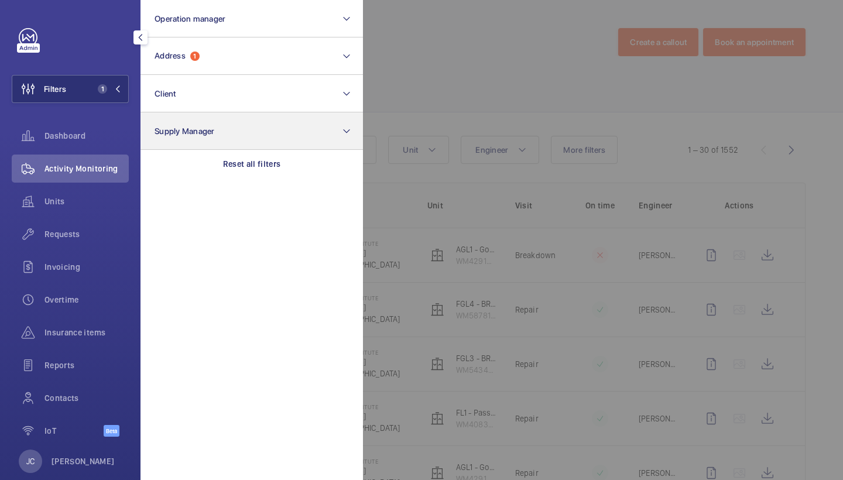
drag, startPoint x: 250, startPoint y: 165, endPoint x: 244, endPoint y: 149, distance: 17.1
click at [250, 165] on p "Reset all filters" at bounding box center [252, 164] width 58 height 12
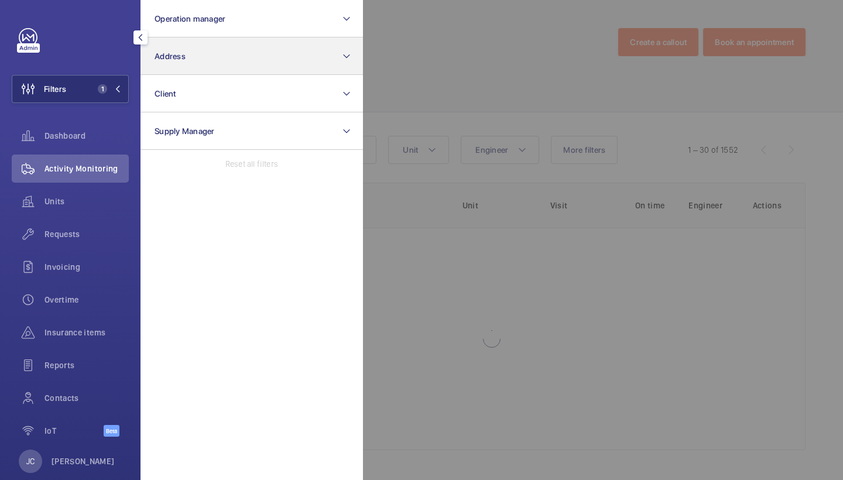
click at [233, 59] on button "Address" at bounding box center [252, 55] width 222 height 37
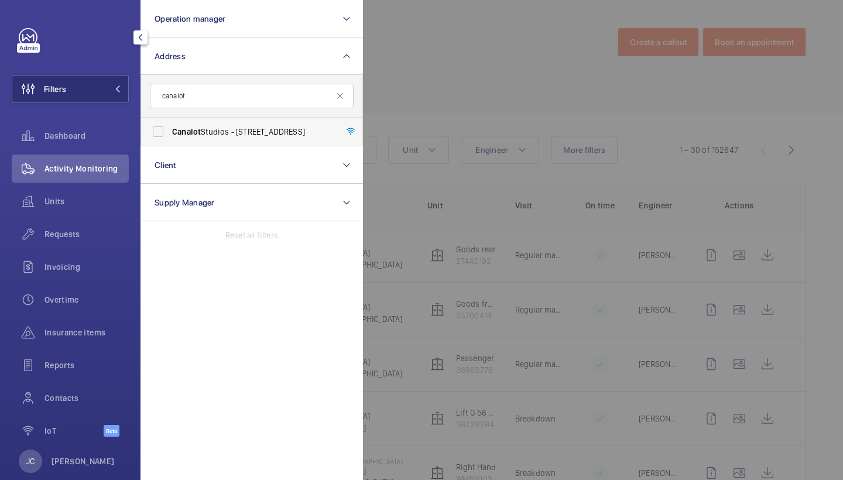
type input "canalot"
click at [218, 128] on span "Canalot Studios - 222 Kensal Road,, LONDON W10 5BN" at bounding box center [252, 132] width 161 height 12
click at [170, 128] on input "Canalot Studios - 222 Kensal Road,, LONDON W10 5BN" at bounding box center [157, 131] width 23 height 23
checkbox input "true"
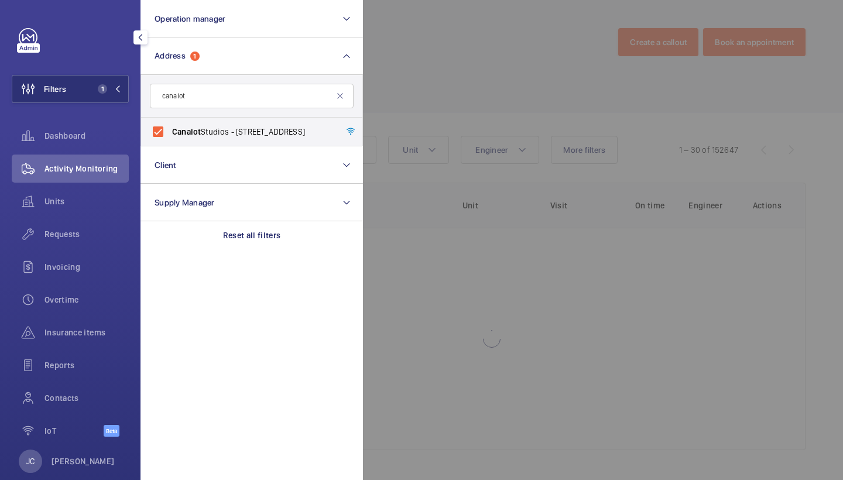
click at [447, 105] on div at bounding box center [784, 240] width 843 height 480
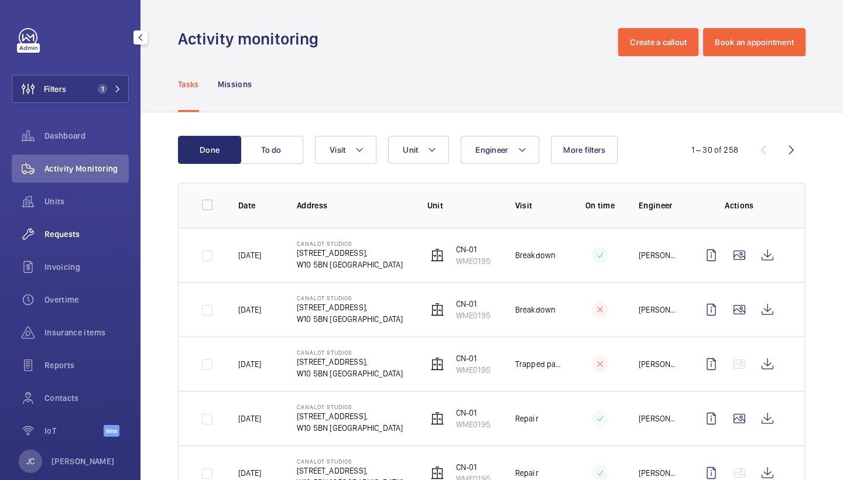
click at [73, 228] on span "Requests" at bounding box center [86, 234] width 84 height 12
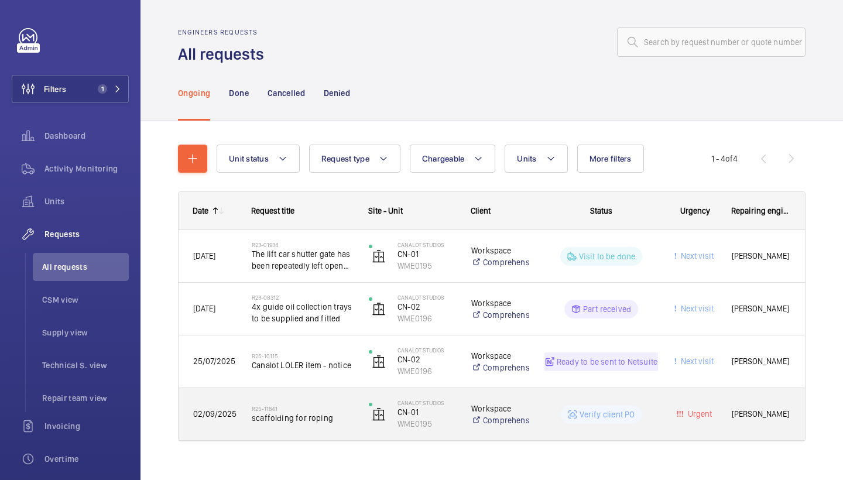
click at [311, 420] on span "scaffolding for roping" at bounding box center [303, 418] width 102 height 12
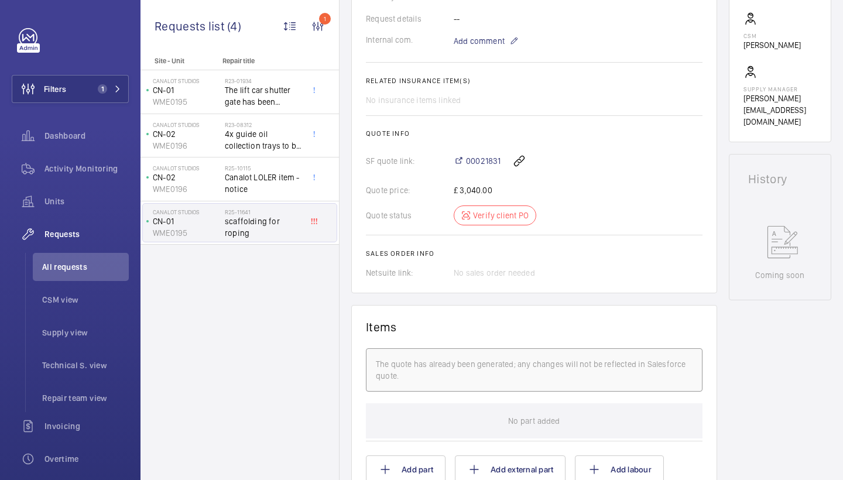
scroll to position [372, 0]
click at [492, 162] on span "00021831" at bounding box center [483, 162] width 35 height 12
click at [73, 159] on div "Activity Monitoring" at bounding box center [70, 169] width 117 height 28
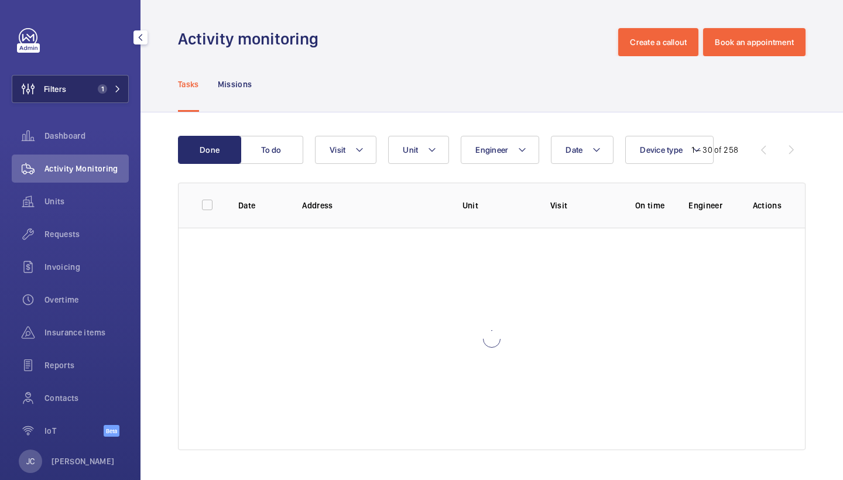
click at [110, 91] on span "1" at bounding box center [107, 88] width 28 height 9
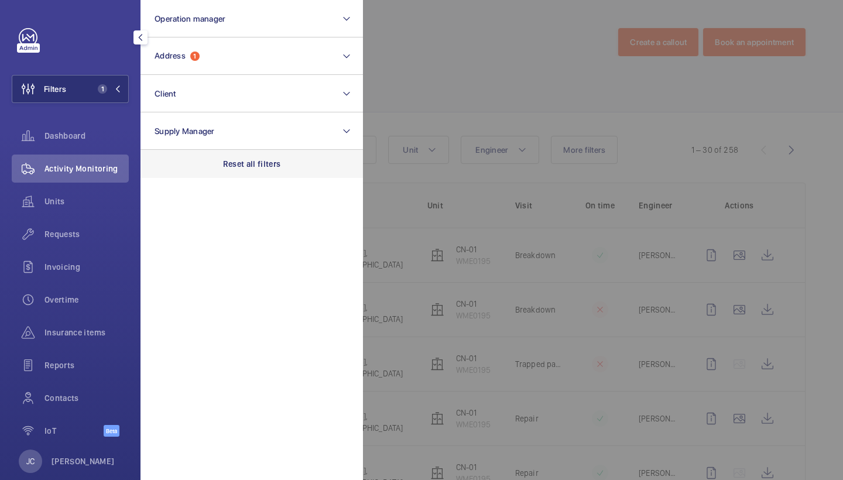
click at [257, 150] on div "Reset all filters" at bounding box center [252, 164] width 222 height 28
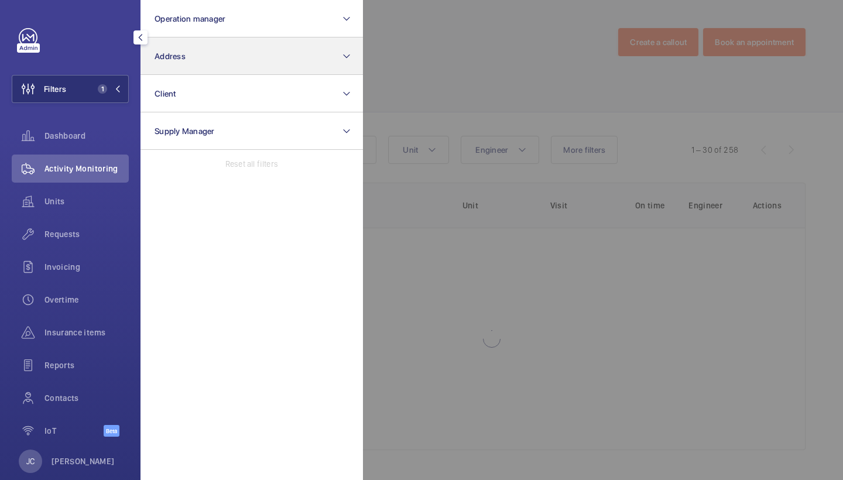
click at [241, 63] on button "Address" at bounding box center [252, 55] width 222 height 37
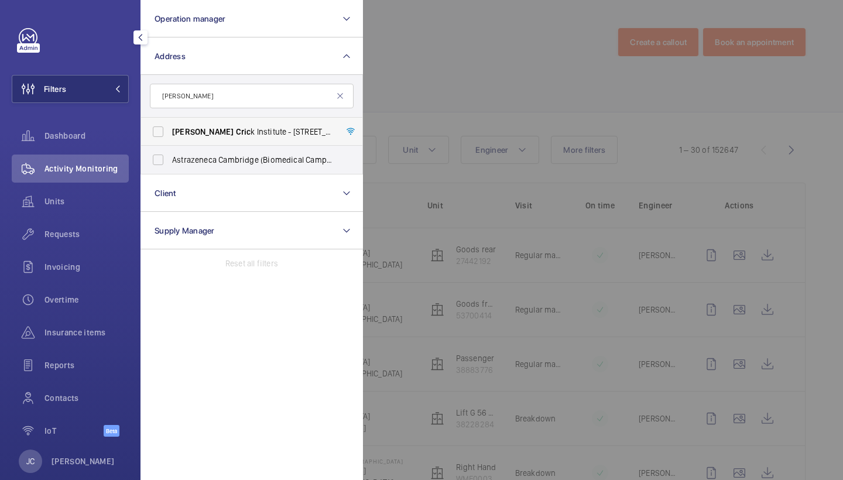
type input "francis cric"
click at [235, 131] on span "Francis Cric k Institute - 1 Midland Road, LONDON NW1 1AT" at bounding box center [252, 132] width 161 height 12
click at [170, 131] on input "Francis Cric k Institute - 1 Midland Road, LONDON NW1 1AT" at bounding box center [157, 131] width 23 height 23
checkbox input "true"
click at [477, 88] on div at bounding box center [784, 240] width 843 height 480
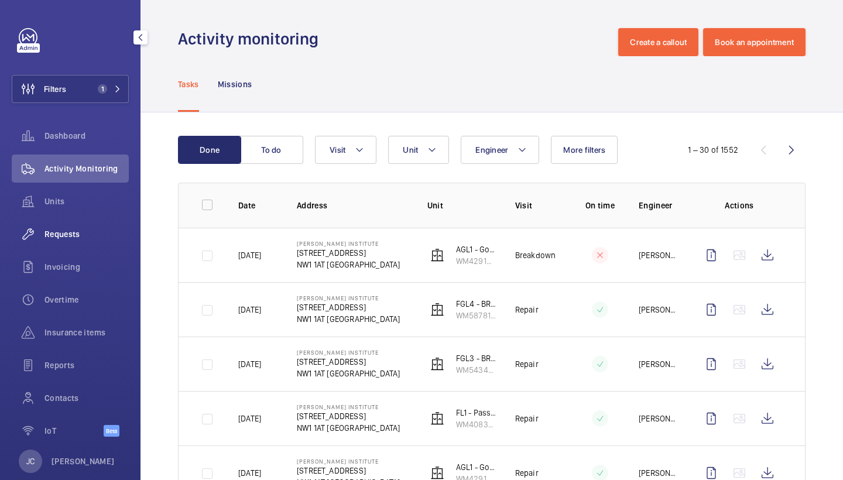
click at [69, 237] on span "Requests" at bounding box center [86, 234] width 84 height 12
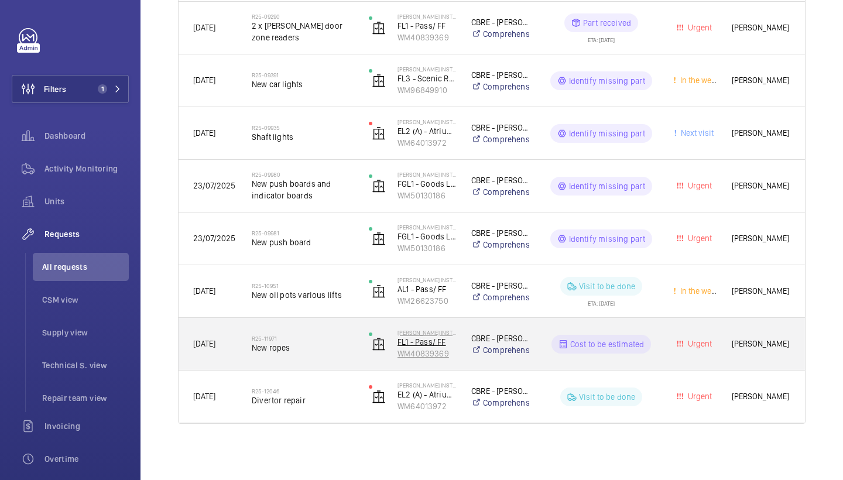
scroll to position [1388, 0]
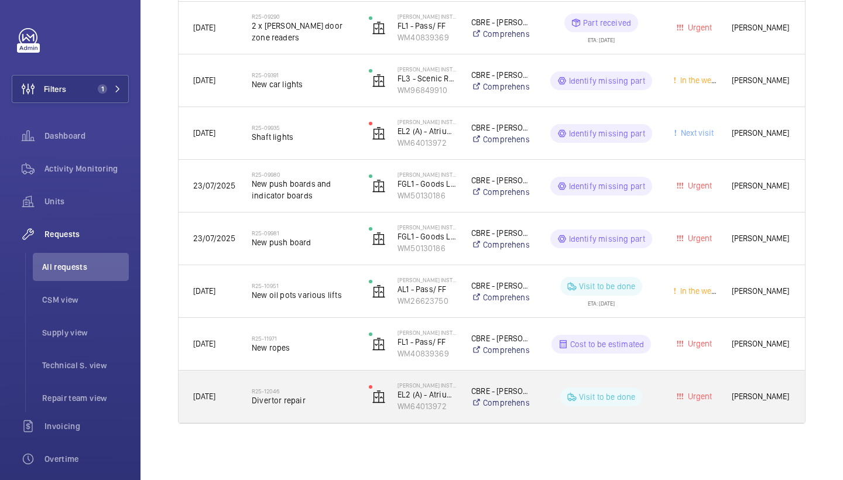
click at [311, 388] on h2 "R25-12046" at bounding box center [303, 391] width 102 height 7
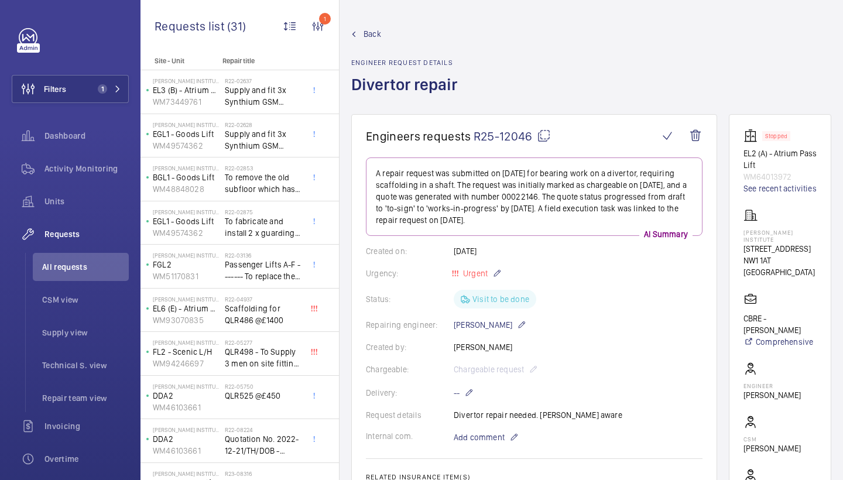
scroll to position [262, 0]
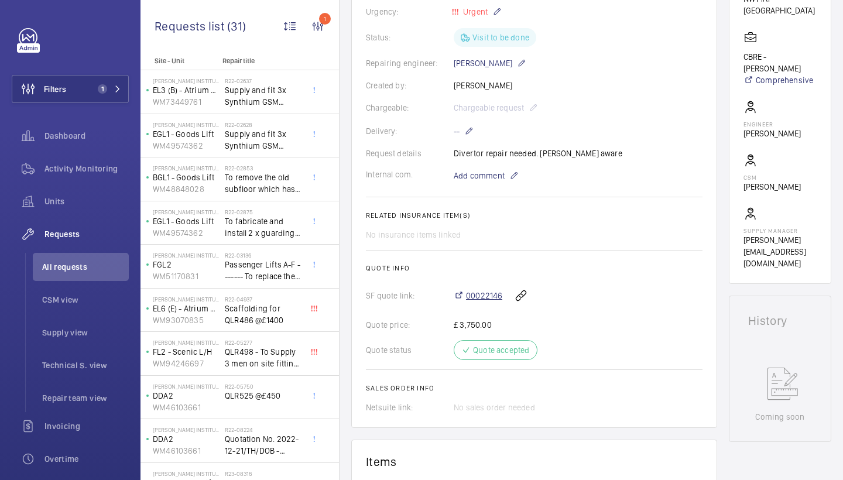
click at [491, 296] on span "00022146" at bounding box center [484, 296] width 36 height 12
click at [100, 168] on span "Activity Monitoring" at bounding box center [86, 169] width 84 height 12
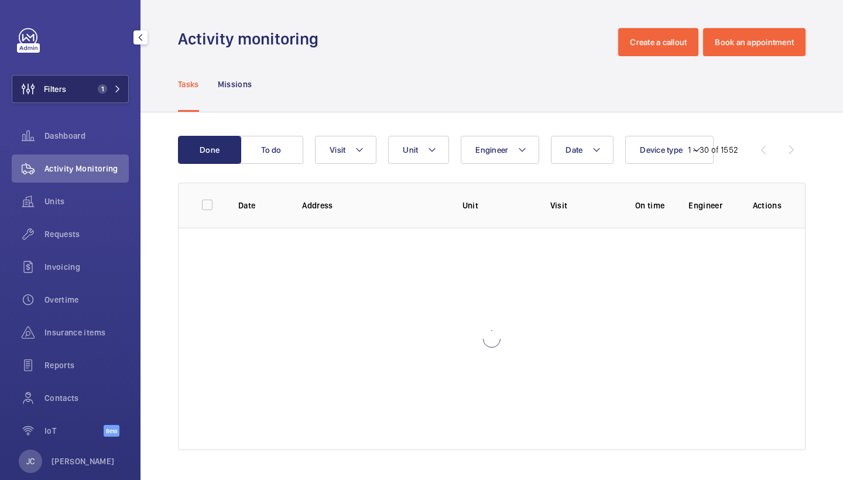
click at [104, 94] on button "Filters 1" at bounding box center [70, 89] width 117 height 28
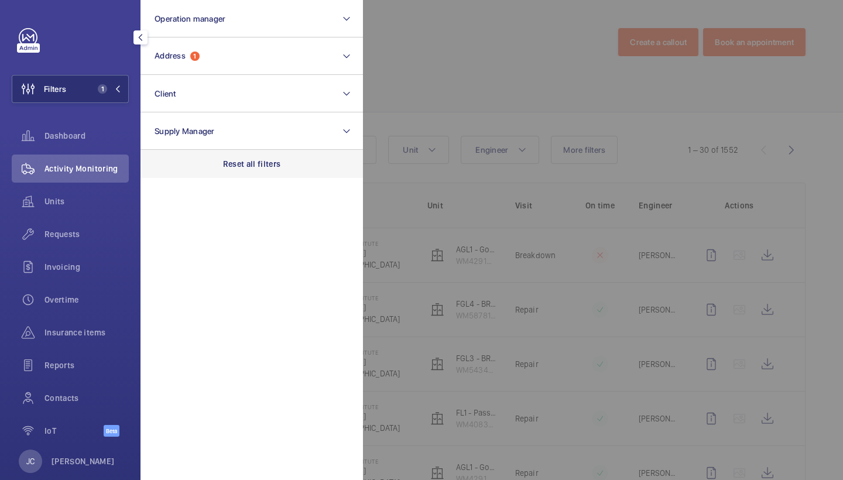
click at [275, 163] on p "Reset all filters" at bounding box center [252, 164] width 58 height 12
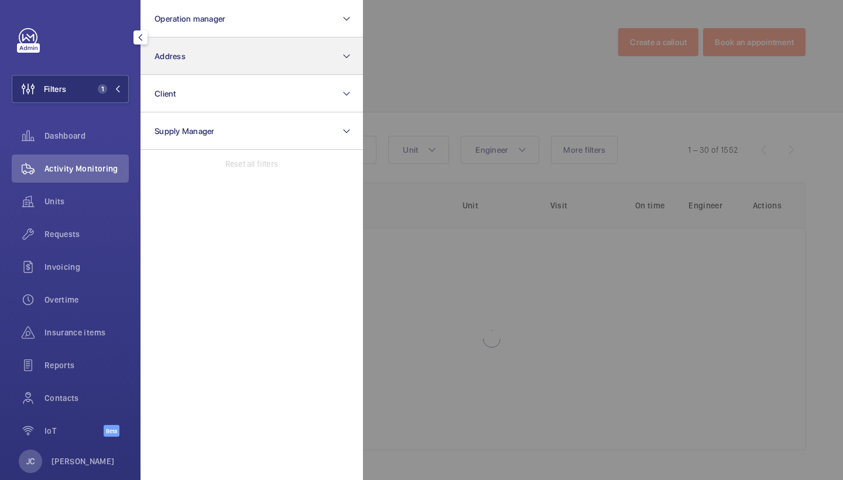
click at [235, 52] on button "Address" at bounding box center [252, 55] width 222 height 37
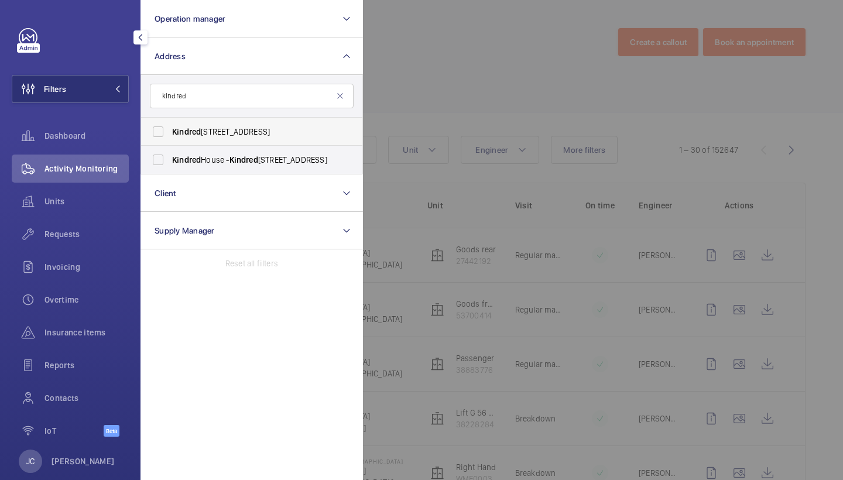
type input "kindred"
click at [249, 133] on span "Kindred House - Wandle Road, CROYDON CR0 1FJ" at bounding box center [252, 132] width 161 height 12
click at [170, 133] on input "Kindred House - Wandle Road, CROYDON CR0 1FJ" at bounding box center [157, 131] width 23 height 23
checkbox input "true"
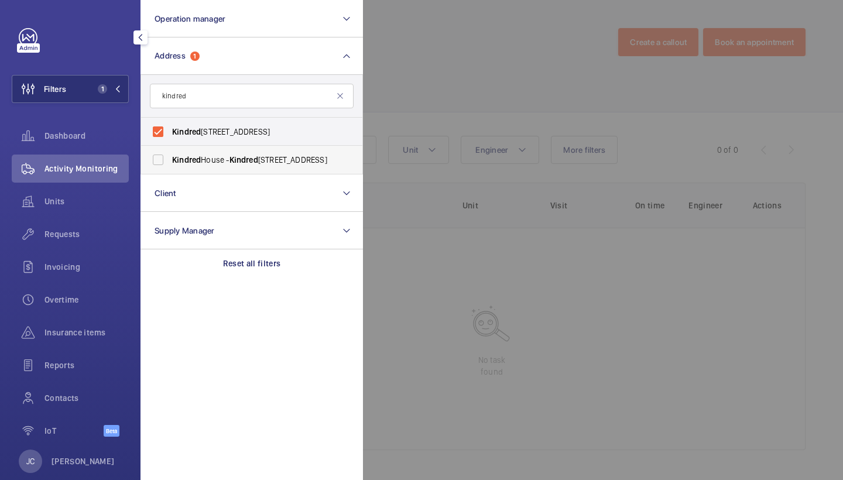
click at [249, 157] on span "Kindred" at bounding box center [244, 159] width 29 height 9
click at [170, 157] on input "Kindred House - Kindred House, CROYDON CR0 1GL" at bounding box center [157, 159] width 23 height 23
checkbox input "true"
click at [81, 226] on div "Requests" at bounding box center [70, 234] width 117 height 28
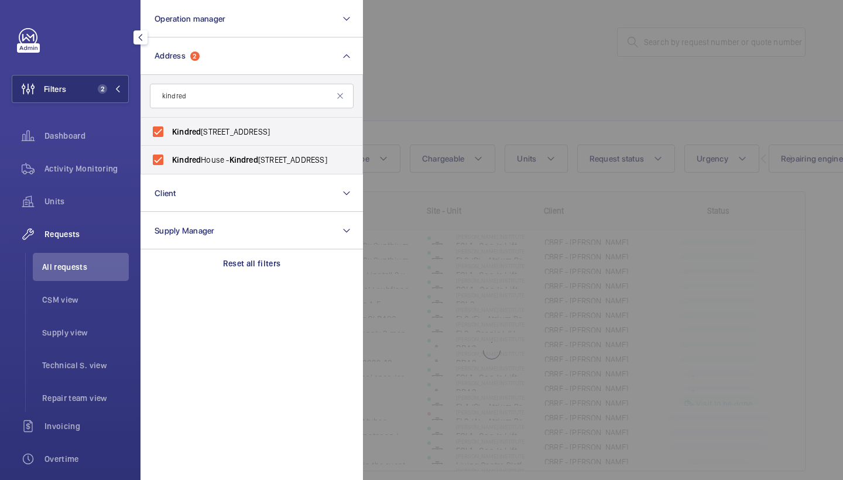
click at [427, 120] on div at bounding box center [784, 240] width 843 height 480
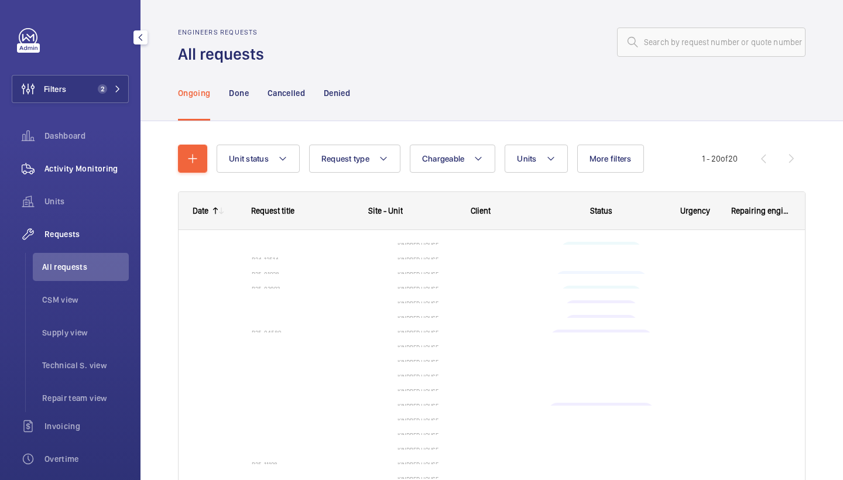
click at [109, 163] on span "Activity Monitoring" at bounding box center [86, 169] width 84 height 12
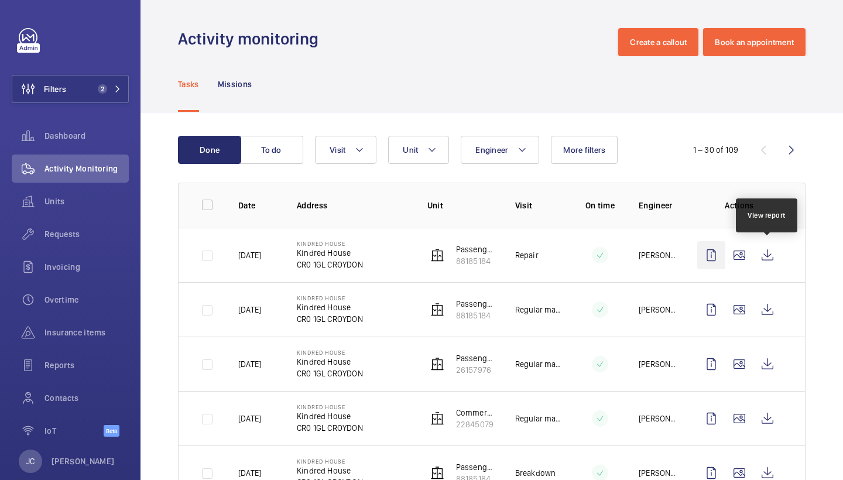
drag, startPoint x: 762, startPoint y: 259, endPoint x: 707, endPoint y: 258, distance: 55.0
click at [762, 259] on wm-front-icon-button at bounding box center [768, 255] width 28 height 28
click at [348, 149] on button "Visit" at bounding box center [345, 150] width 61 height 28
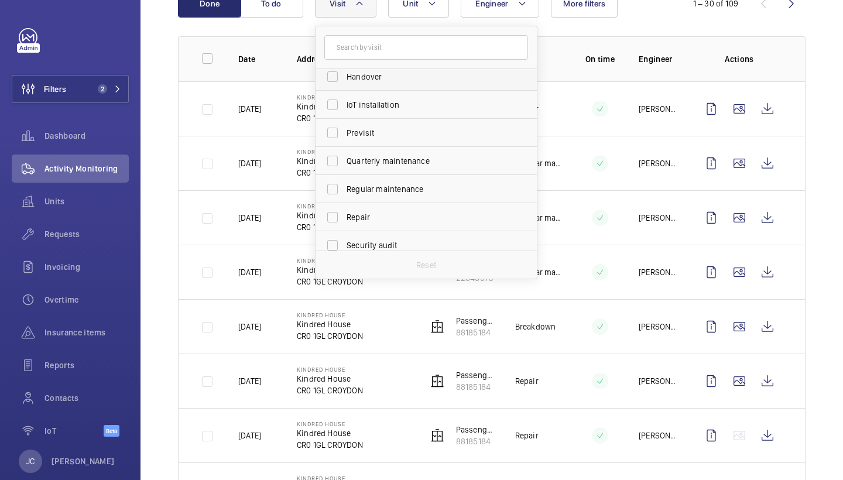
scroll to position [122, 0]
click at [379, 214] on span "Repair" at bounding box center [427, 214] width 161 height 12
click at [344, 214] on input "Repair" at bounding box center [332, 213] width 23 height 23
checkbox input "true"
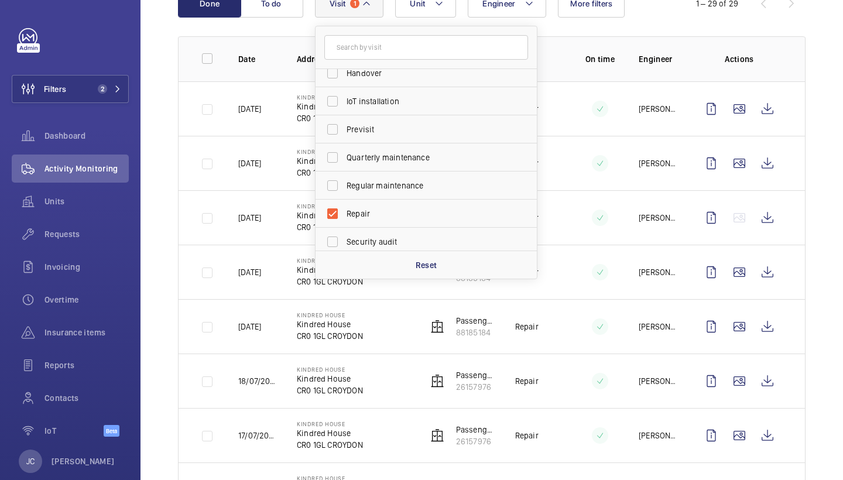
drag, startPoint x: 800, startPoint y: 108, endPoint x: 676, endPoint y: 244, distance: 183.6
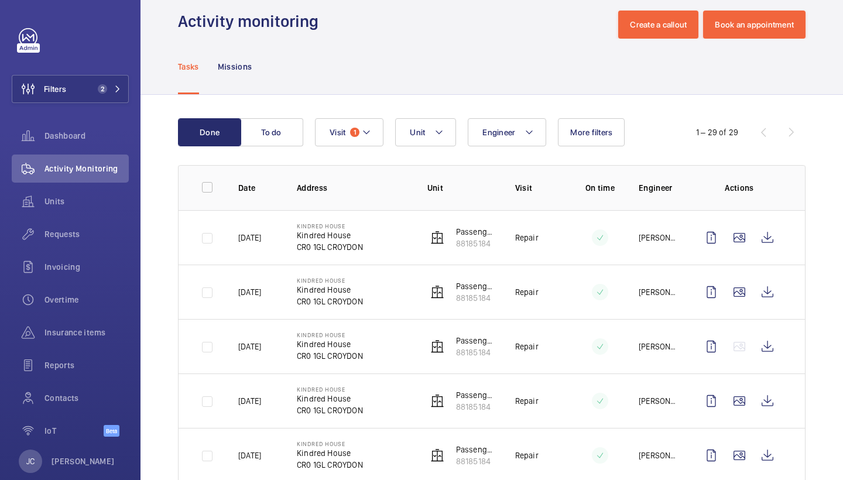
scroll to position [19, 0]
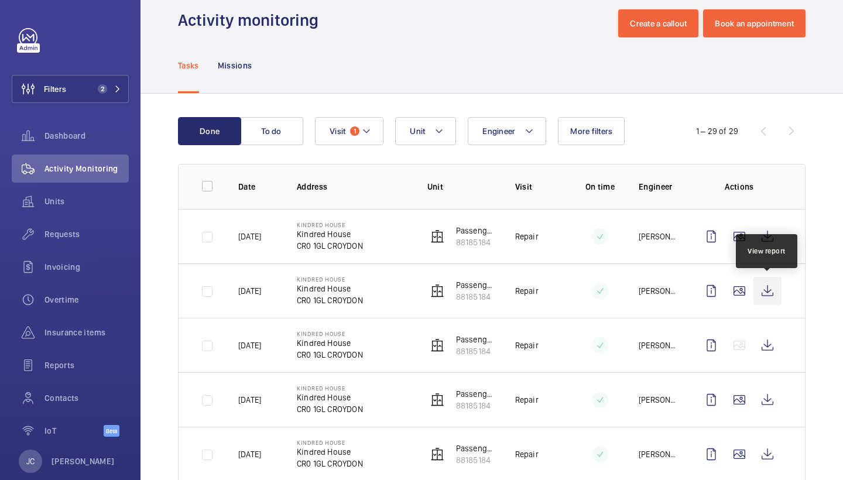
click at [769, 295] on wm-front-icon-button at bounding box center [768, 291] width 28 height 28
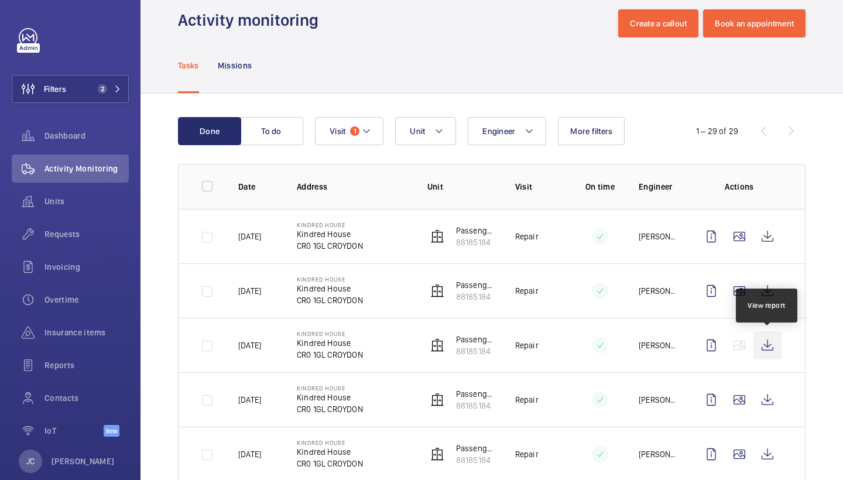
click at [766, 341] on wm-front-icon-button at bounding box center [768, 345] width 28 height 28
click at [89, 232] on span "Requests" at bounding box center [86, 234] width 84 height 12
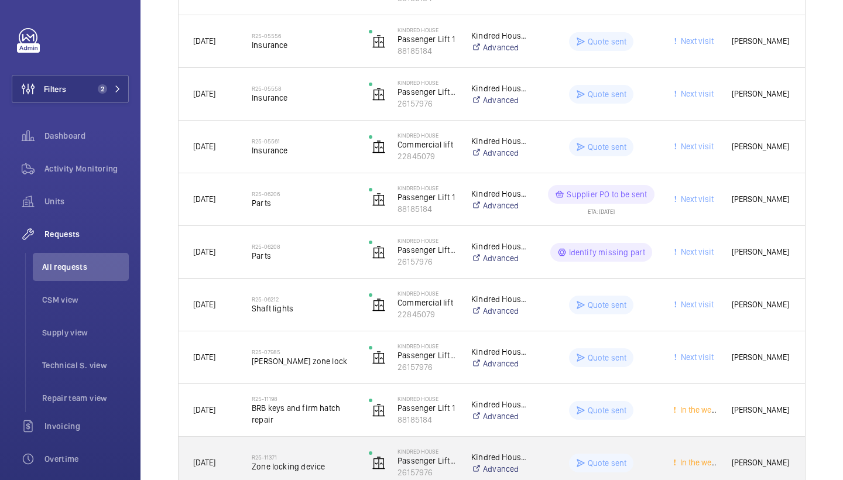
scroll to position [22, 0]
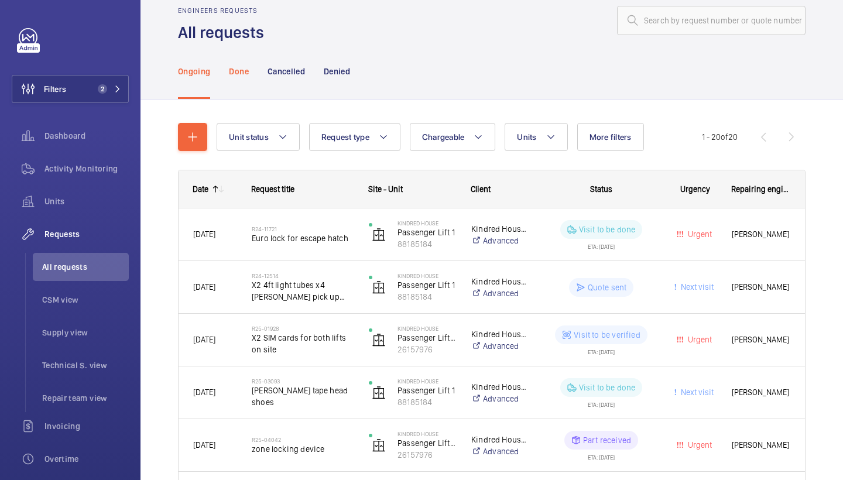
click at [236, 81] on div "Done" at bounding box center [238, 71] width 19 height 56
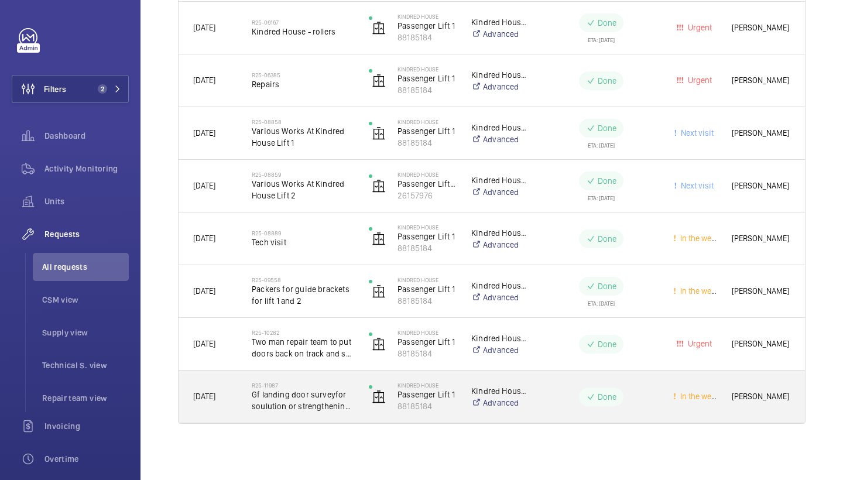
scroll to position [755, 0]
